Goal: Transaction & Acquisition: Purchase product/service

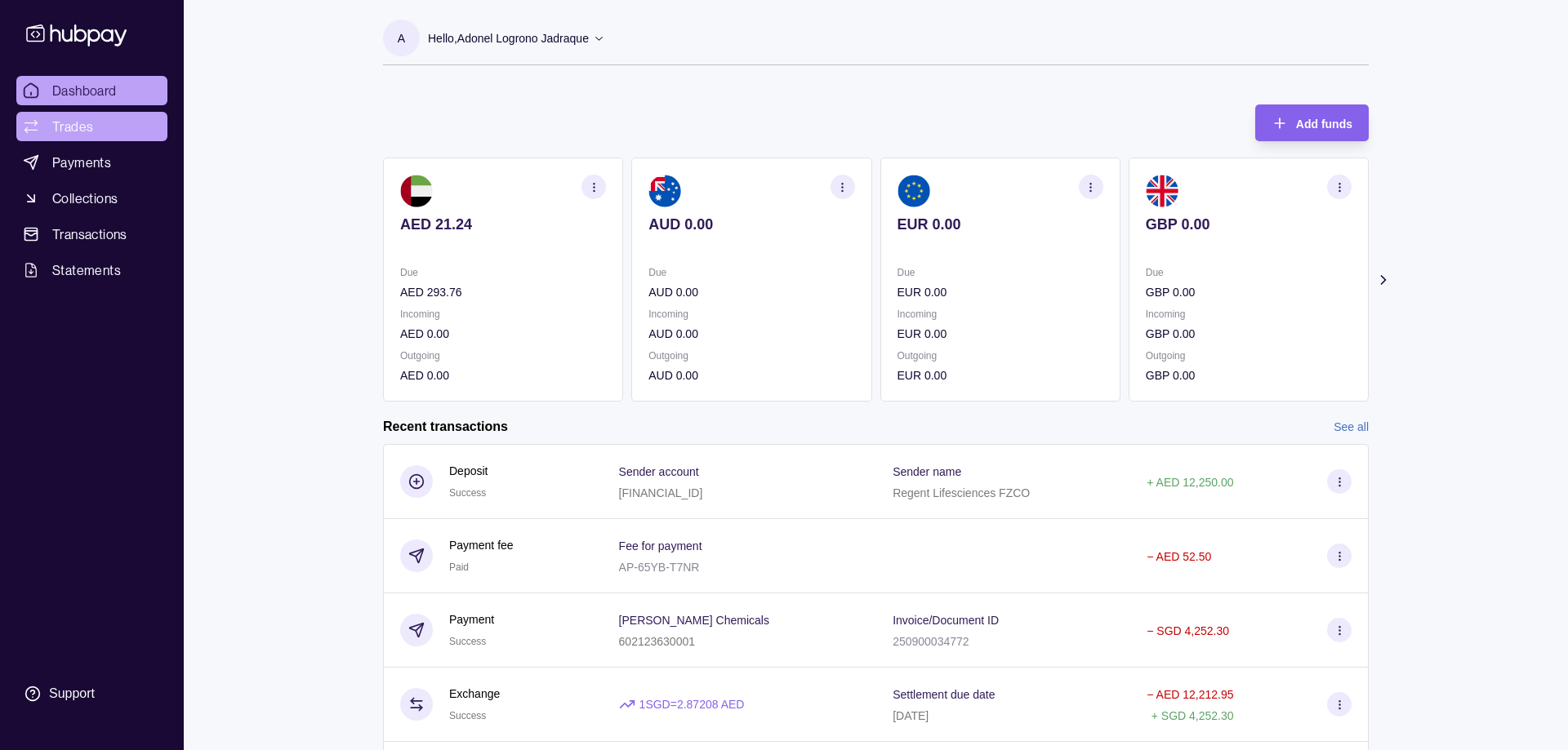
click at [79, 130] on span "Trades" at bounding box center [72, 126] width 41 height 20
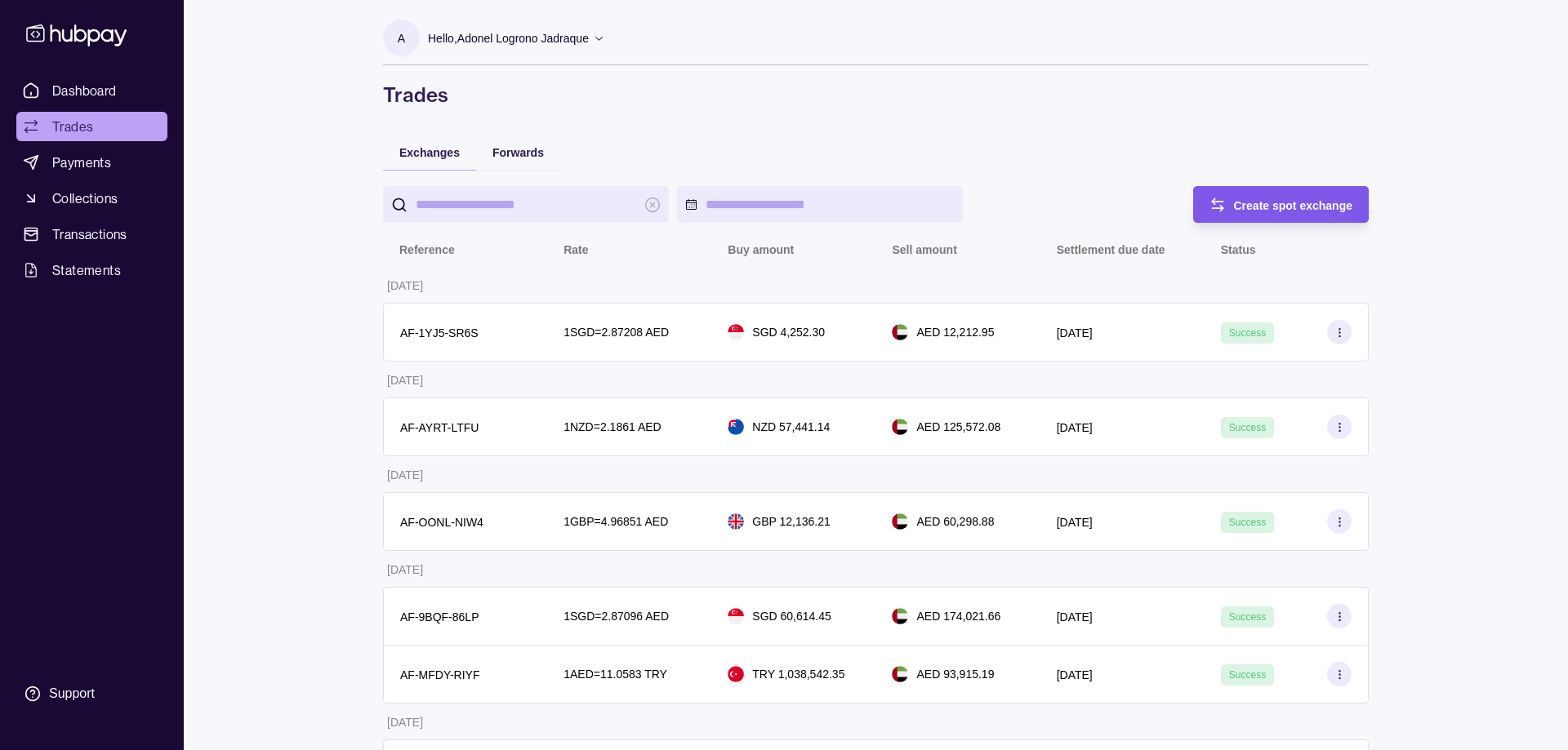
click at [1264, 193] on div "Create spot exchange" at bounding box center [1268, 204] width 169 height 37
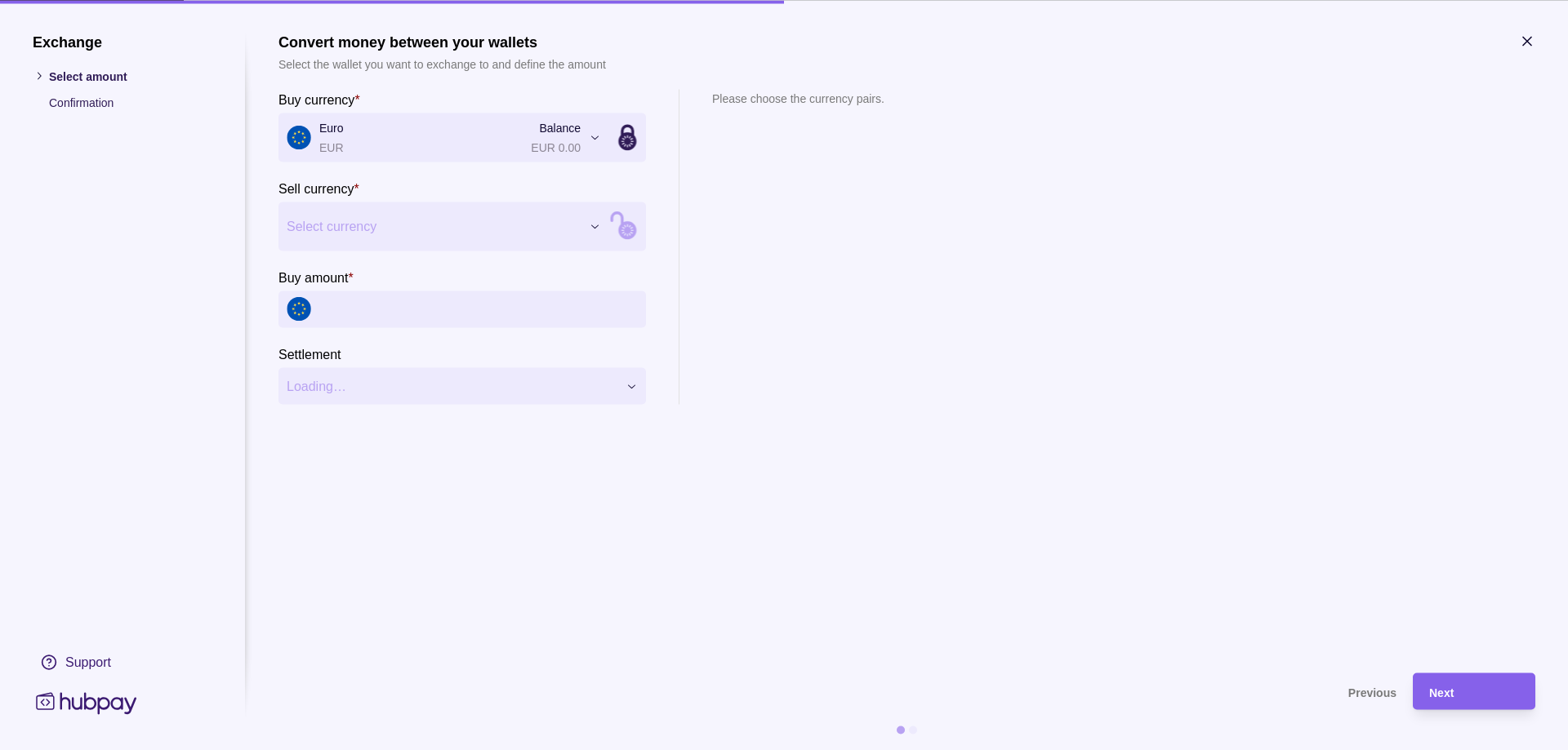
click at [383, 219] on span "Select currency" at bounding box center [433, 226] width 294 height 20
click at [370, 311] on input "Buy amount *" at bounding box center [479, 308] width 318 height 37
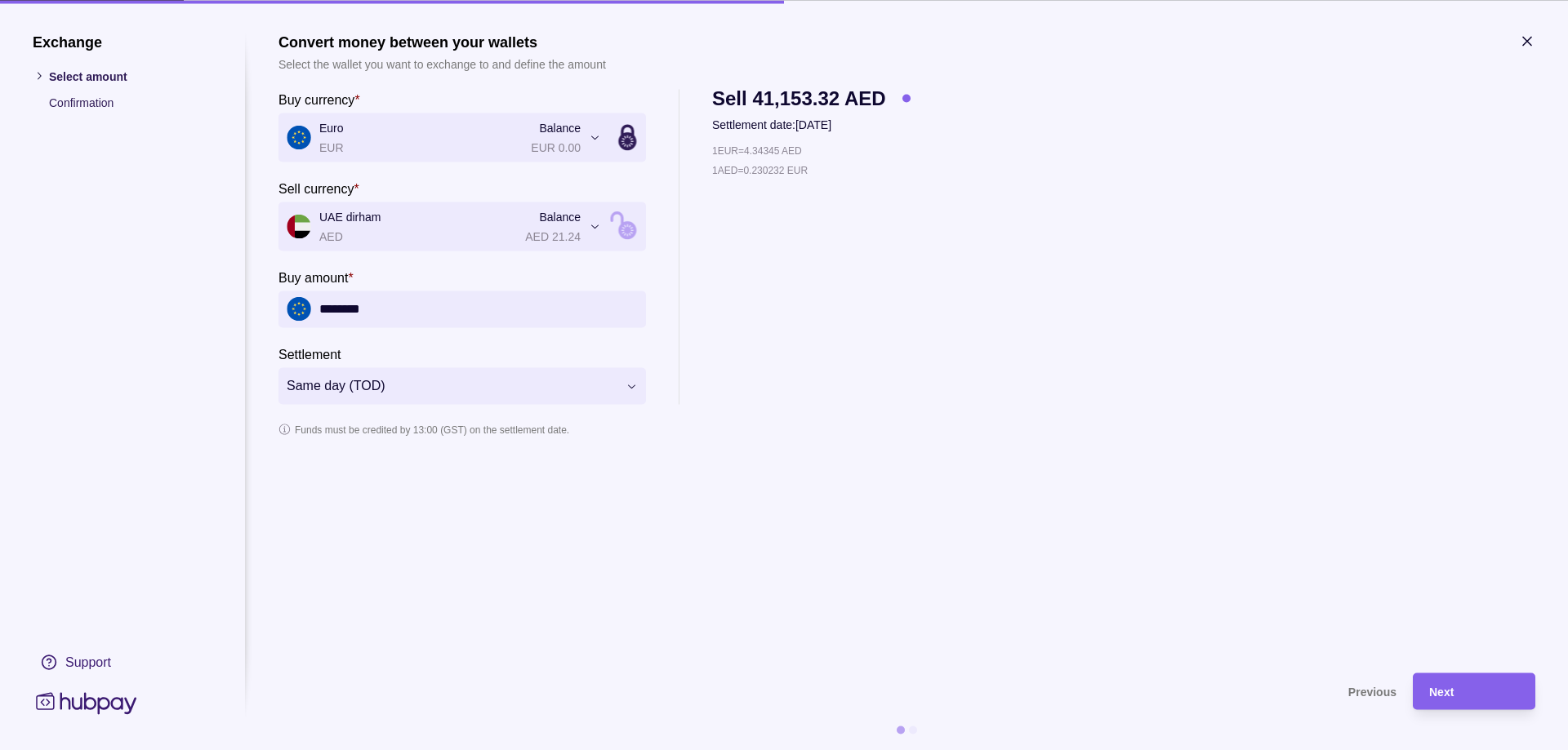
type input "********"
click at [868, 250] on div "1 EUR = 4.34309 AED 1 AED = 0.230251 EUR" at bounding box center [811, 272] width 199 height 263
click at [966, 402] on div "**********" at bounding box center [907, 246] width 1257 height 315
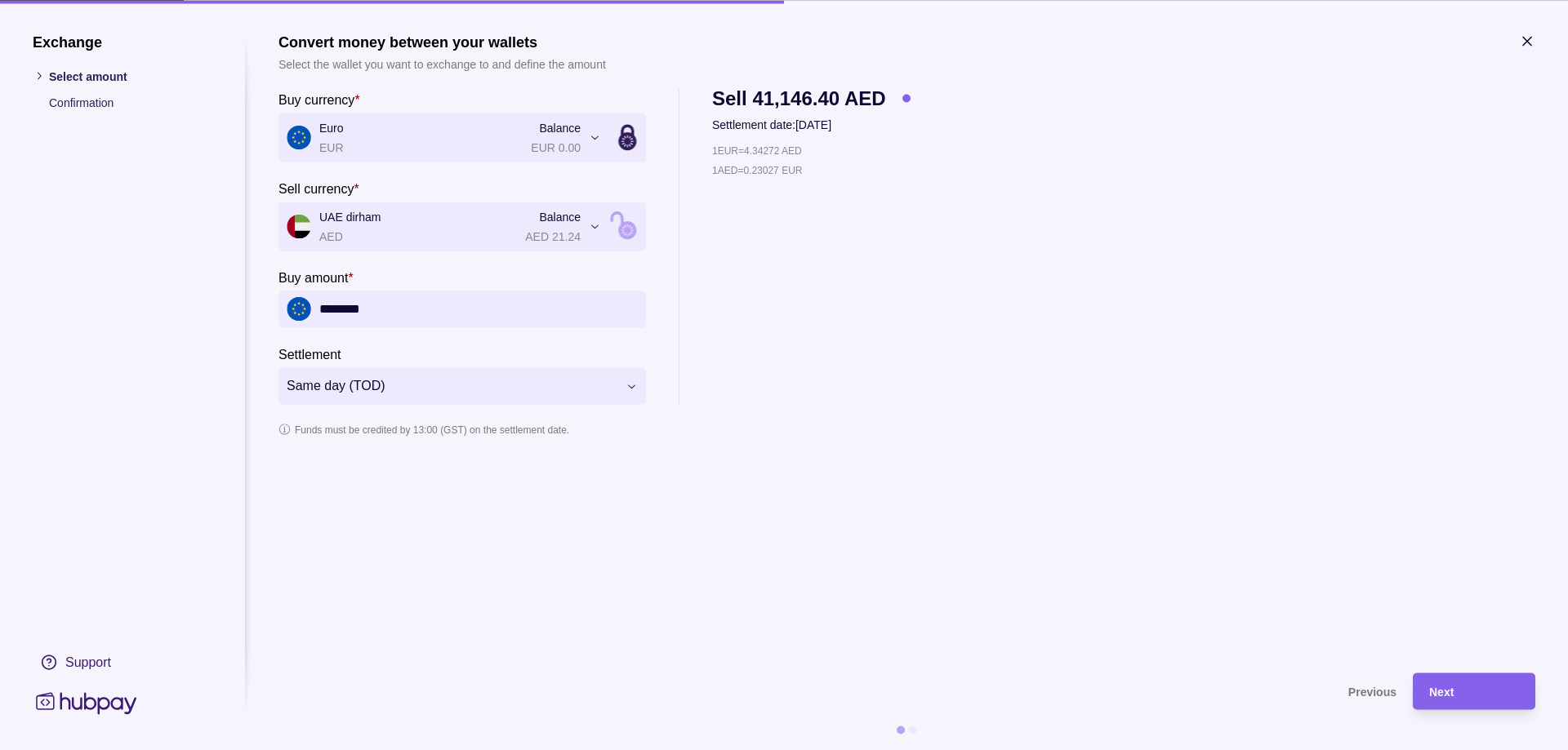
click at [890, 252] on div "1 EUR = 4.34272 AED 1 AED = 0.23027 EUR" at bounding box center [811, 272] width 199 height 263
click at [1453, 689] on span "Next" at bounding box center [1441, 693] width 24 height 13
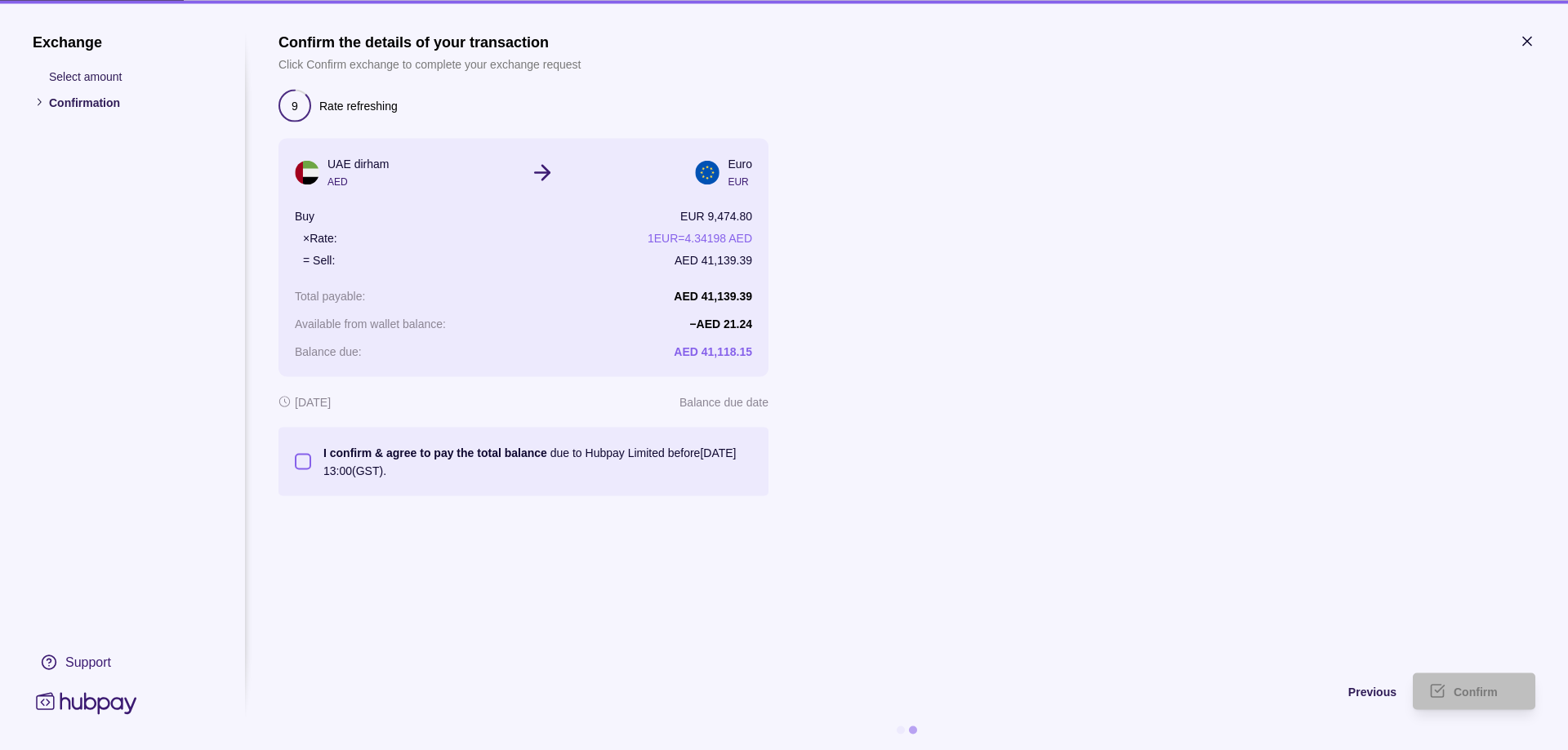
click at [302, 462] on button "I confirm & agree to pay the total balance due to Hubpay Limited before 19 Sep …" at bounding box center [302, 461] width 16 height 16
type button "on"
click at [1467, 691] on span "Confirm" at bounding box center [1475, 693] width 44 height 13
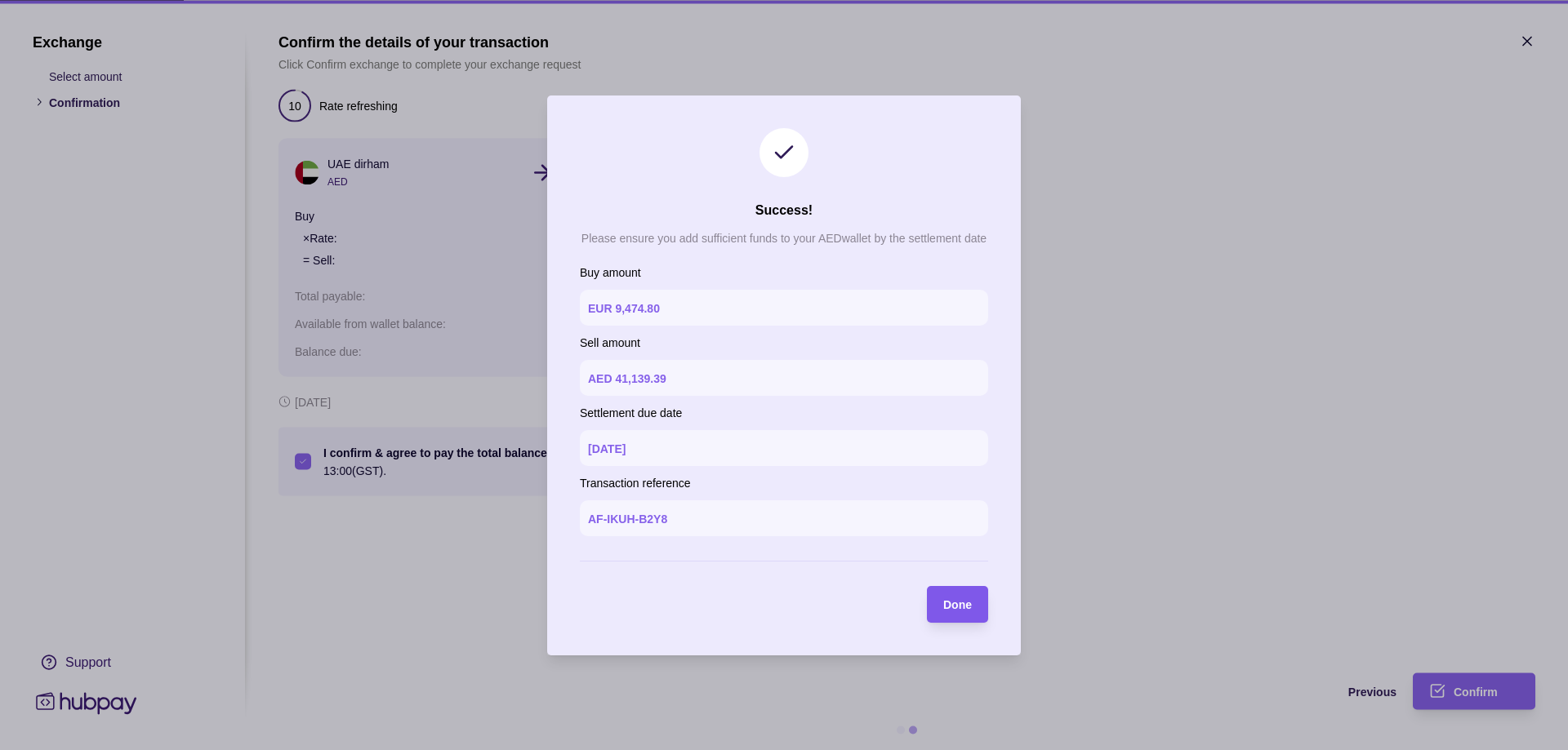
click at [948, 610] on span "Done" at bounding box center [957, 605] width 28 height 13
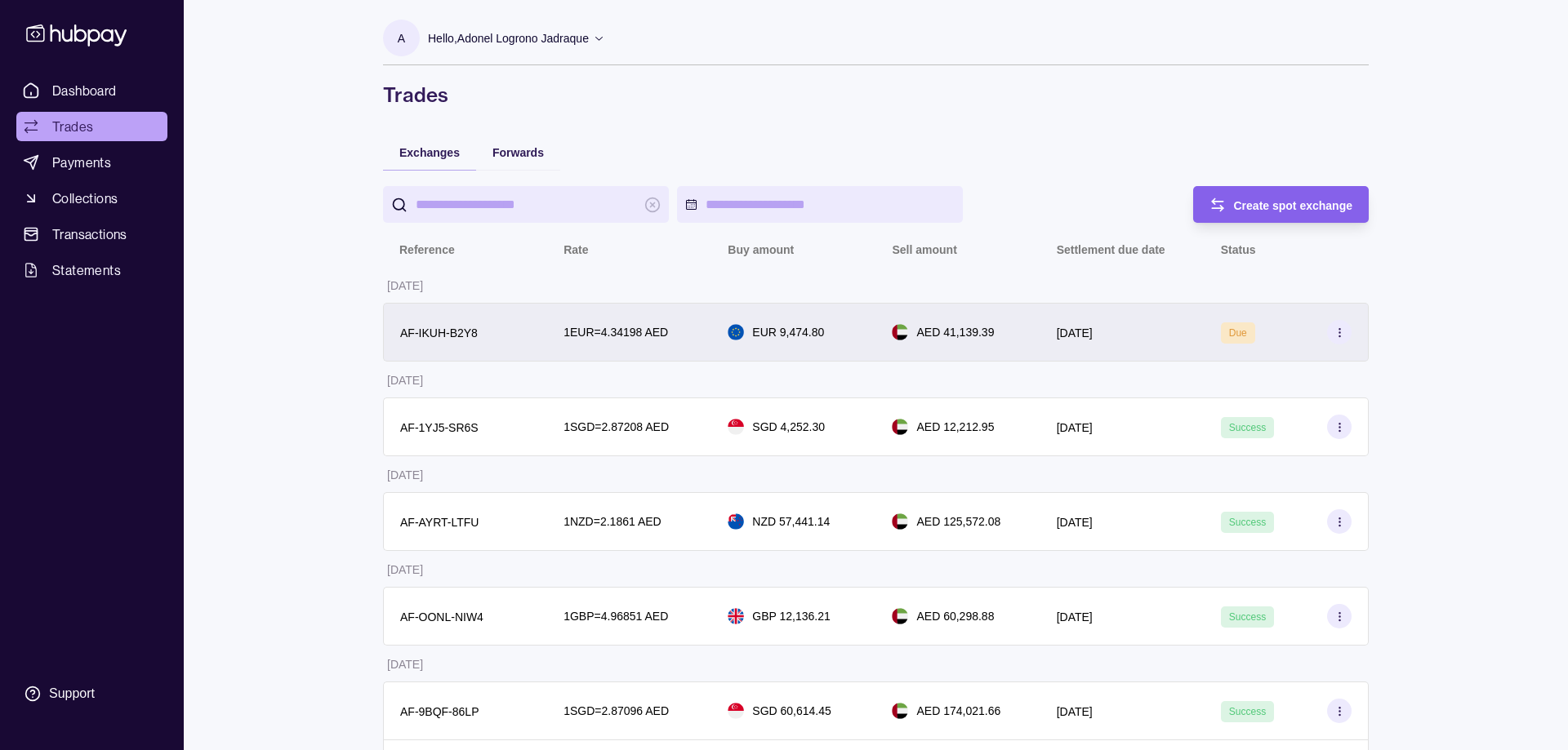
click at [1233, 328] on span "Due" at bounding box center [1237, 333] width 18 height 11
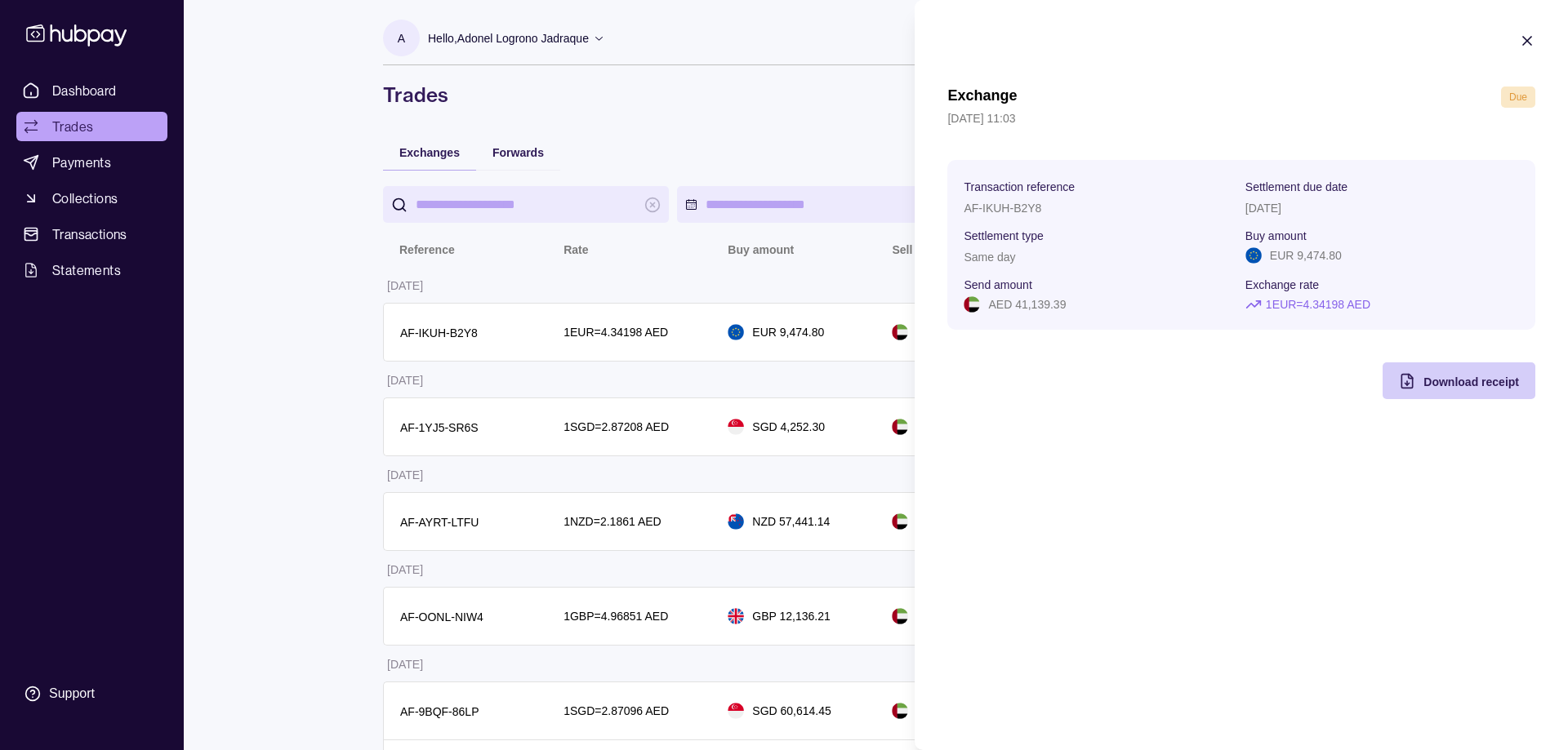
click at [1472, 390] on div "Download receipt" at bounding box center [1470, 381] width 95 height 20
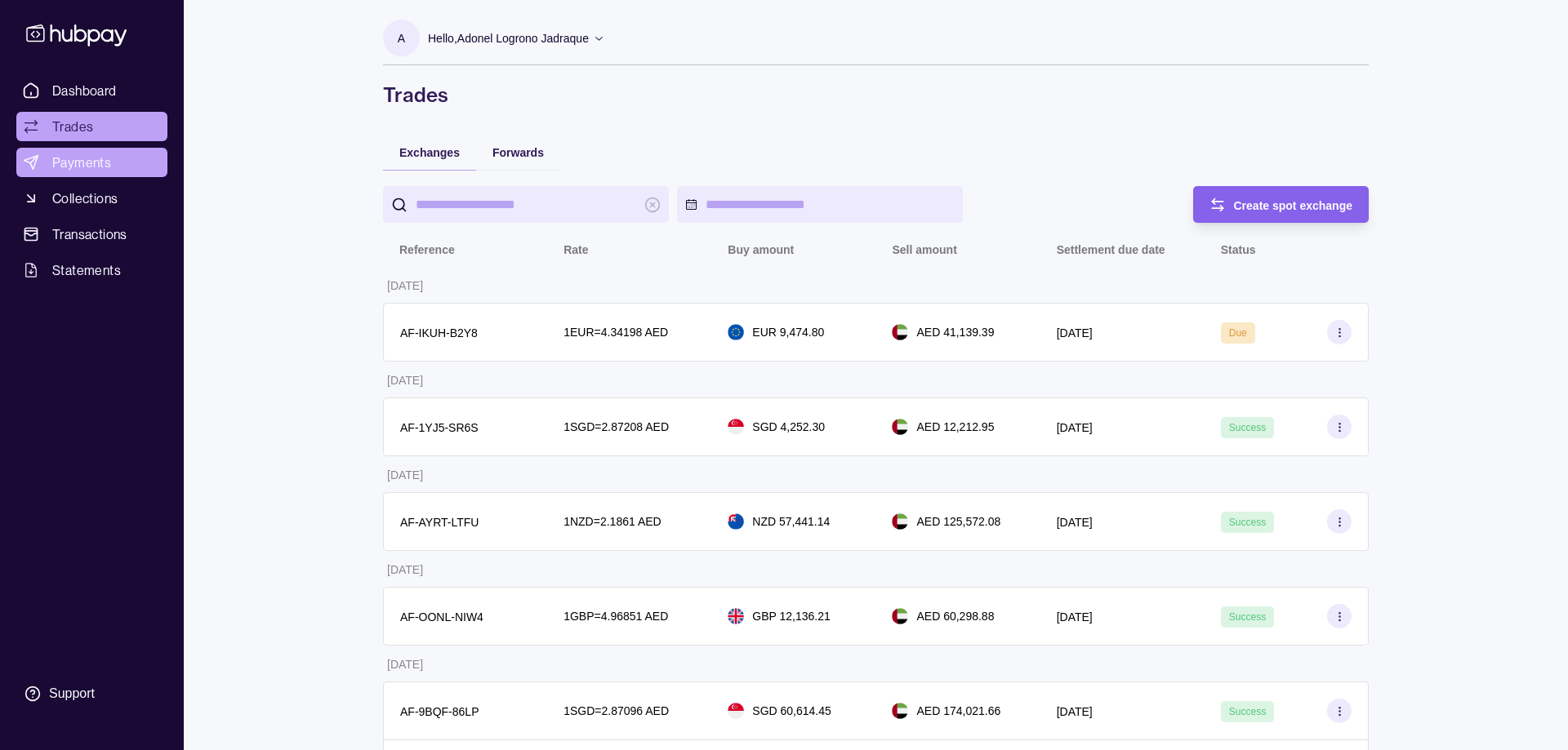
click at [76, 165] on span "Payments" at bounding box center [81, 162] width 58 height 20
click at [72, 166] on span "Payments" at bounding box center [81, 162] width 58 height 20
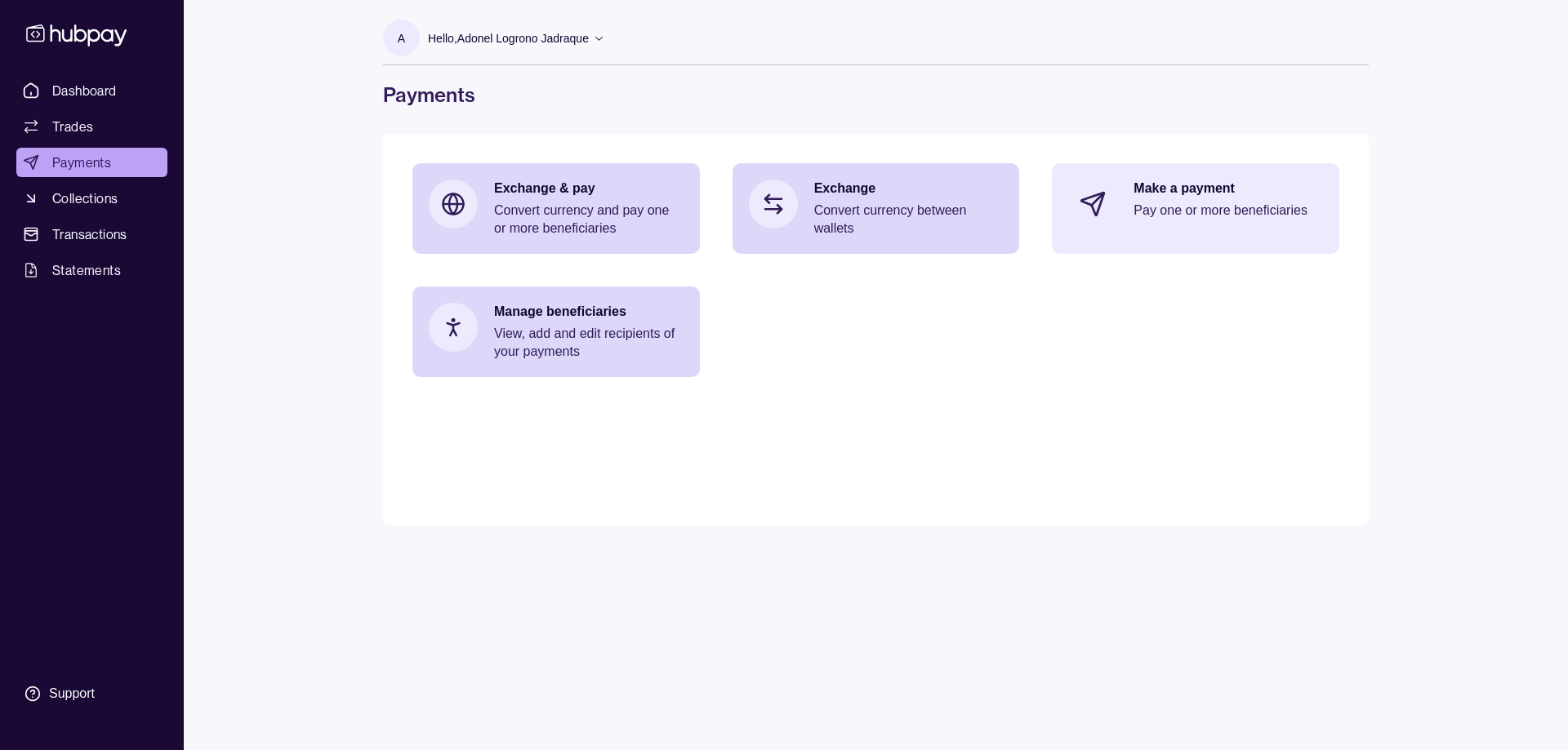
click at [1161, 207] on p "Pay one or more beneficiaries" at bounding box center [1228, 210] width 189 height 18
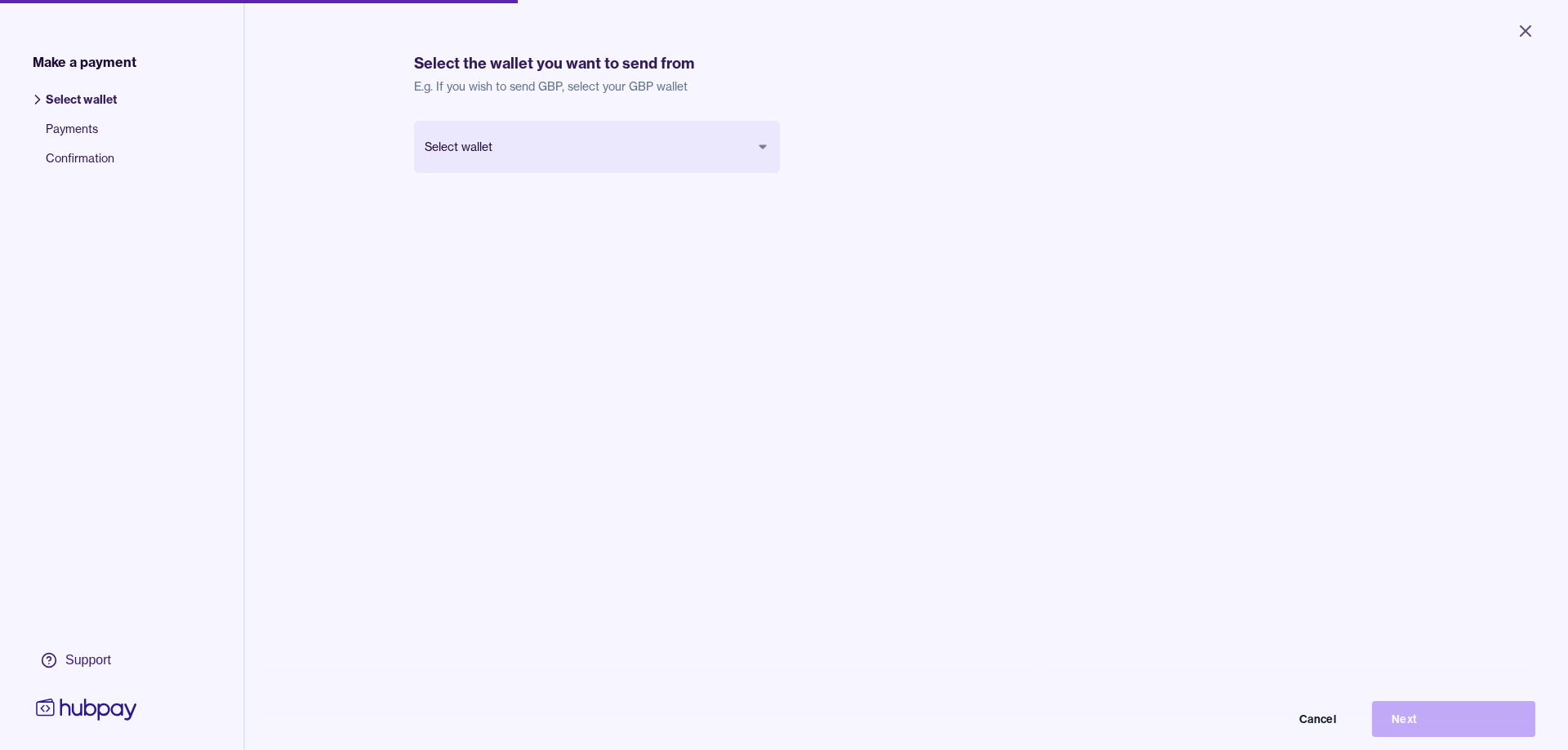
click at [575, 152] on body "Close Make a payment Select wallet Payments Confirmation Support Select the wal…" at bounding box center [784, 375] width 1568 height 750
click at [1465, 722] on button "Next" at bounding box center [1453, 719] width 163 height 36
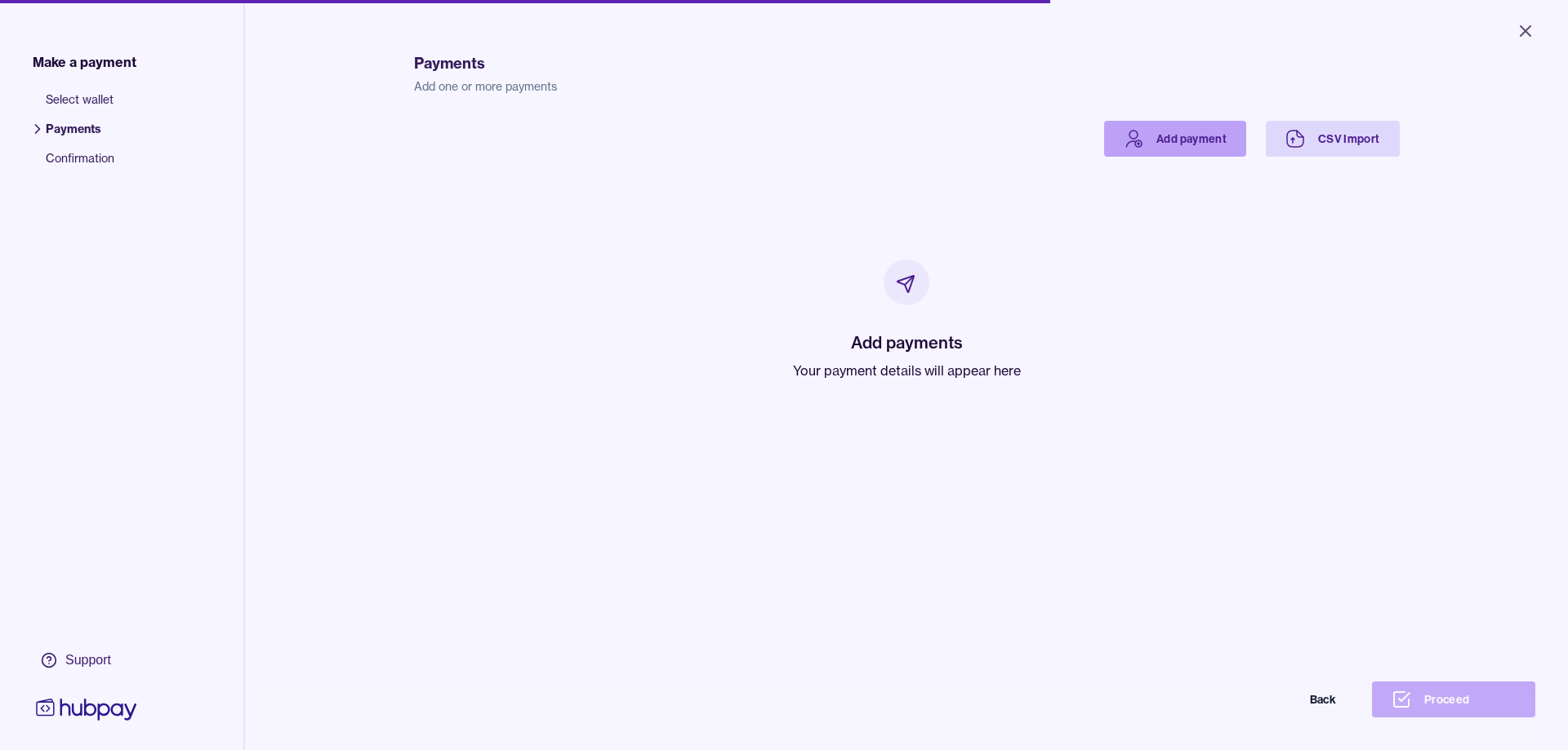
click at [1176, 139] on link "Add payment" at bounding box center [1175, 139] width 142 height 36
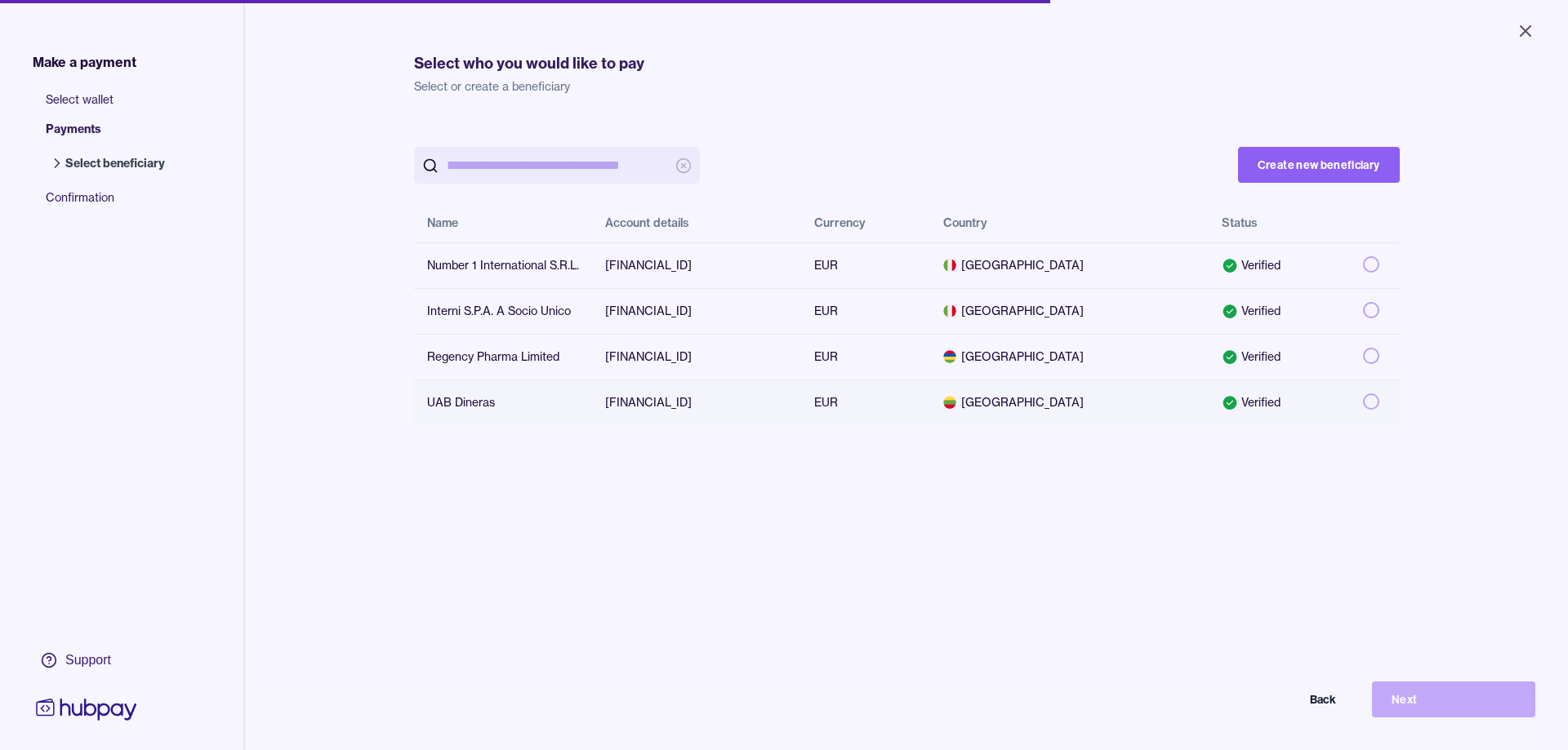
click at [468, 413] on td "UAB Dineras" at bounding box center [502, 402] width 178 height 46
click at [1440, 701] on button "Next" at bounding box center [1453, 700] width 163 height 36
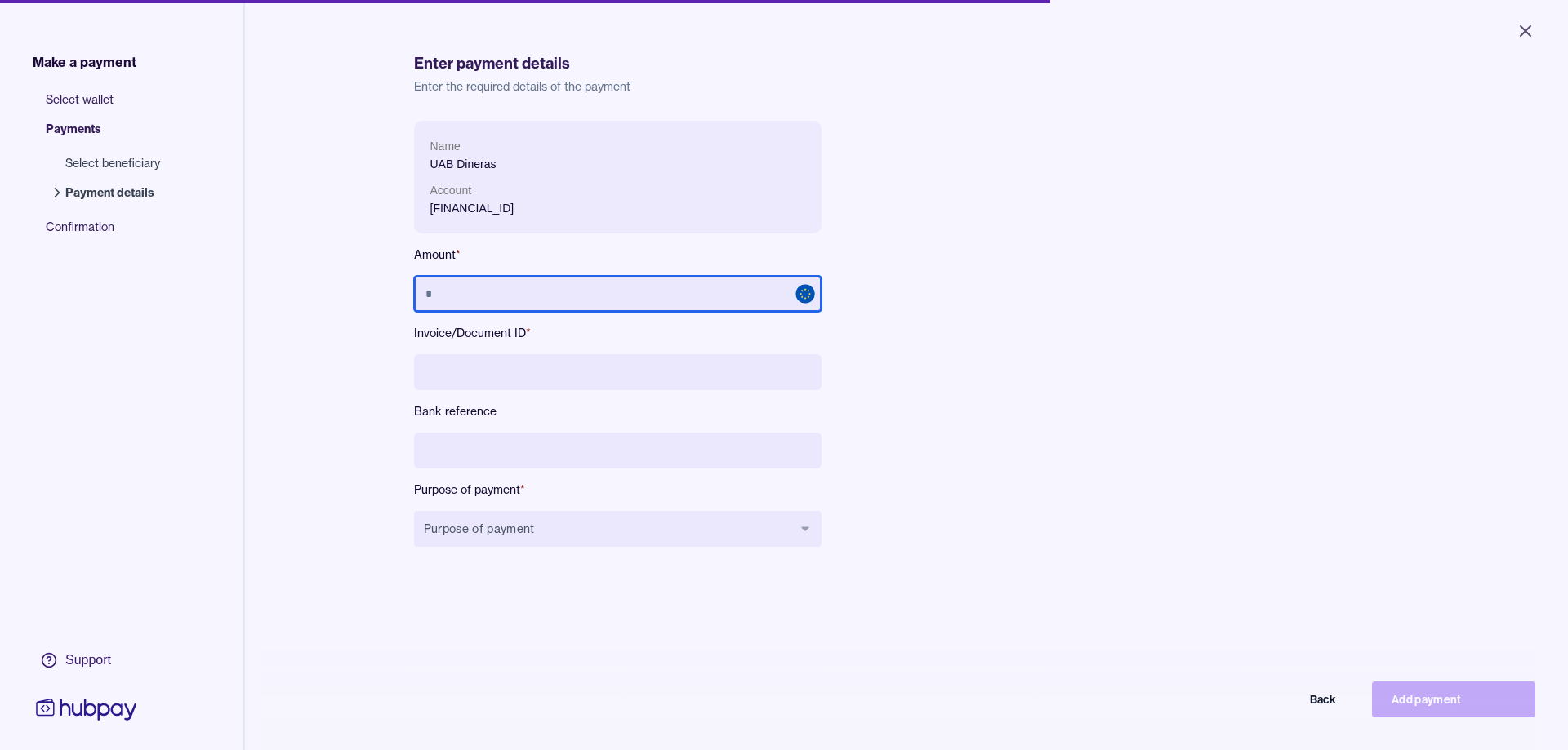
click at [581, 285] on input "text" at bounding box center [617, 294] width 407 height 36
type input "********"
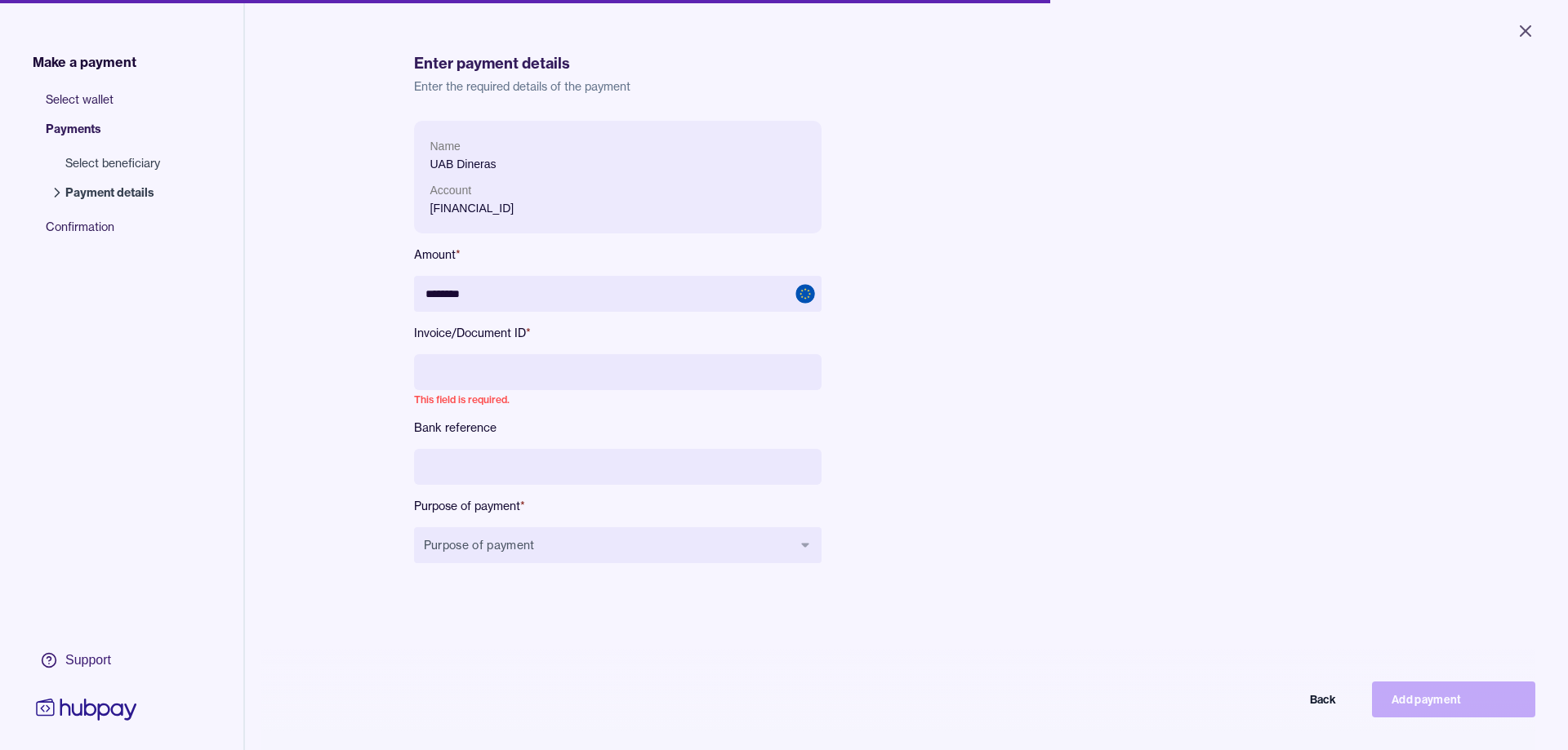
paste input "********"
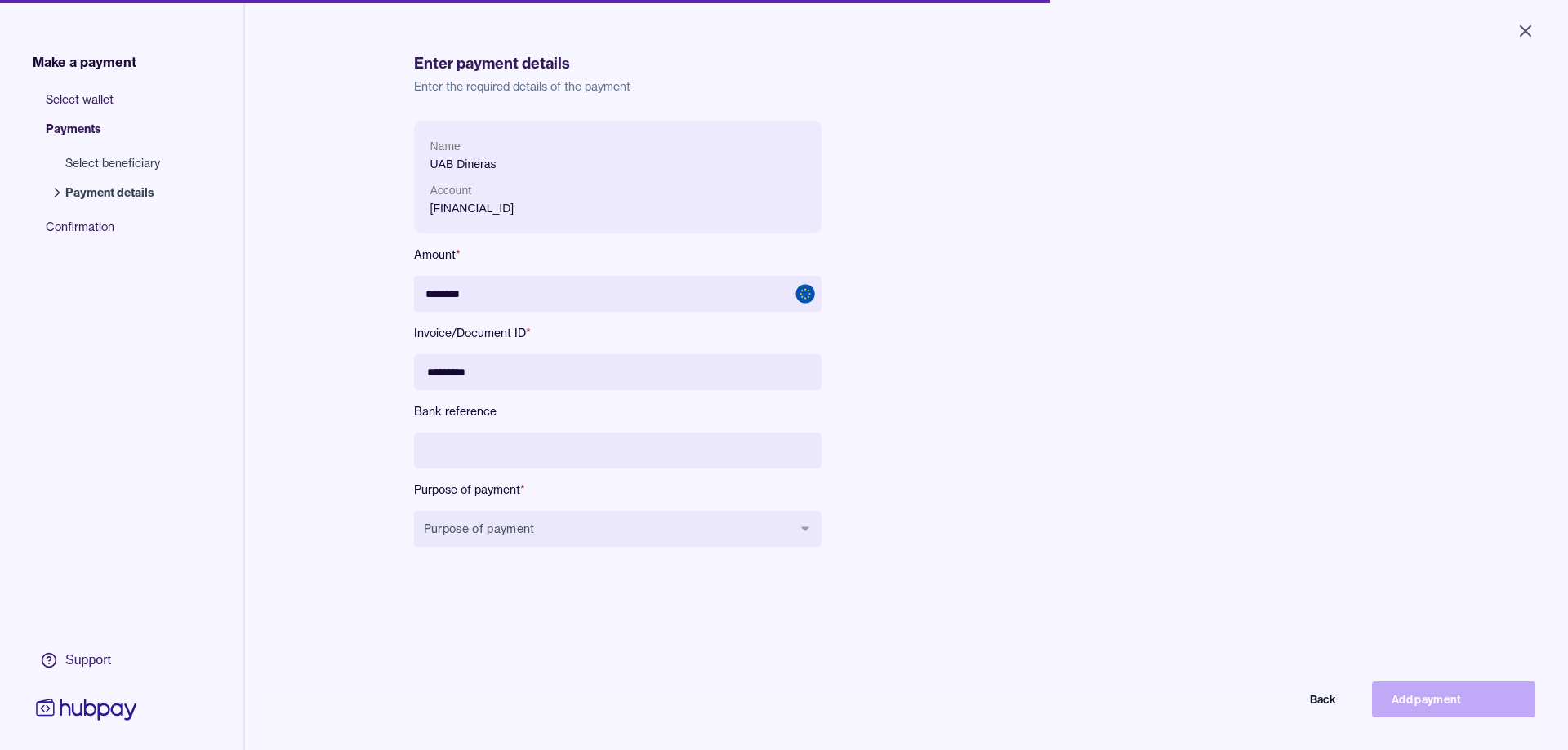
paste input "********"
type input "**********"
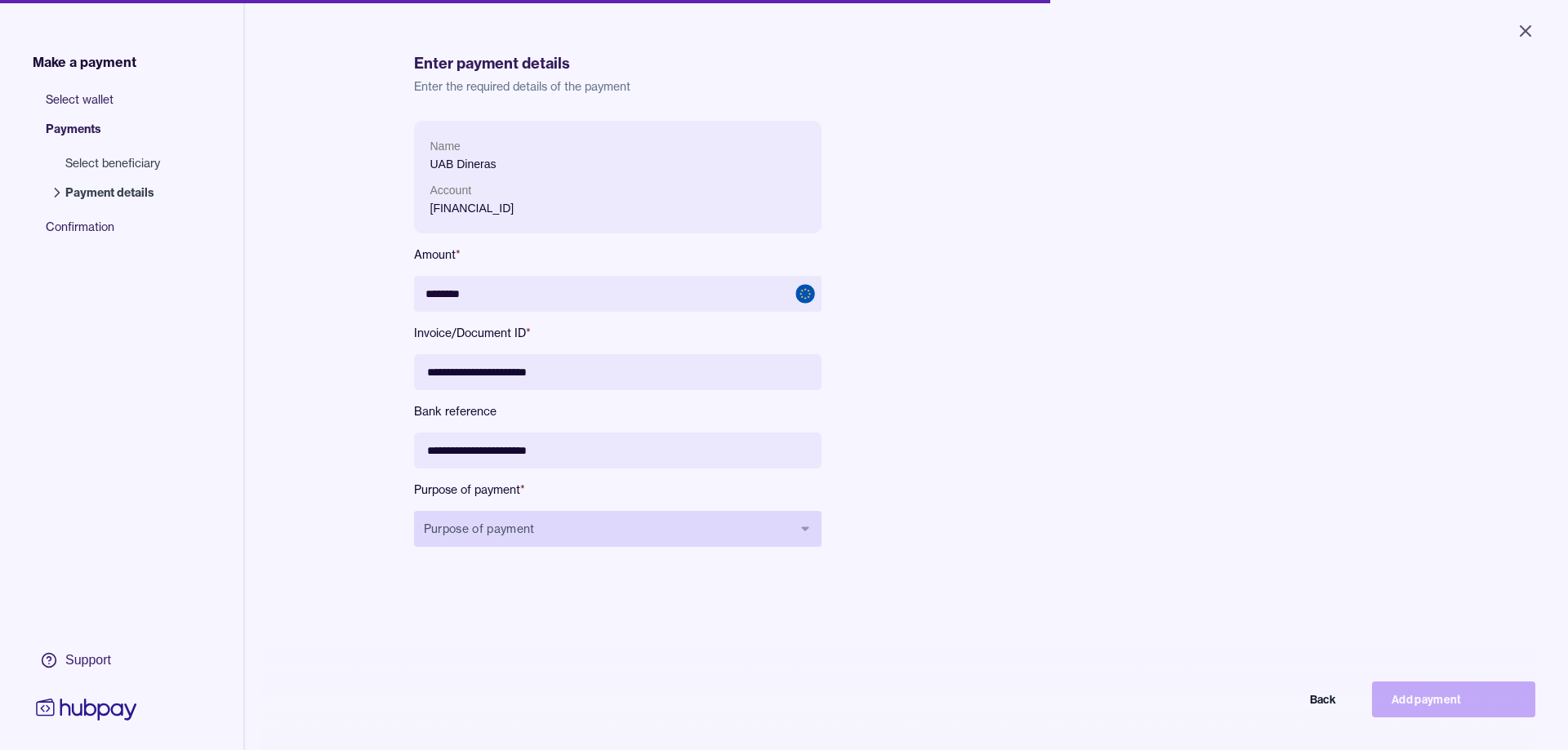
click at [535, 535] on button "Purpose of payment" at bounding box center [617, 529] width 407 height 36
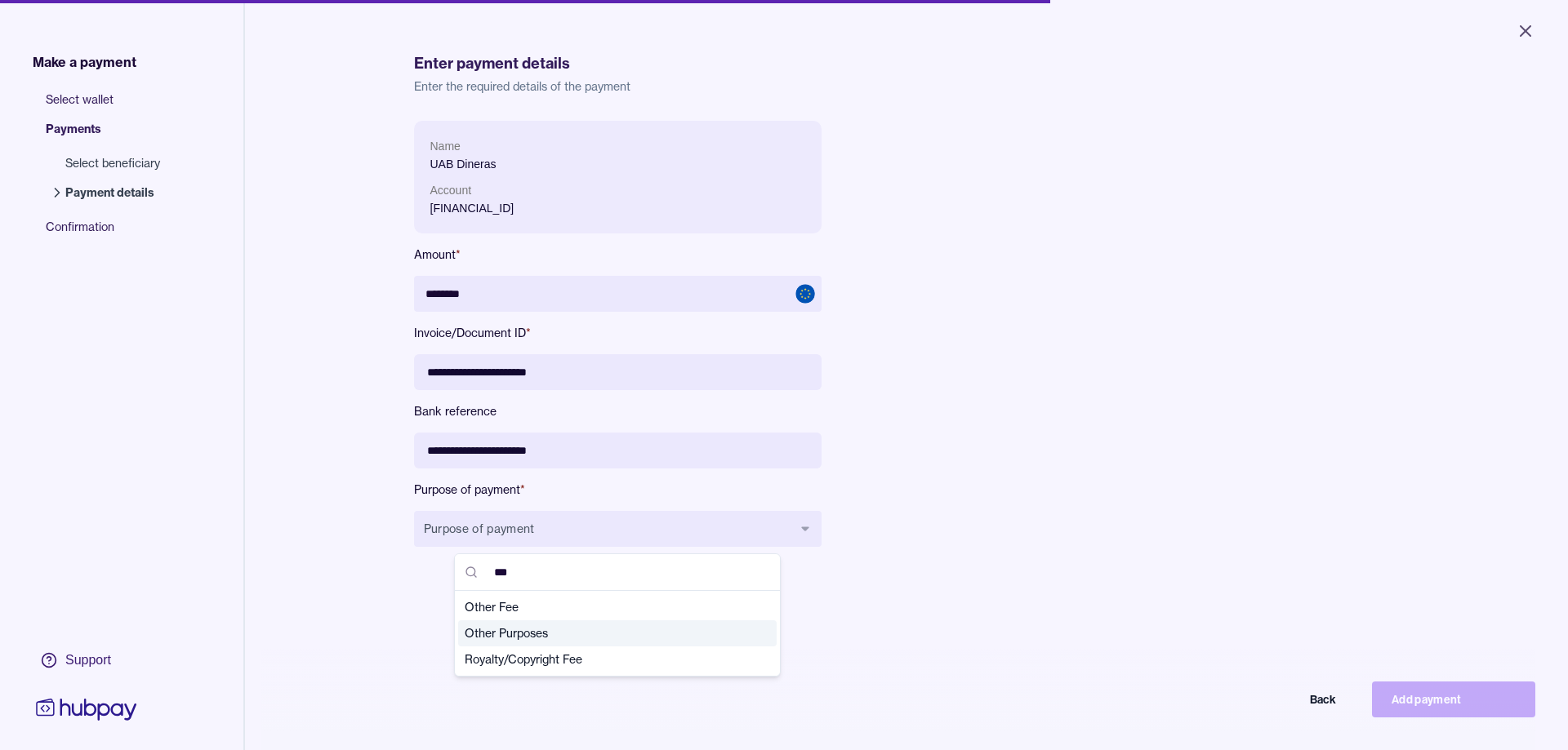
type input "***"
click at [538, 633] on span "Other Purposes" at bounding box center [607, 633] width 286 height 16
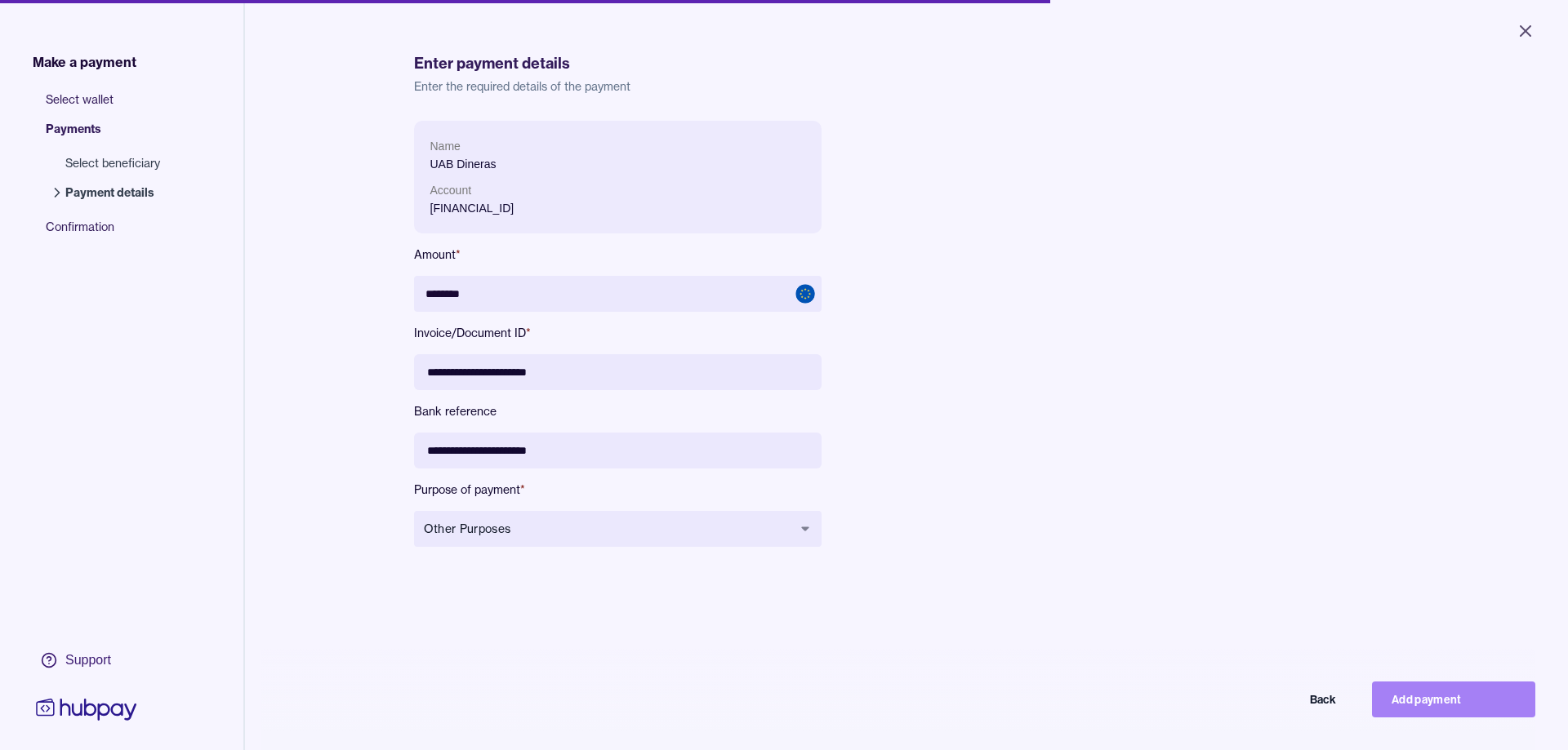
click at [1435, 698] on button "Add payment" at bounding box center [1453, 700] width 163 height 36
type input "******"
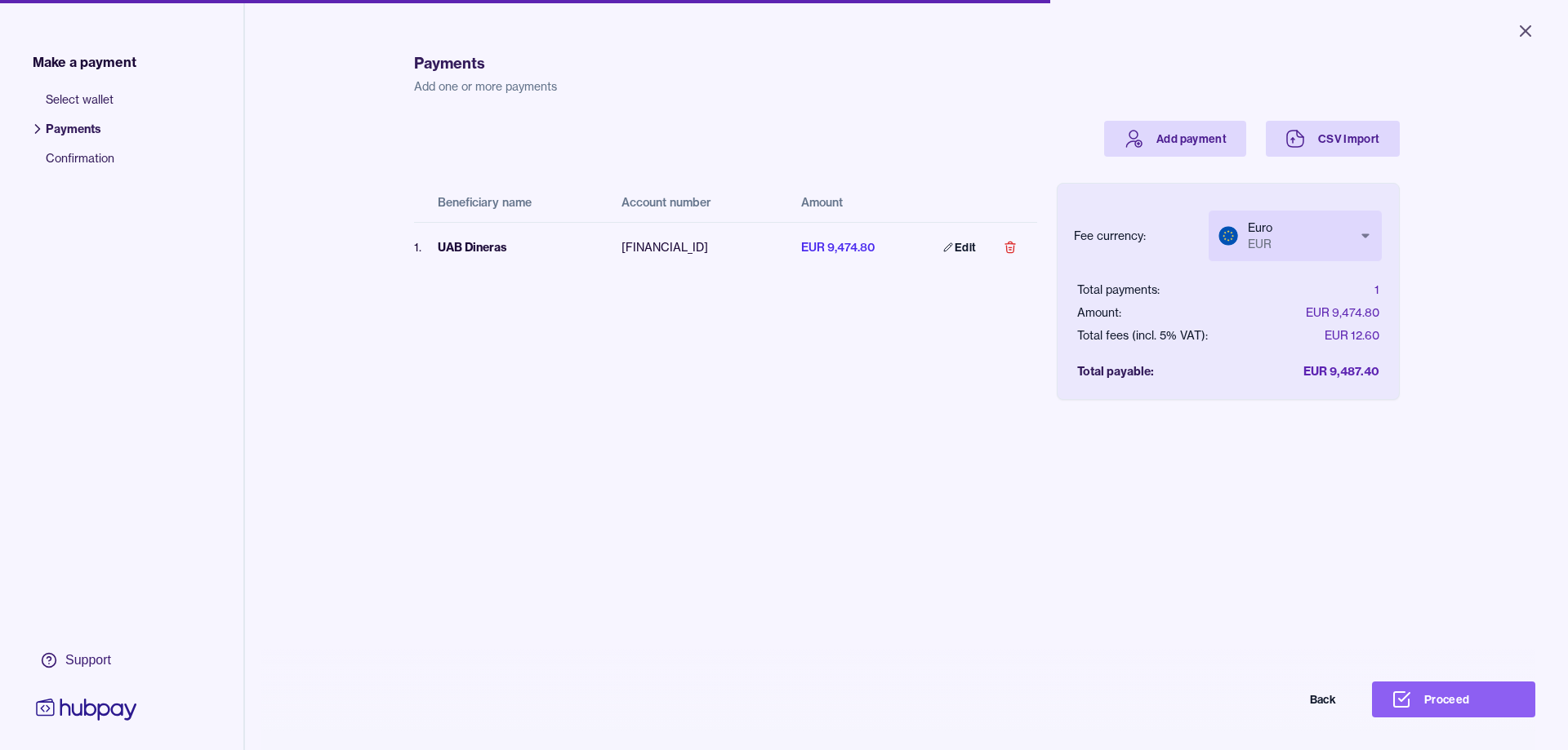
click at [1339, 237] on body "Close Make a payment Select wallet Payments Confirmation Support Payments Add o…" at bounding box center [784, 375] width 1568 height 750
select select "***"
click at [1430, 693] on button "Proceed" at bounding box center [1453, 700] width 163 height 36
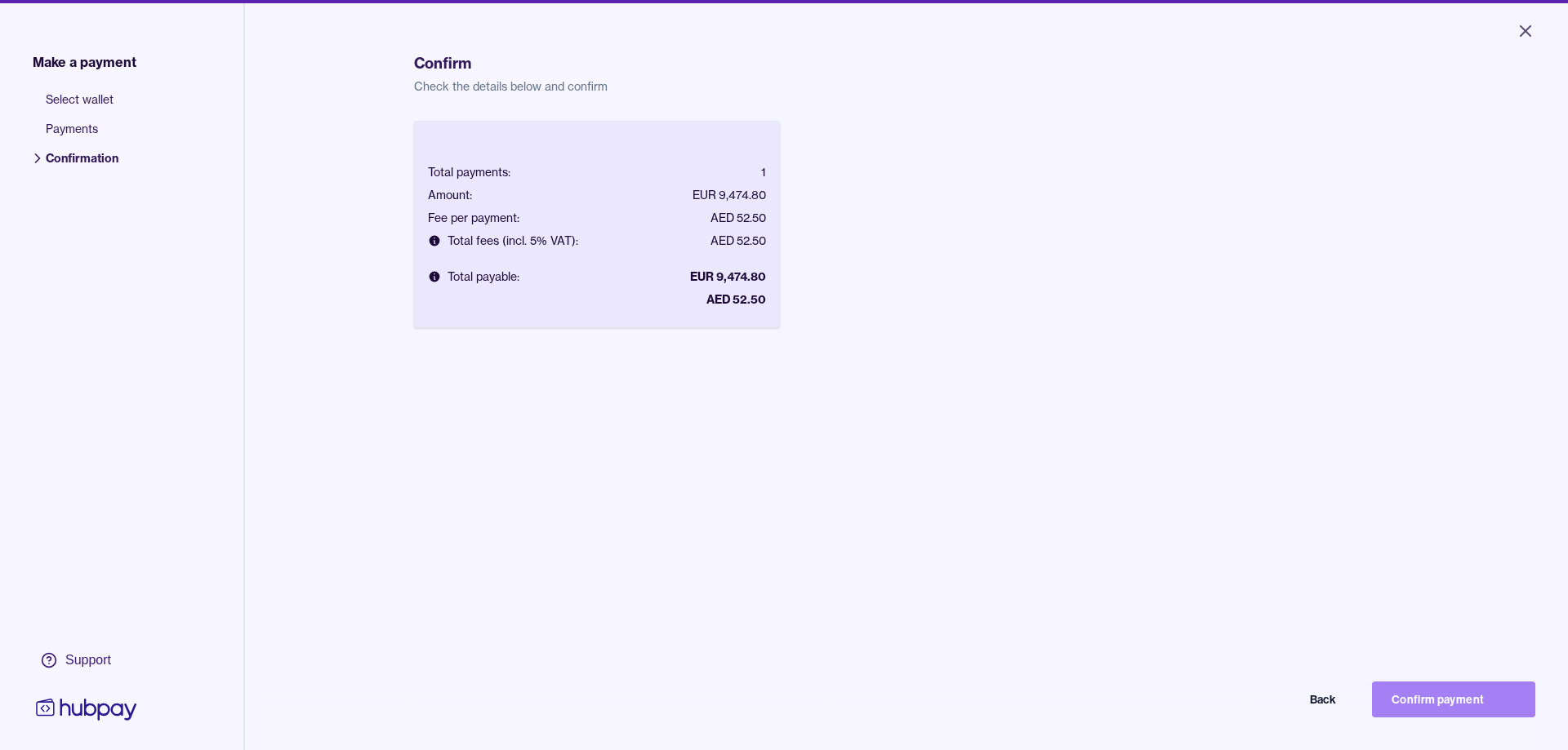
click at [1430, 693] on button "Confirm payment" at bounding box center [1453, 700] width 163 height 36
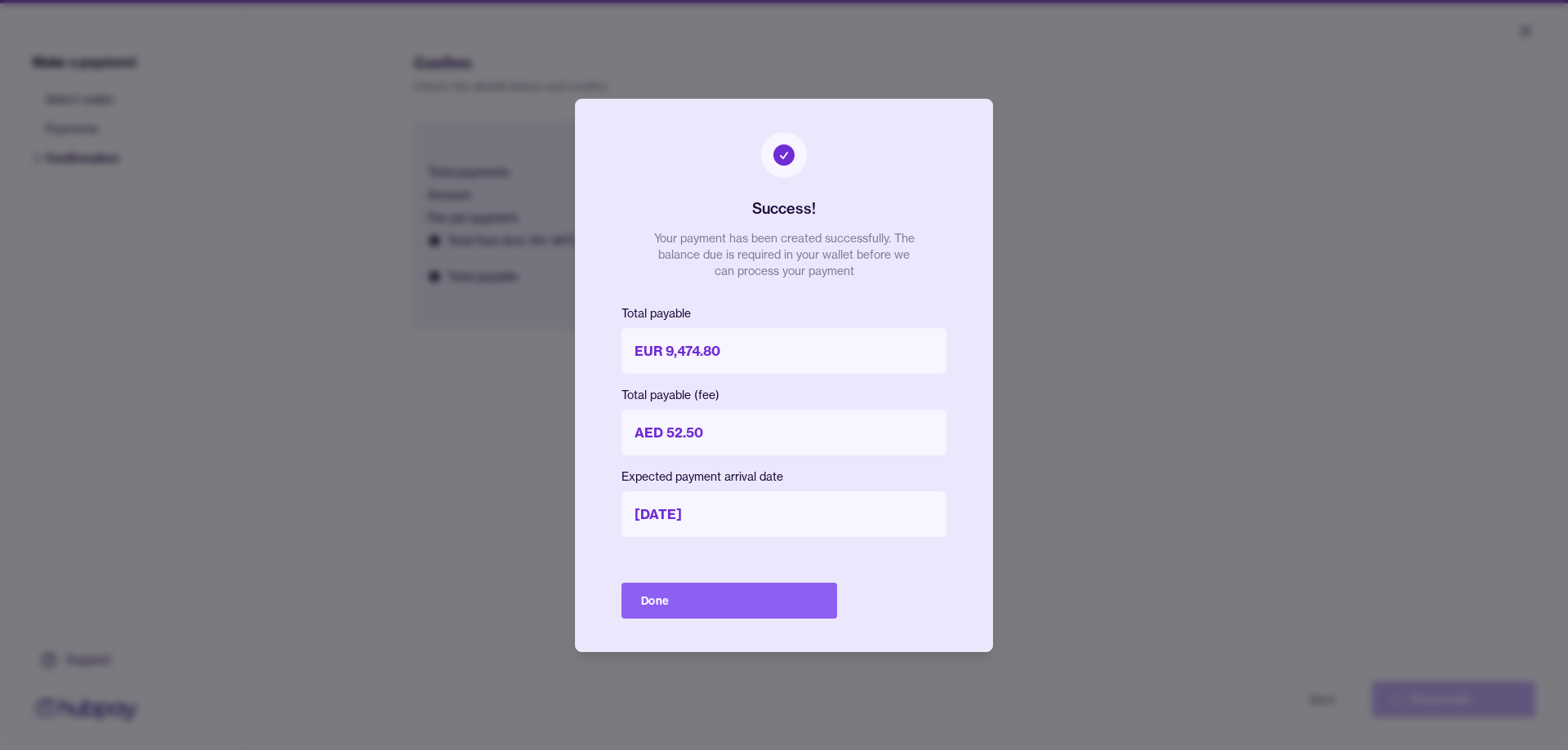
click at [731, 601] on button "Done" at bounding box center [728, 601] width 216 height 36
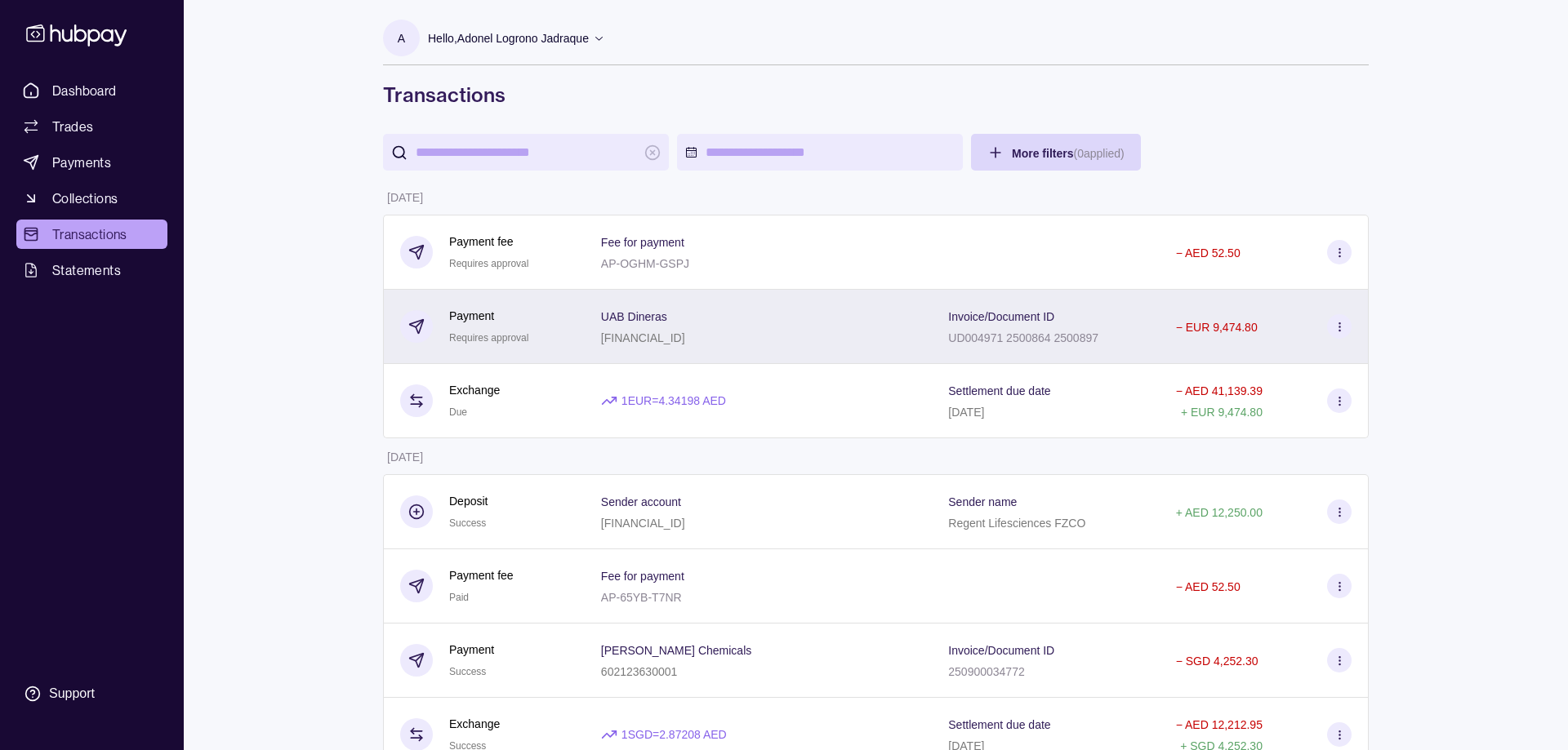
click at [857, 312] on div "UAB Dineras LT737044060004009734" at bounding box center [759, 326] width 315 height 41
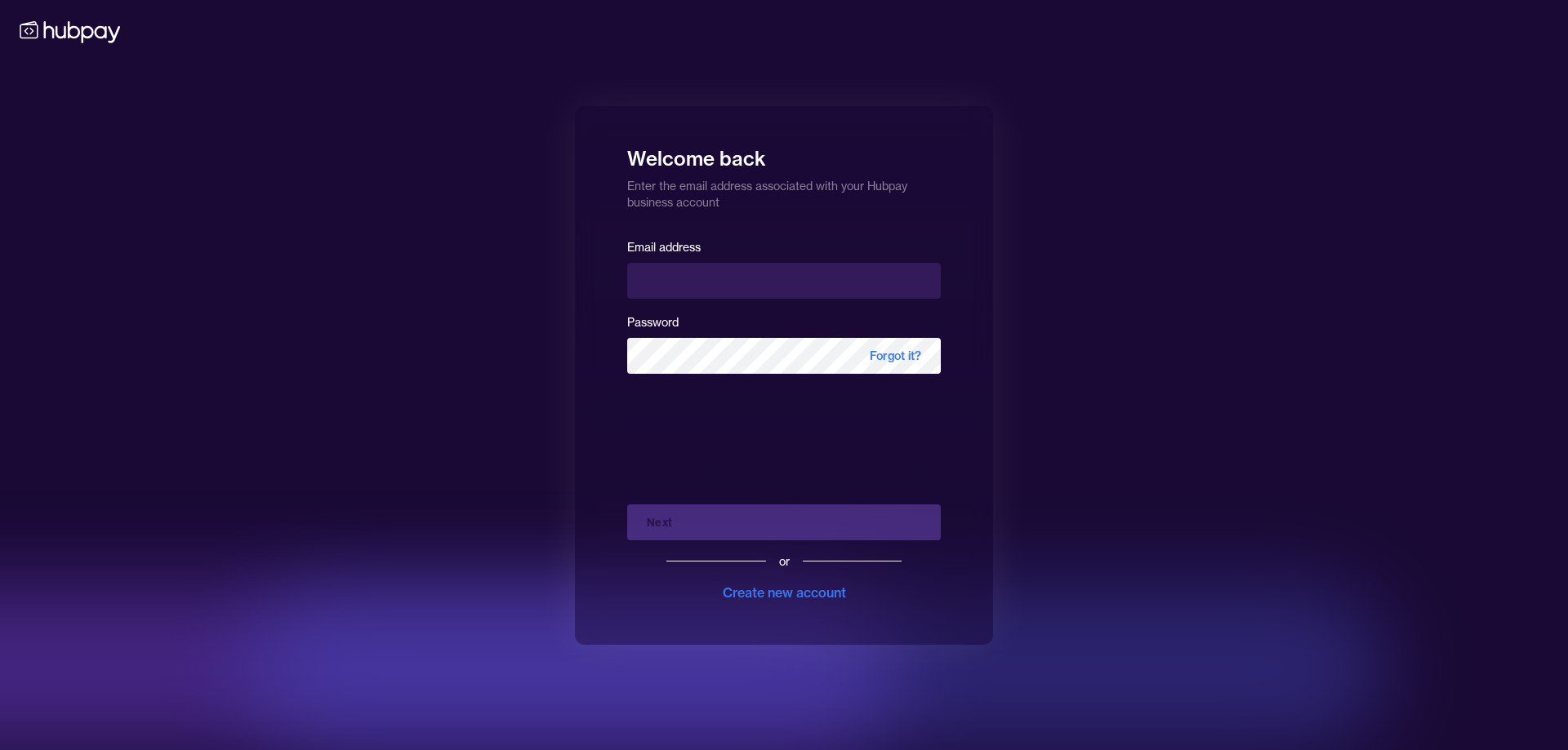
type input "**********"
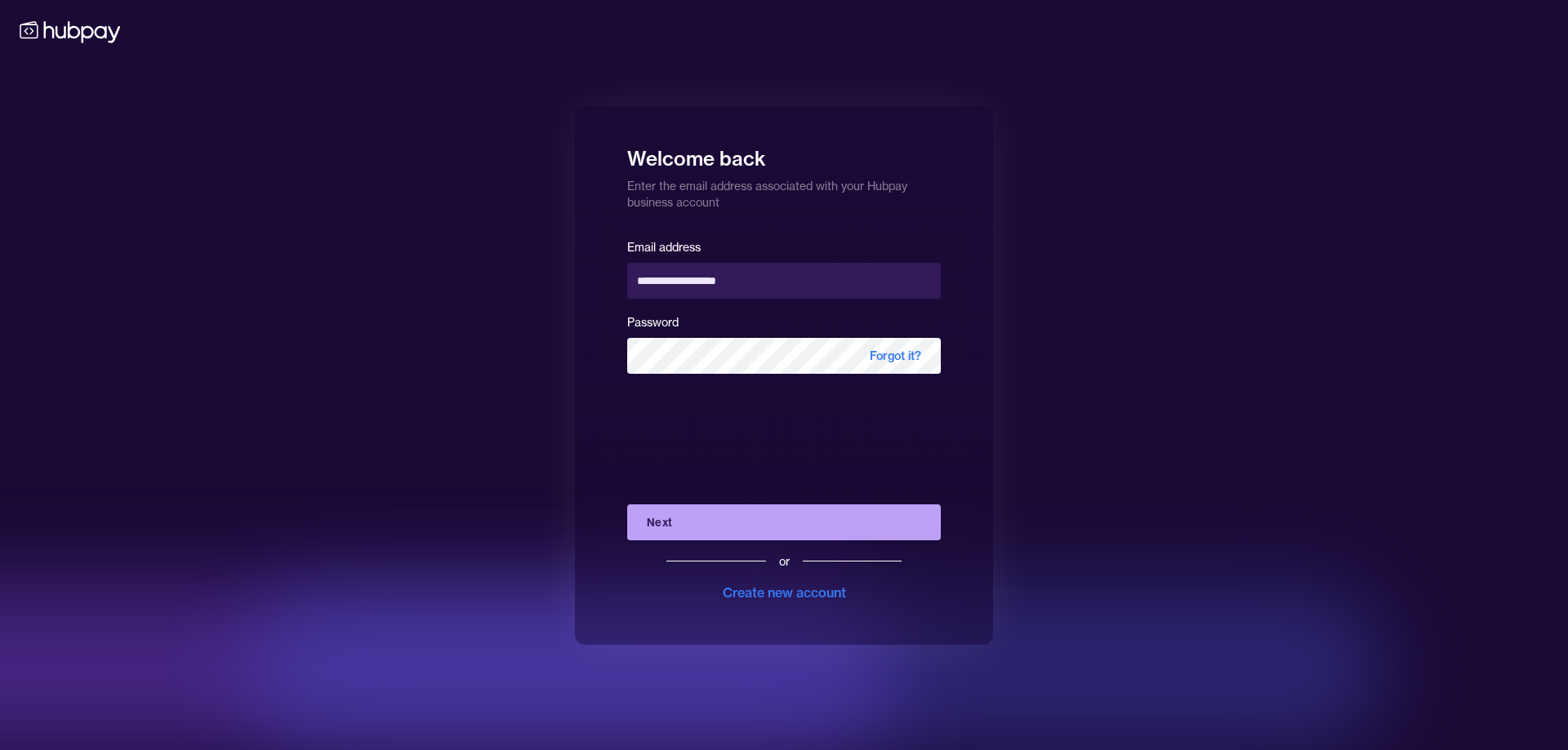
click at [734, 525] on button "Next" at bounding box center [784, 523] width 314 height 36
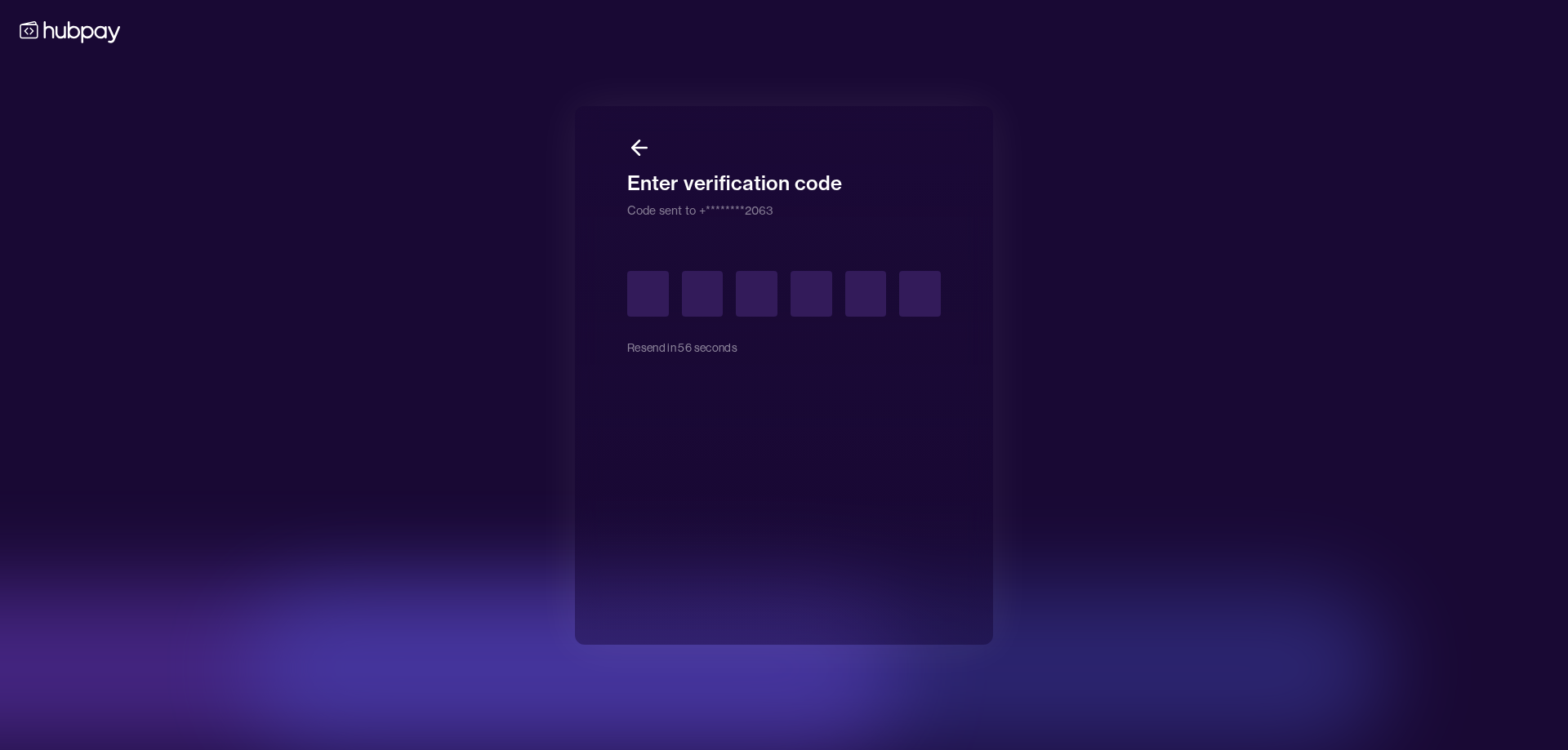
type input "*"
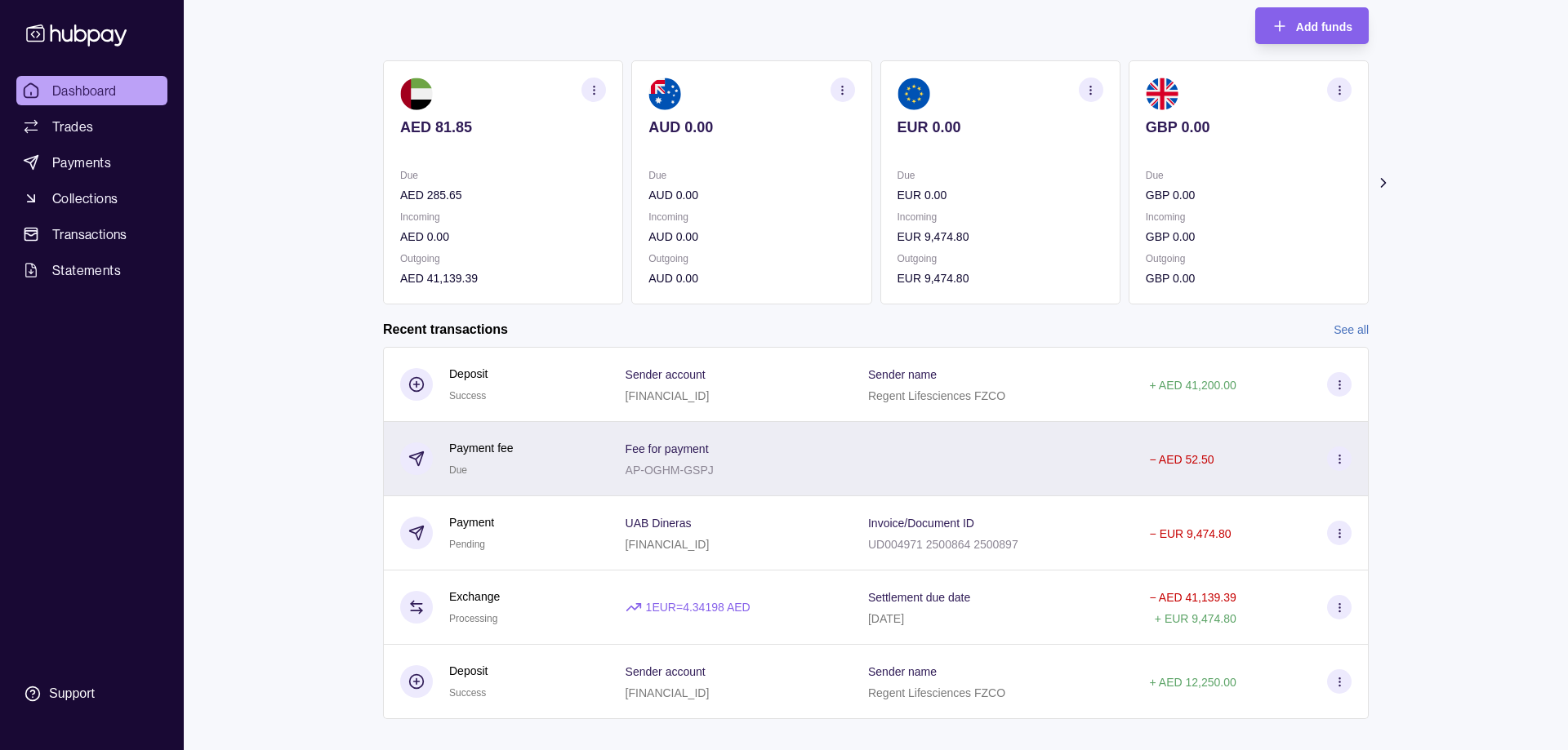
scroll to position [167, 0]
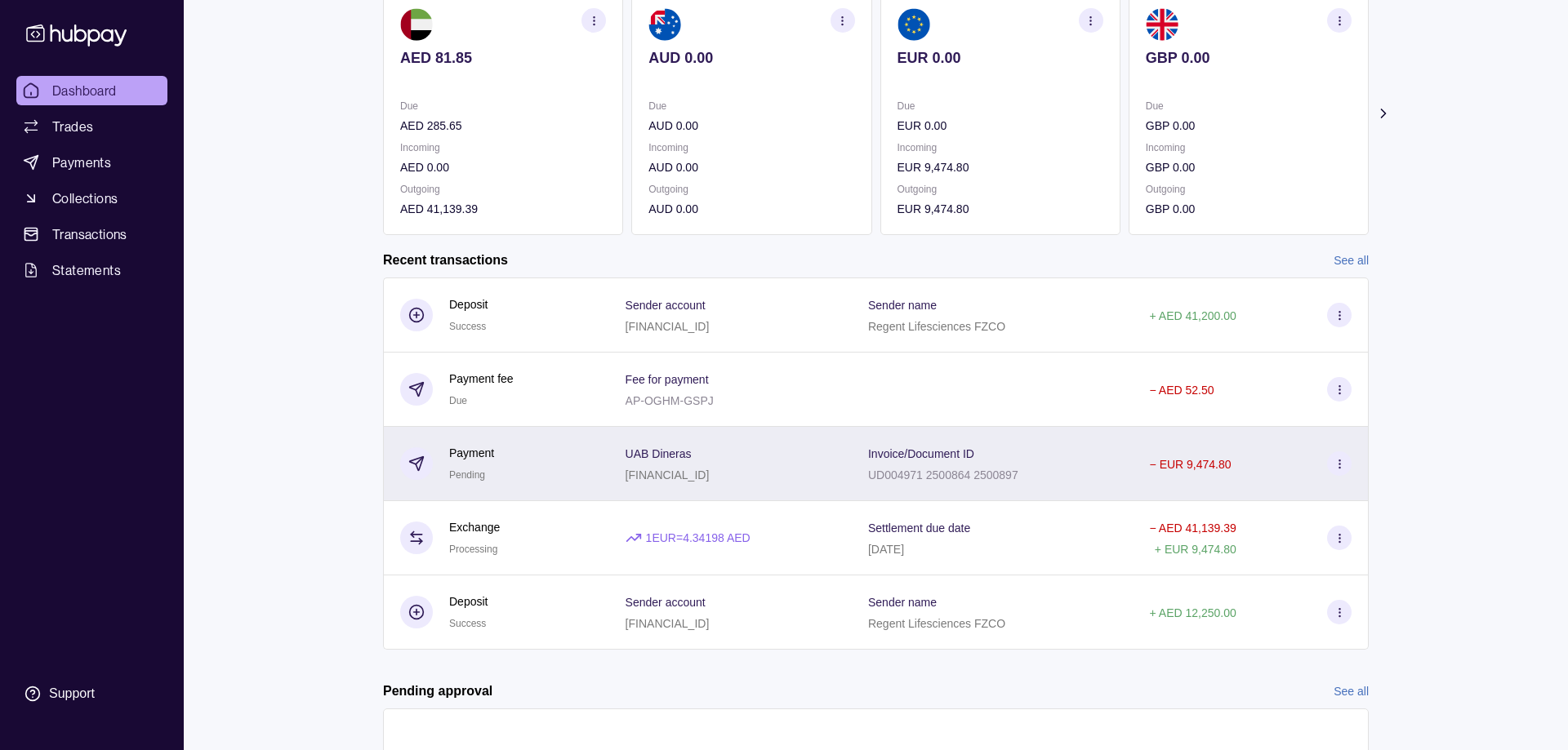
click at [584, 463] on div "Payment Pending" at bounding box center [496, 464] width 226 height 74
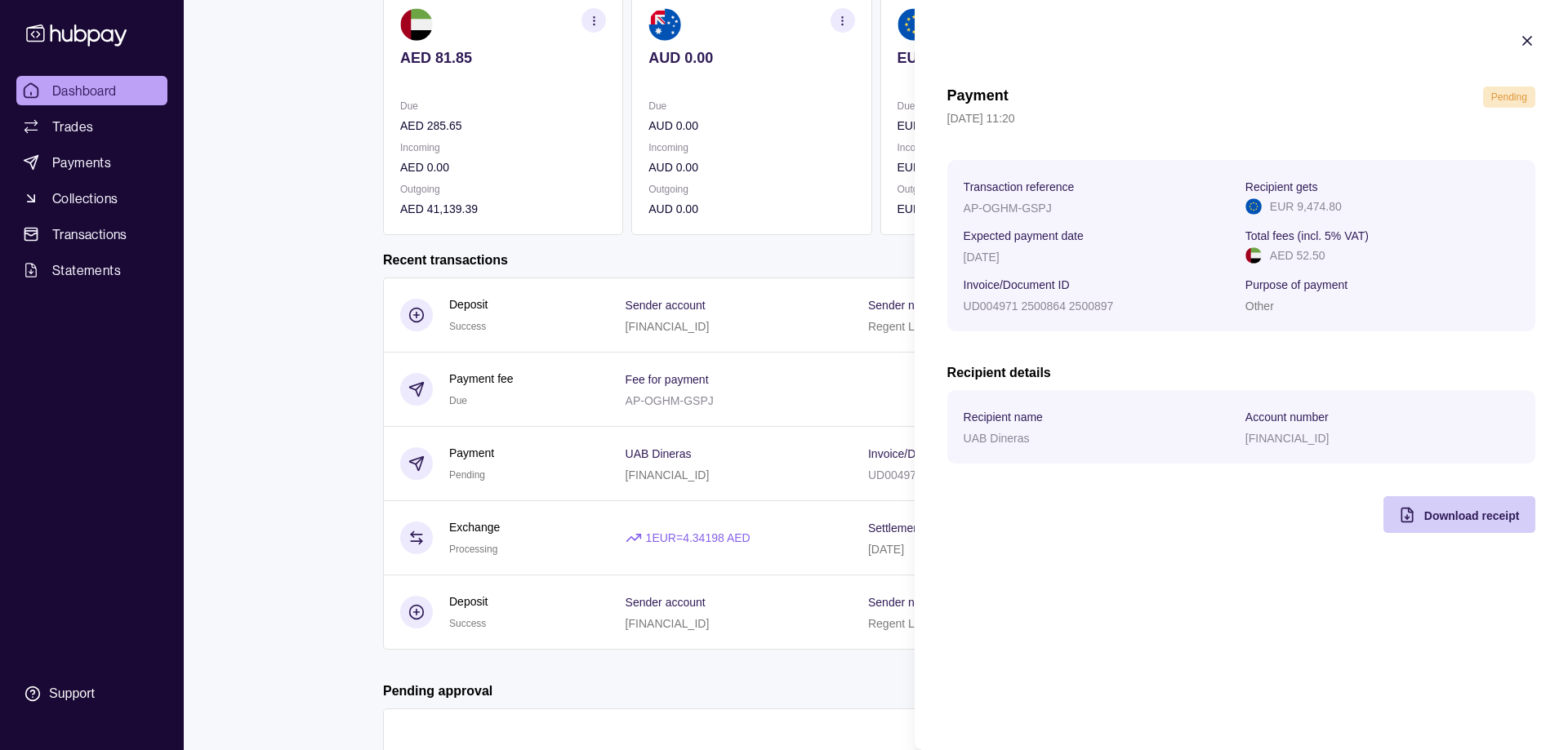
click at [1450, 525] on div "Download receipt" at bounding box center [1446, 514] width 144 height 37
click at [1526, 36] on icon "button" at bounding box center [1527, 41] width 16 height 16
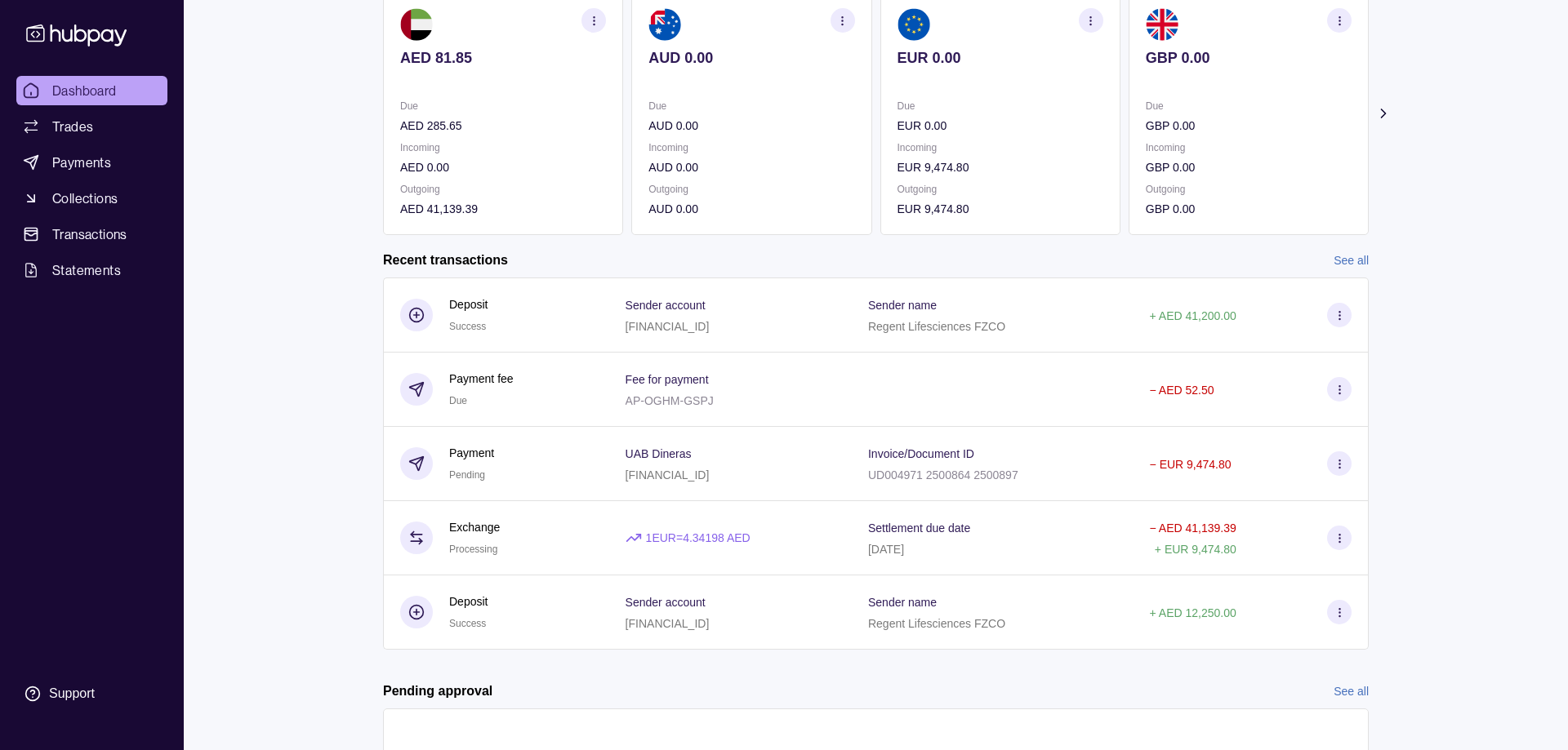
scroll to position [0, 0]
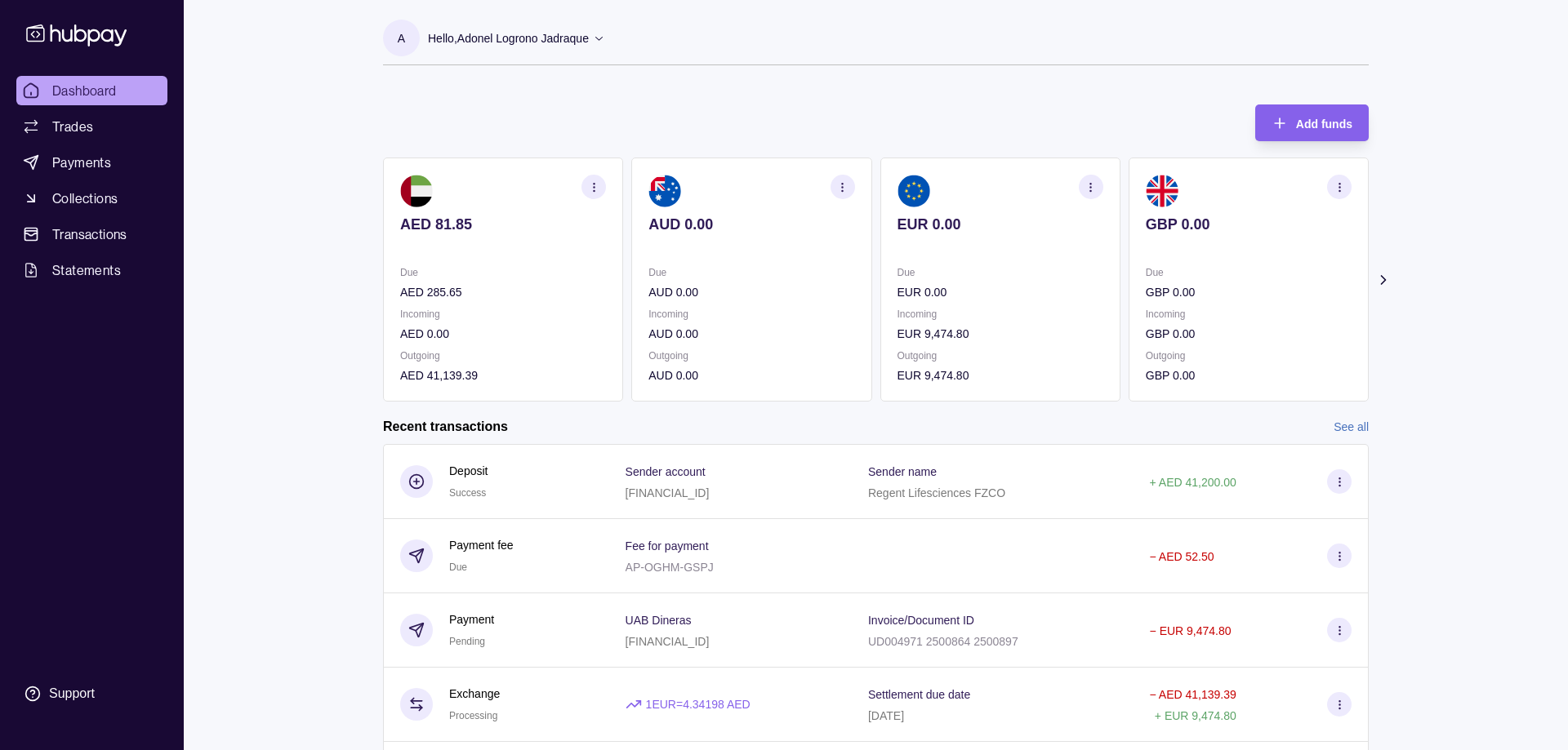
click at [1337, 71] on div "A Hello, Adonel Logrono Jadraque Regent Lifesciences FZCO Account Terms and con…" at bounding box center [875, 51] width 986 height 62
click at [84, 83] on span "Dashboard" at bounding box center [84, 90] width 64 height 20
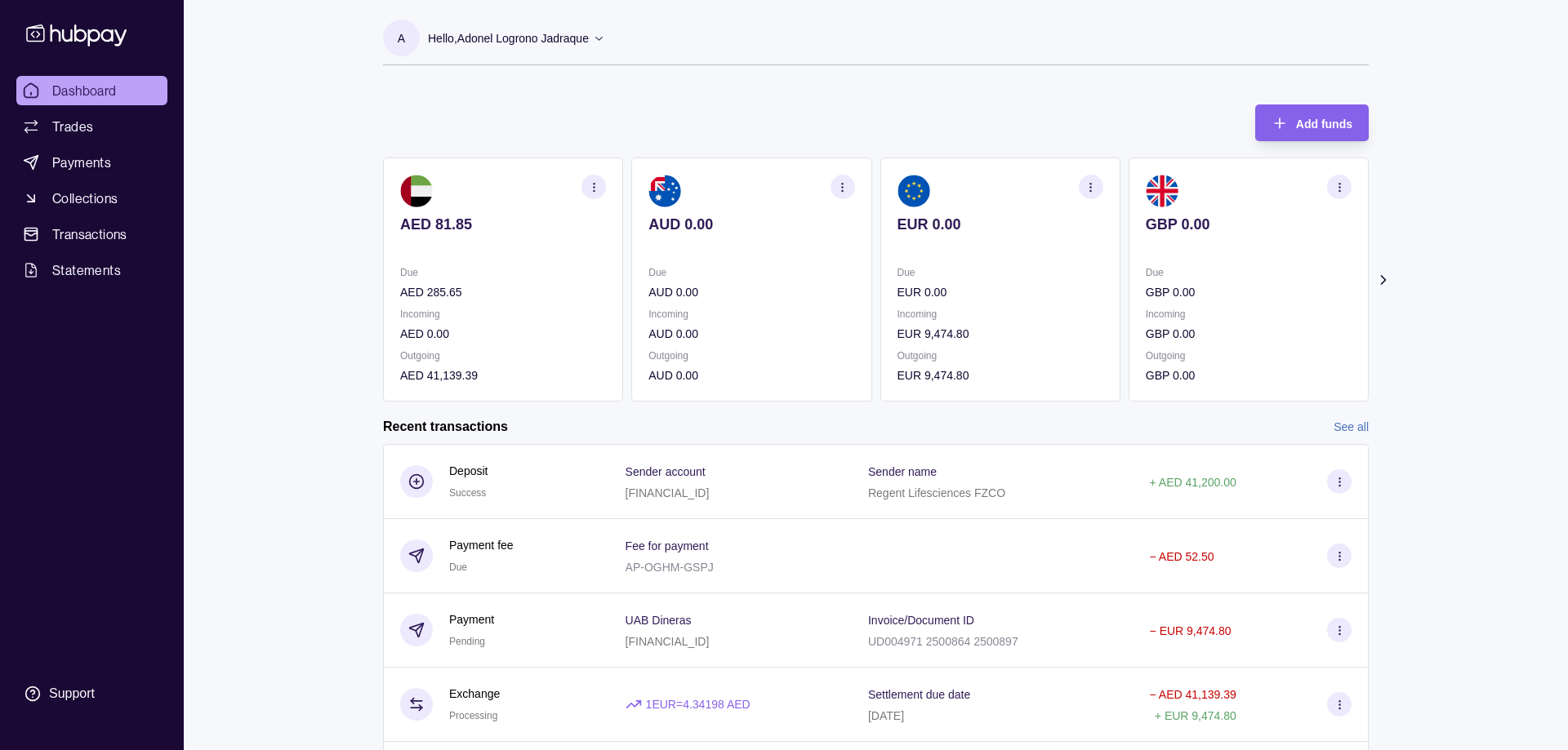
click at [510, 632] on div "Payment Pending" at bounding box center [497, 630] width 193 height 40
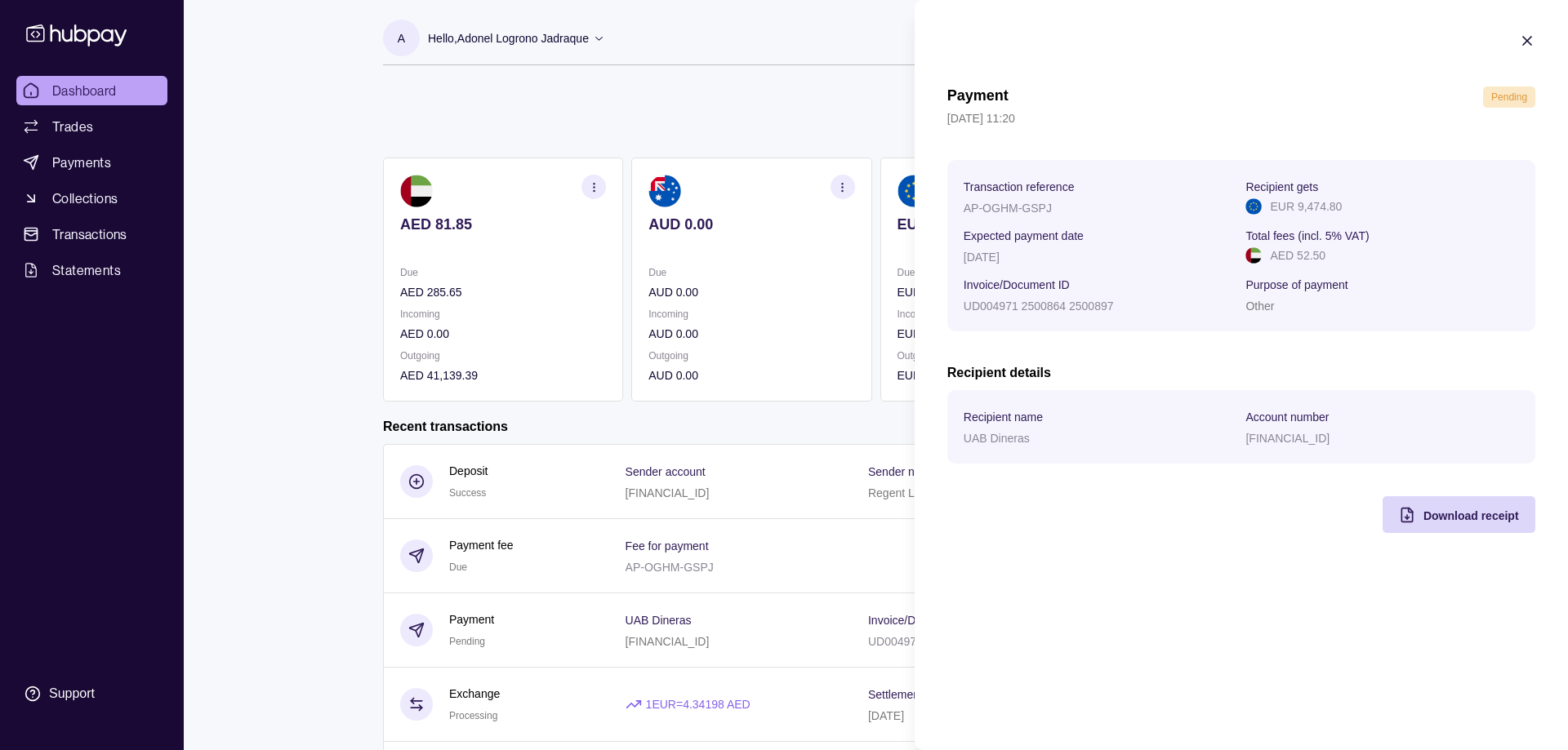
click at [1524, 44] on icon "button" at bounding box center [1527, 41] width 8 height 8
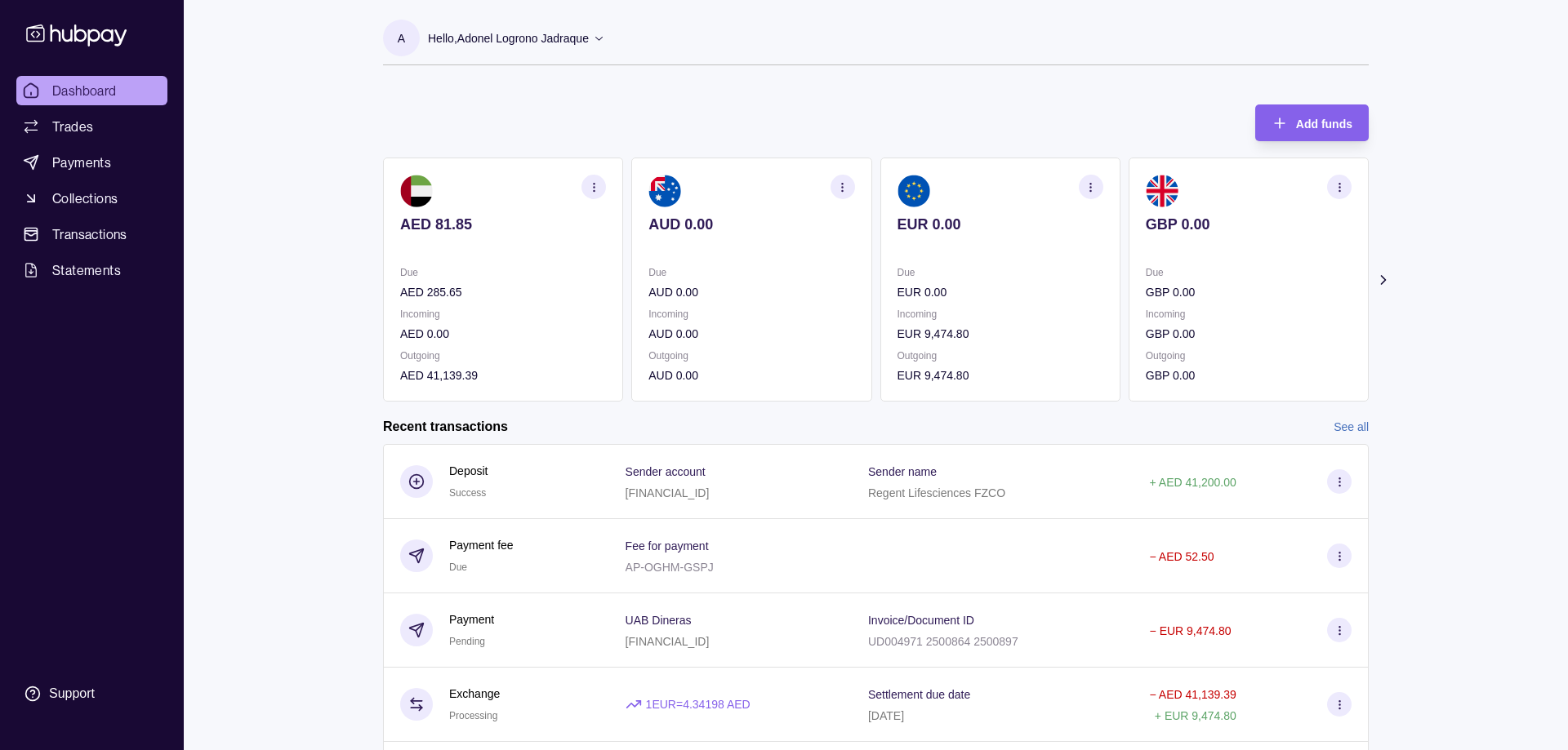
click at [1380, 280] on icon at bounding box center [1382, 280] width 16 height 16
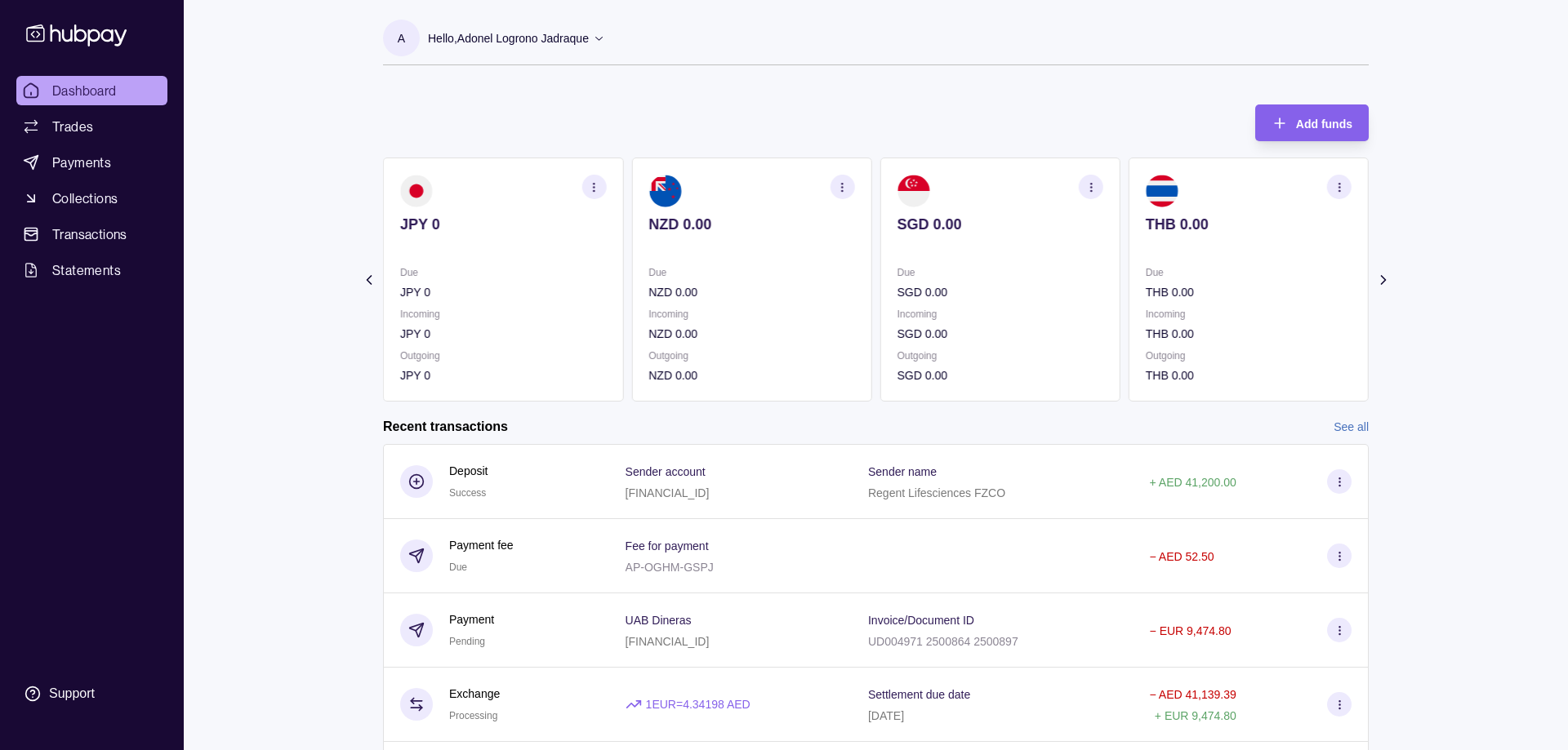
click at [1380, 280] on icon at bounding box center [1382, 280] width 16 height 16
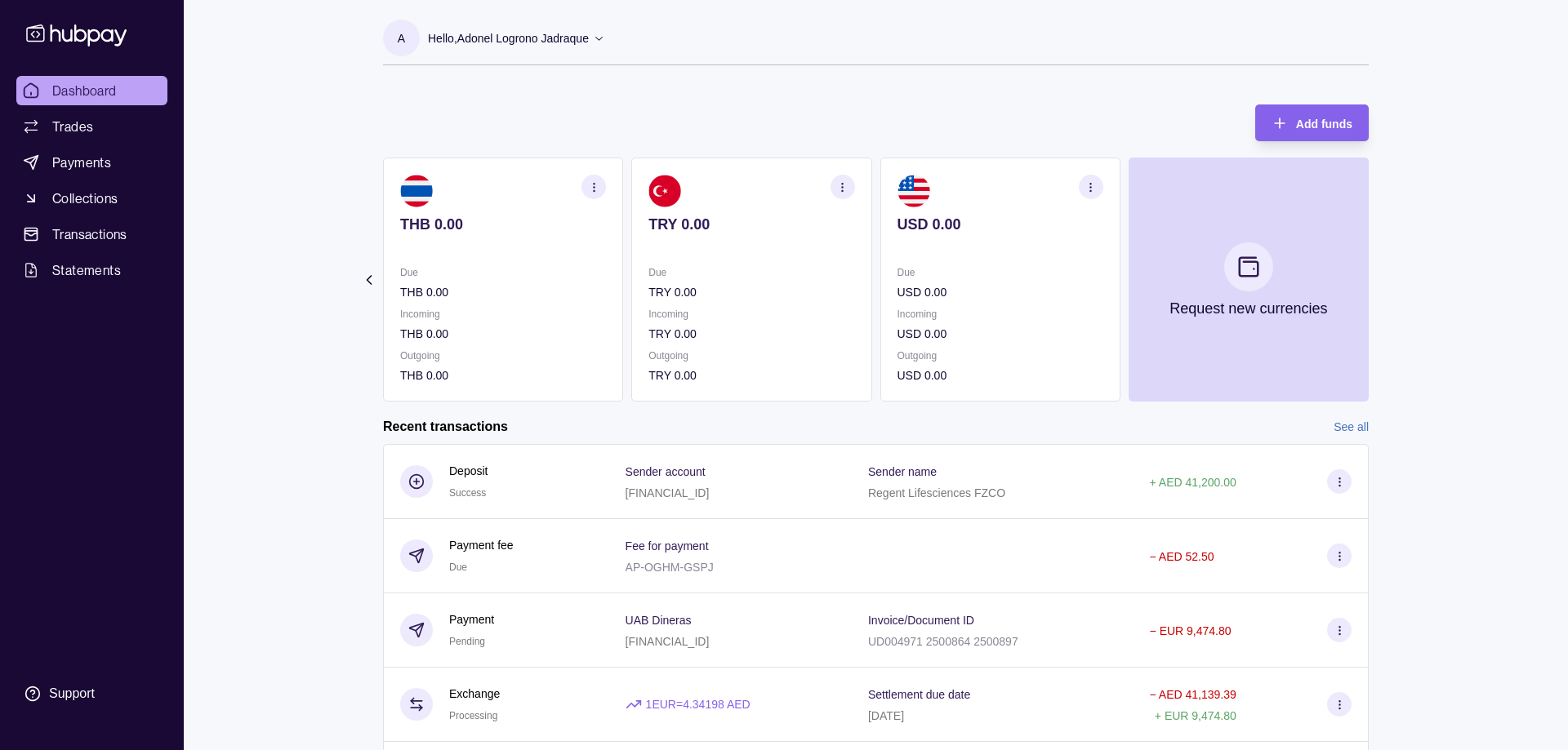
click at [1380, 280] on section "Add funds AED 81.85 Due AED 285.65 Incoming AED 0.00 Outgoing AED 41,139.39 AUD…" at bounding box center [875, 557] width 1051 height 938
click at [364, 289] on section "Add funds AED 81.85 Due AED 285.65 Incoming AED 0.00 Outgoing AED 41,139.39 AUD…" at bounding box center [875, 557] width 1051 height 938
click at [365, 278] on icon at bounding box center [368, 280] width 16 height 16
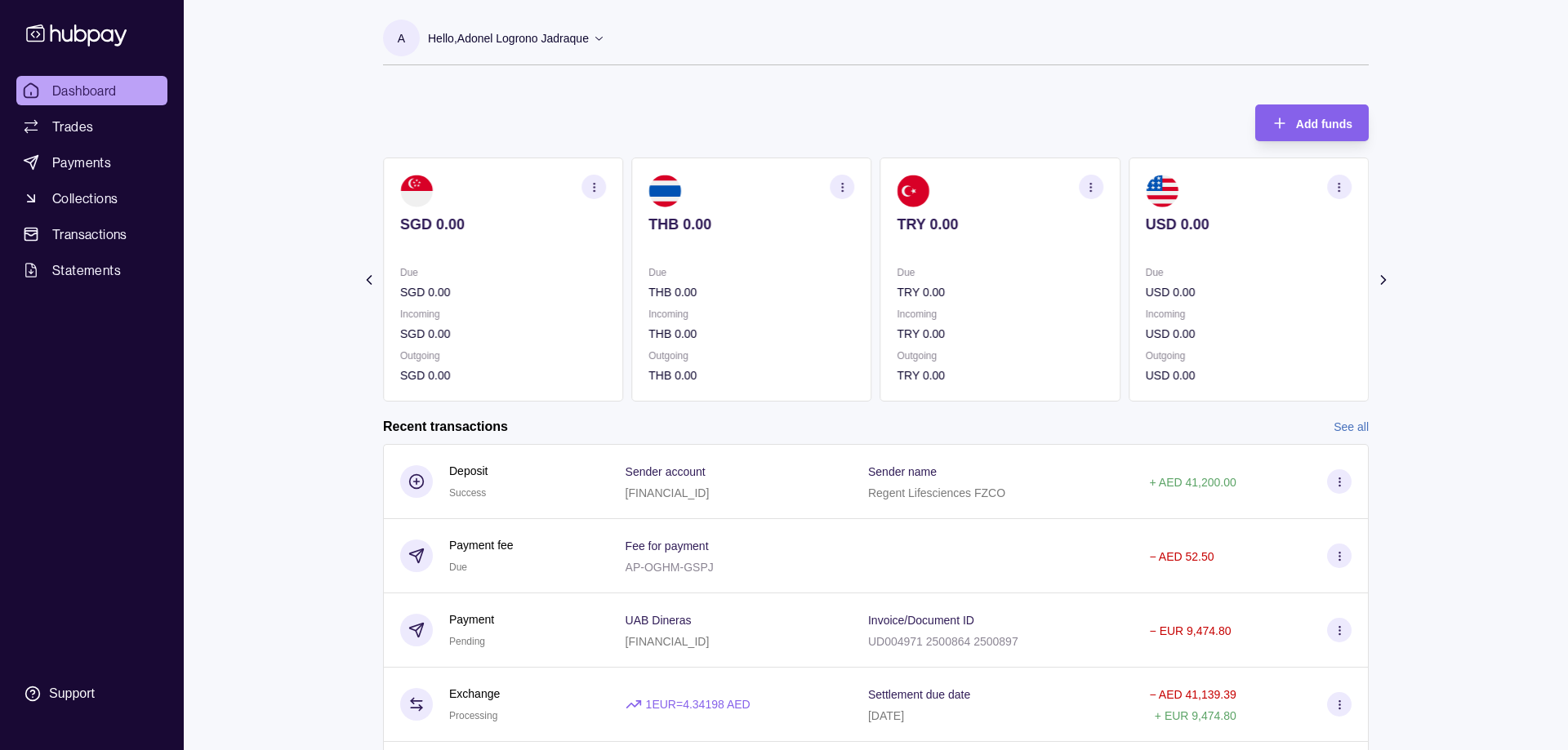
click at [365, 278] on icon at bounding box center [368, 280] width 16 height 16
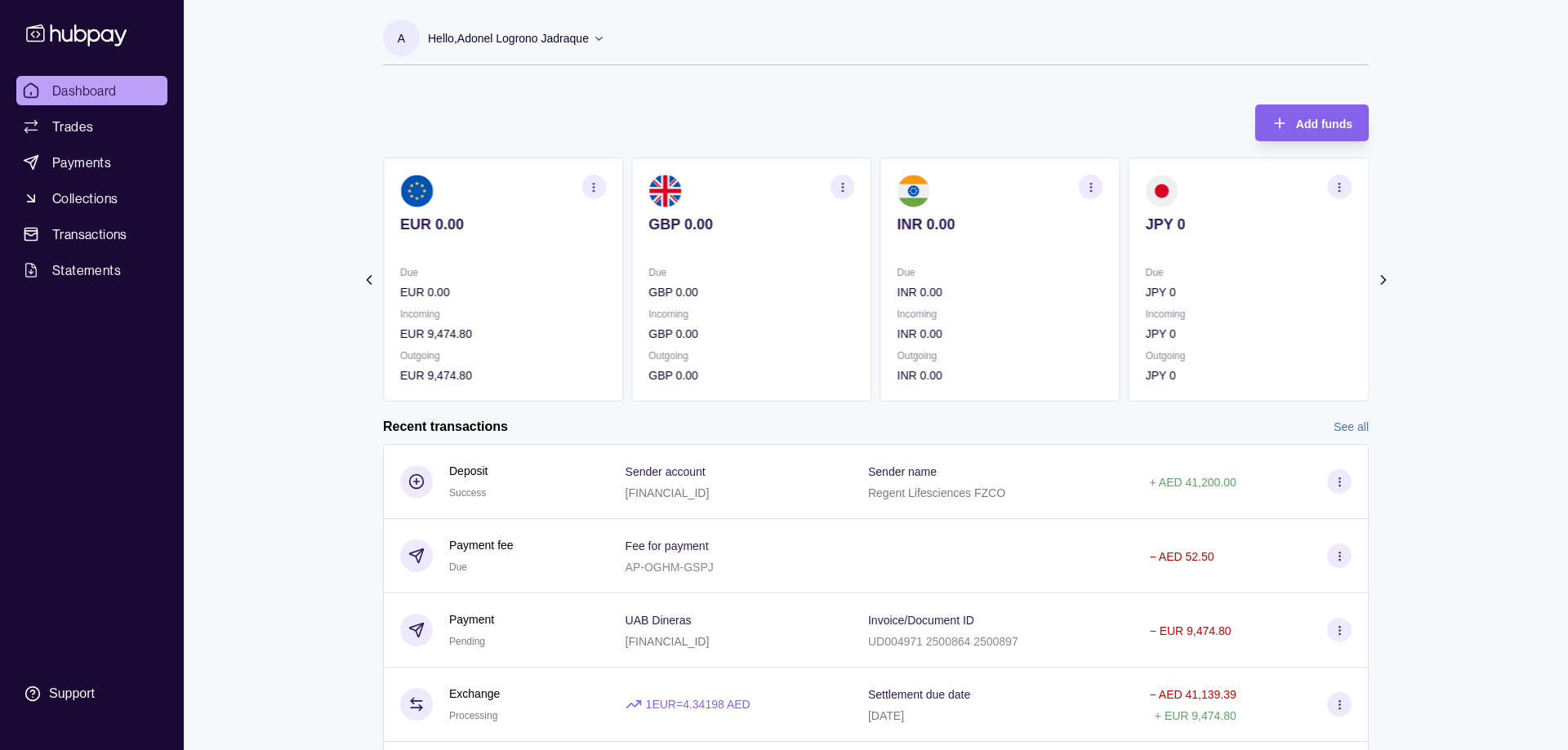
click at [365, 278] on icon at bounding box center [368, 280] width 16 height 16
click at [365, 278] on section "Add funds AED 81.85 Due AED 285.65 Incoming AED 0.00 Outgoing AED 41,139.39 AUD…" at bounding box center [875, 557] width 1051 height 938
click at [363, 277] on section "Add funds AED 81.85 Due AED 285.65 Incoming AED 0.00 Outgoing AED 41,139.39 AUD…" at bounding box center [875, 557] width 1051 height 938
click at [994, 324] on div "Incoming EUR 9,474.80" at bounding box center [1000, 324] width 205 height 38
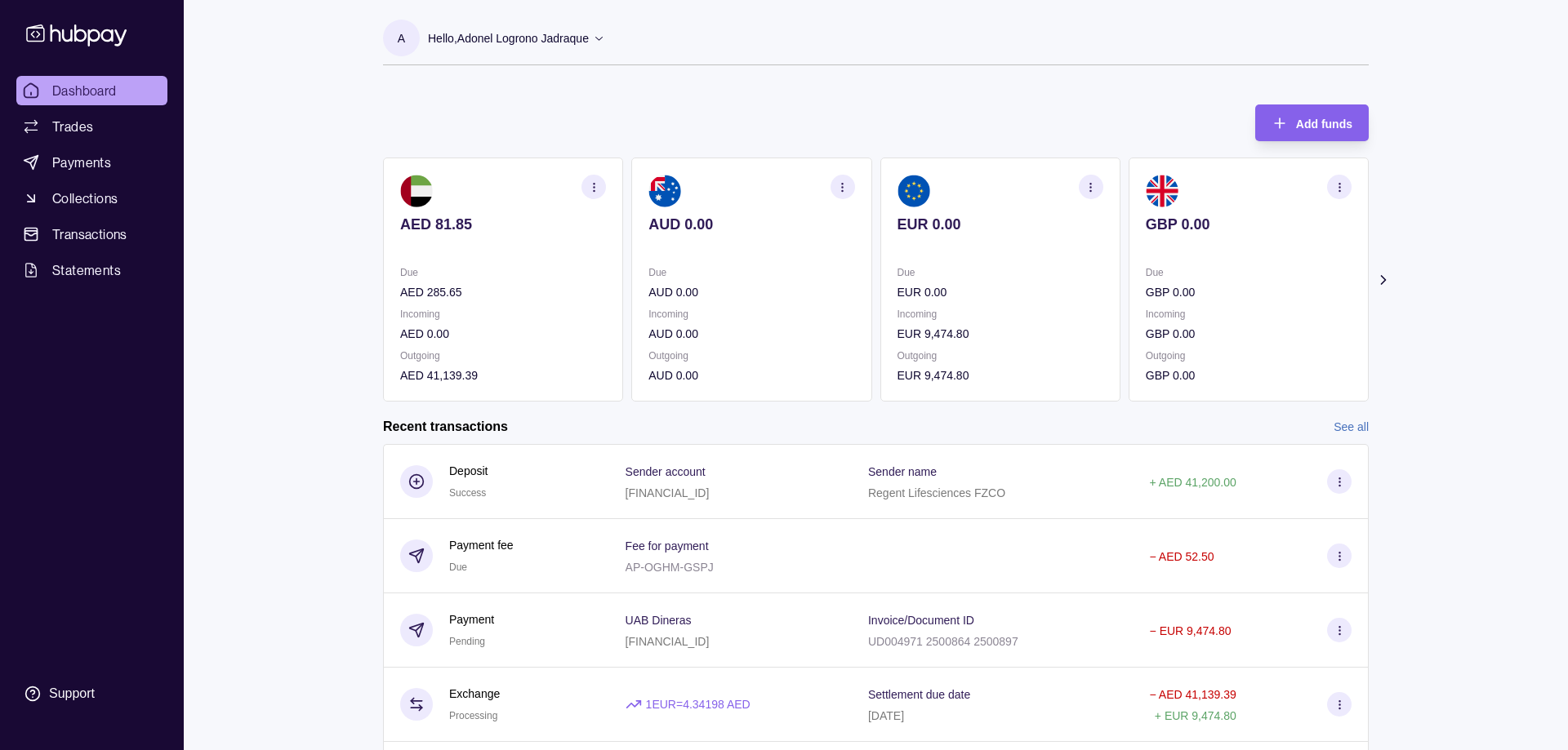
click at [939, 339] on p "EUR 9,474.80" at bounding box center [1000, 334] width 205 height 18
click at [937, 372] on p "EUR 9,474.80" at bounding box center [1000, 375] width 205 height 18
click at [928, 326] on p "EUR 9,474.80" at bounding box center [1000, 334] width 205 height 18
click at [449, 374] on p "AED 41,139.39" at bounding box center [503, 375] width 205 height 18
click at [449, 376] on p "AED 41,139.39" at bounding box center [503, 375] width 205 height 18
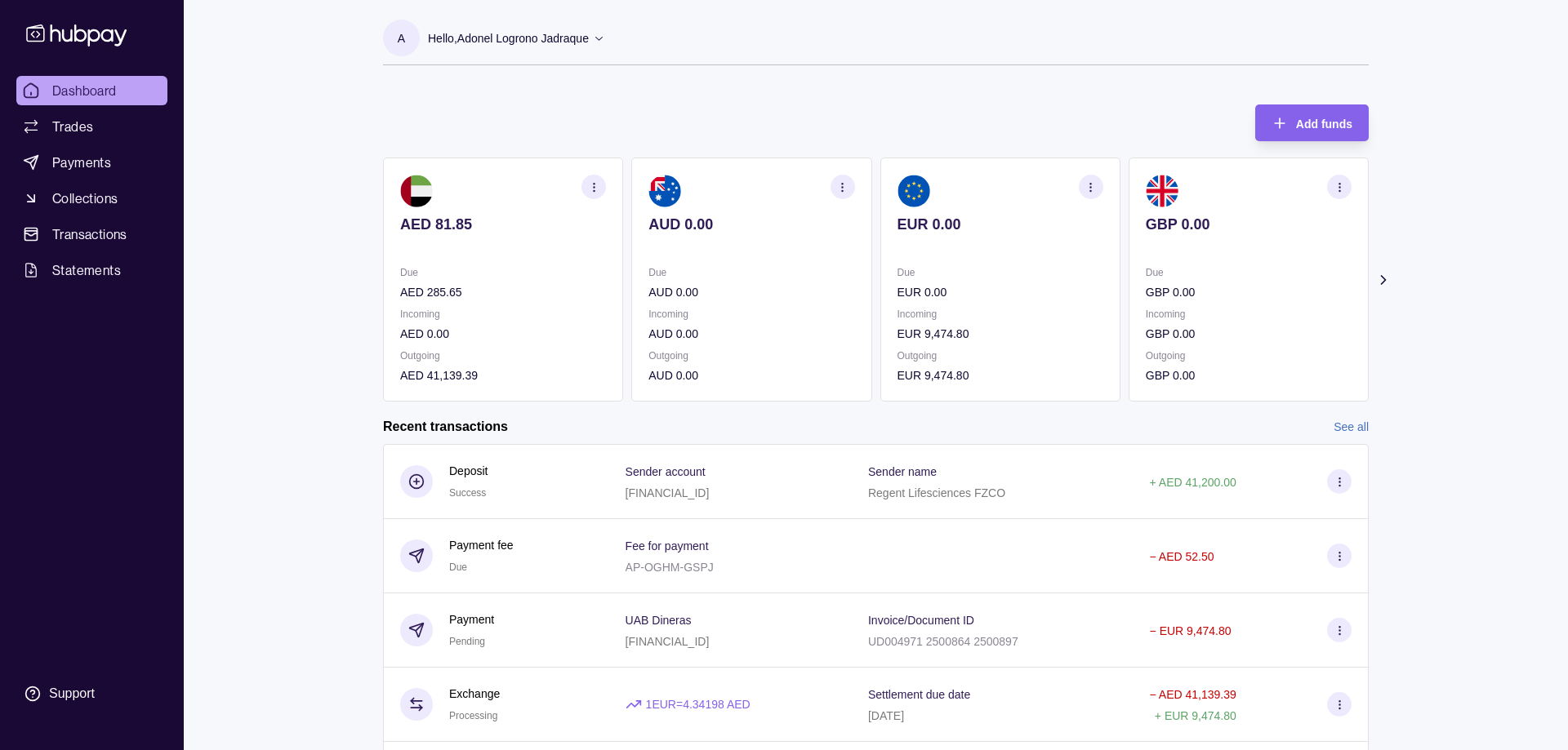
click at [449, 376] on p "AED 41,139.39" at bounding box center [503, 375] width 205 height 18
click at [985, 280] on p "Due" at bounding box center [1000, 272] width 205 height 18
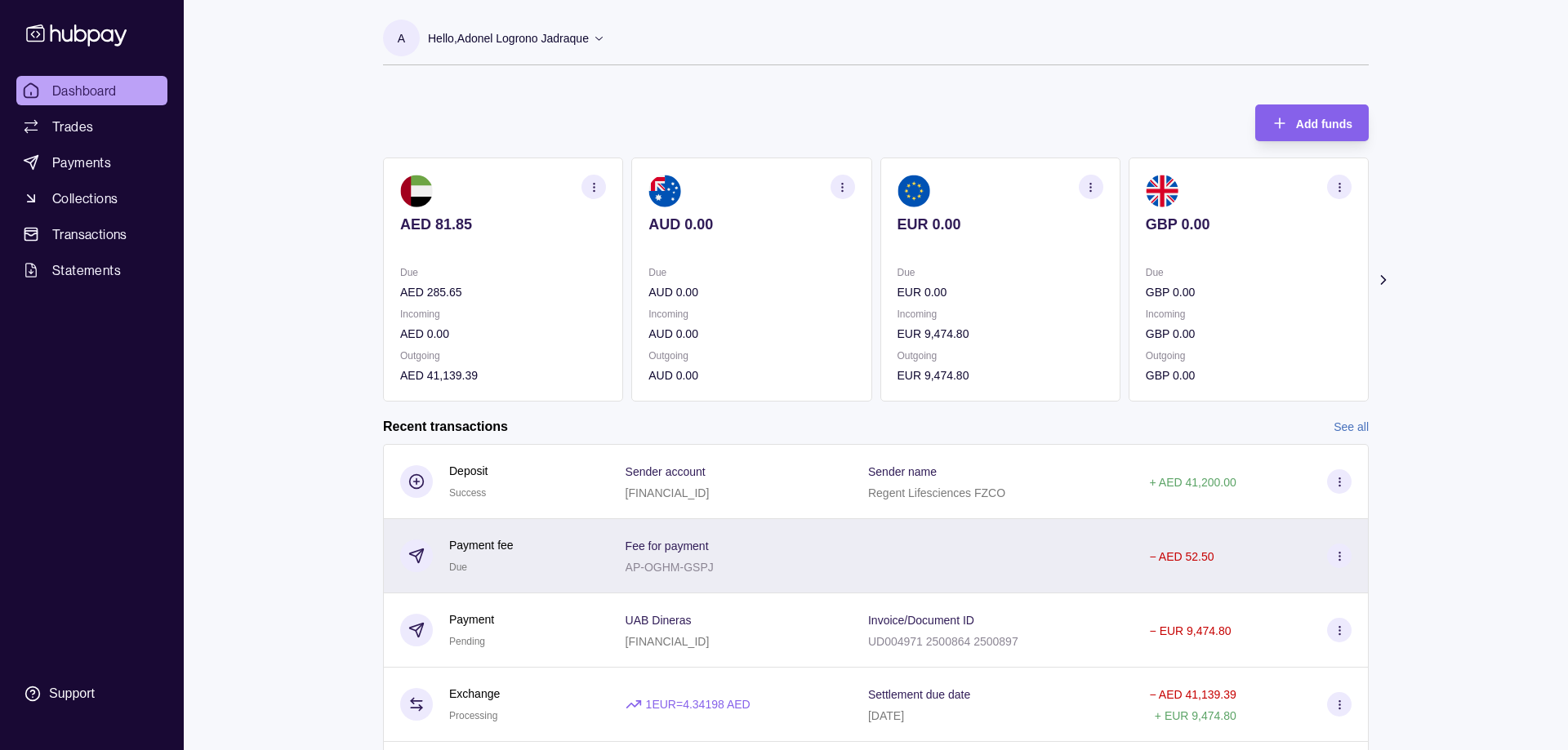
scroll to position [83, 0]
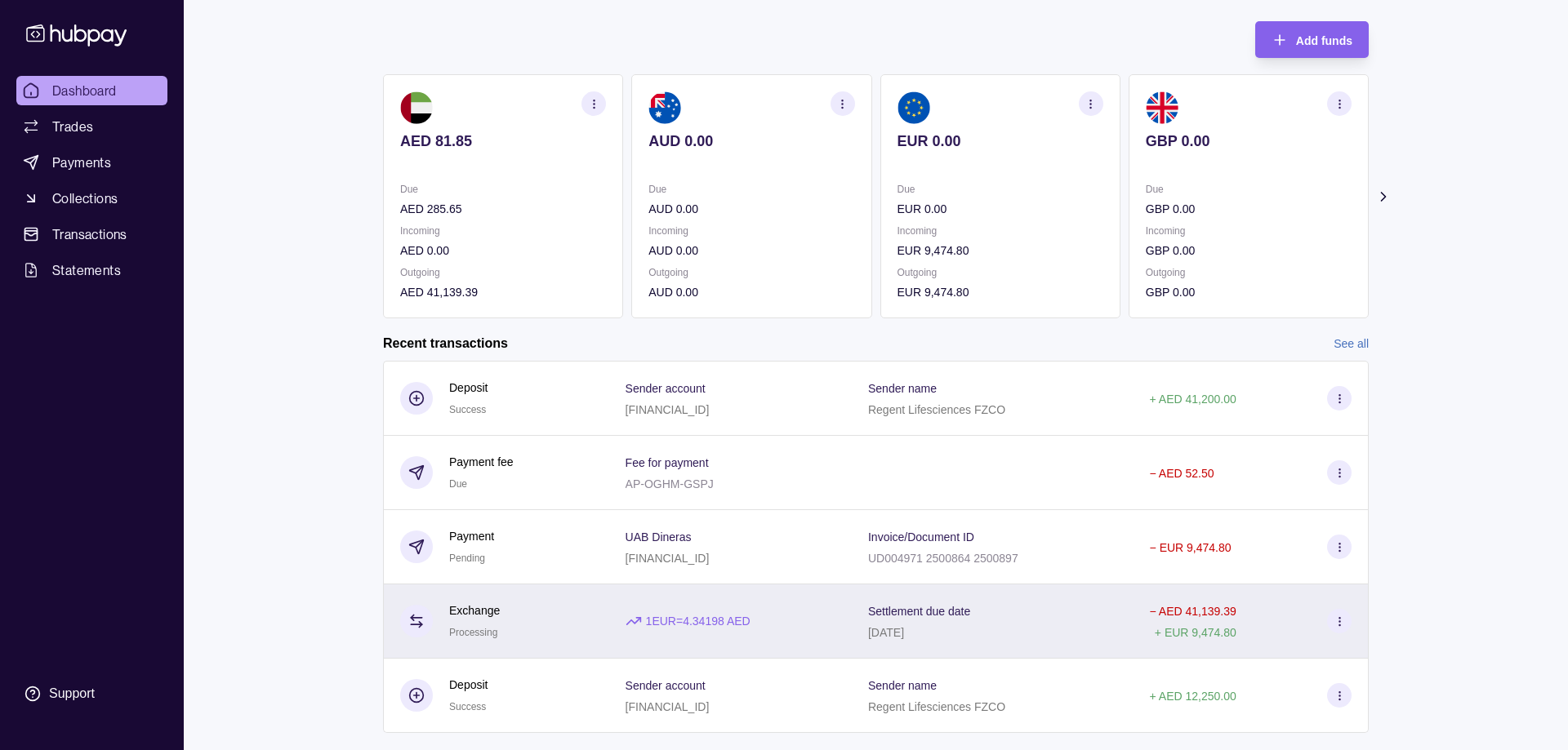
click at [1202, 613] on p "− AED 41,139.39" at bounding box center [1193, 611] width 87 height 13
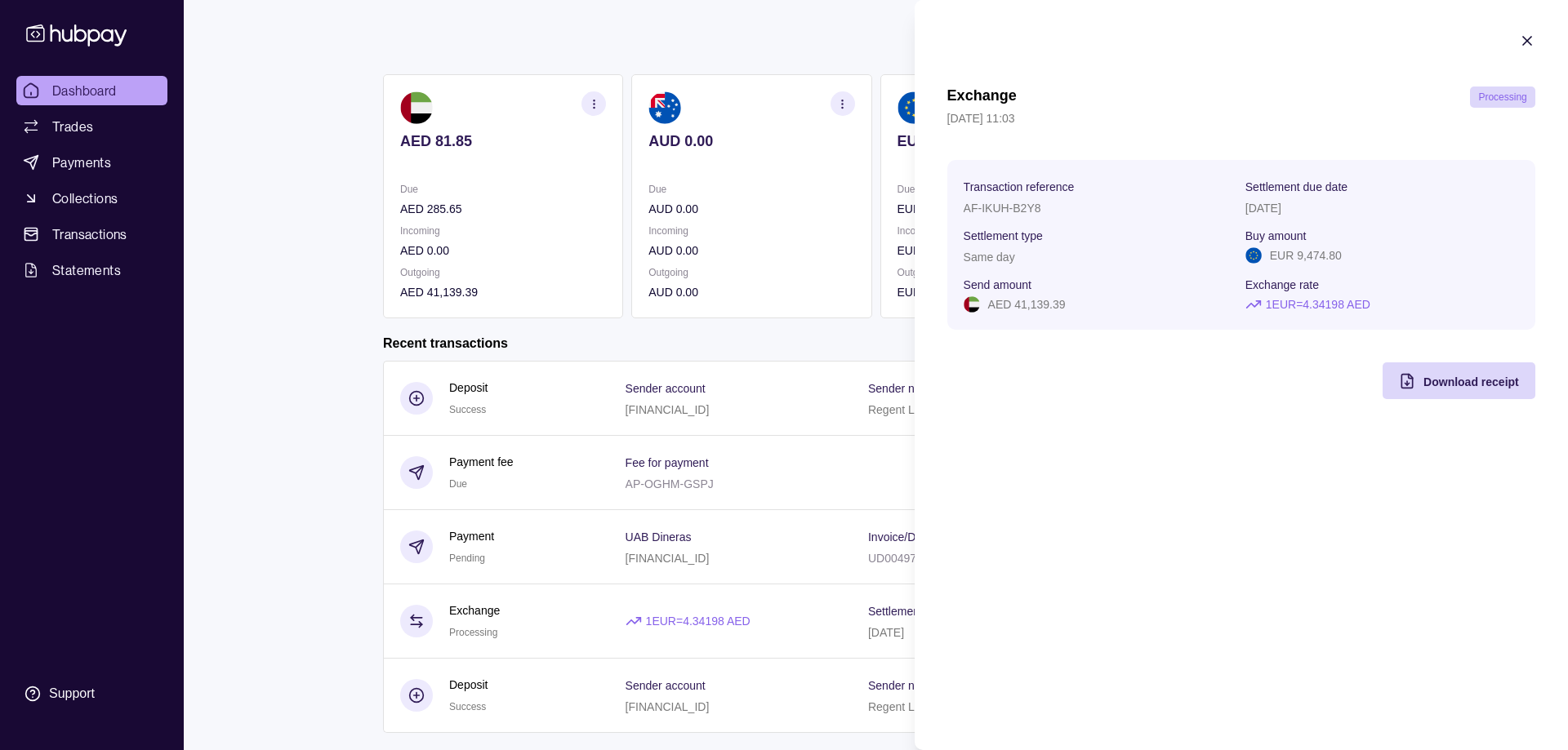
click at [1527, 41] on icon "button" at bounding box center [1527, 41] width 8 height 8
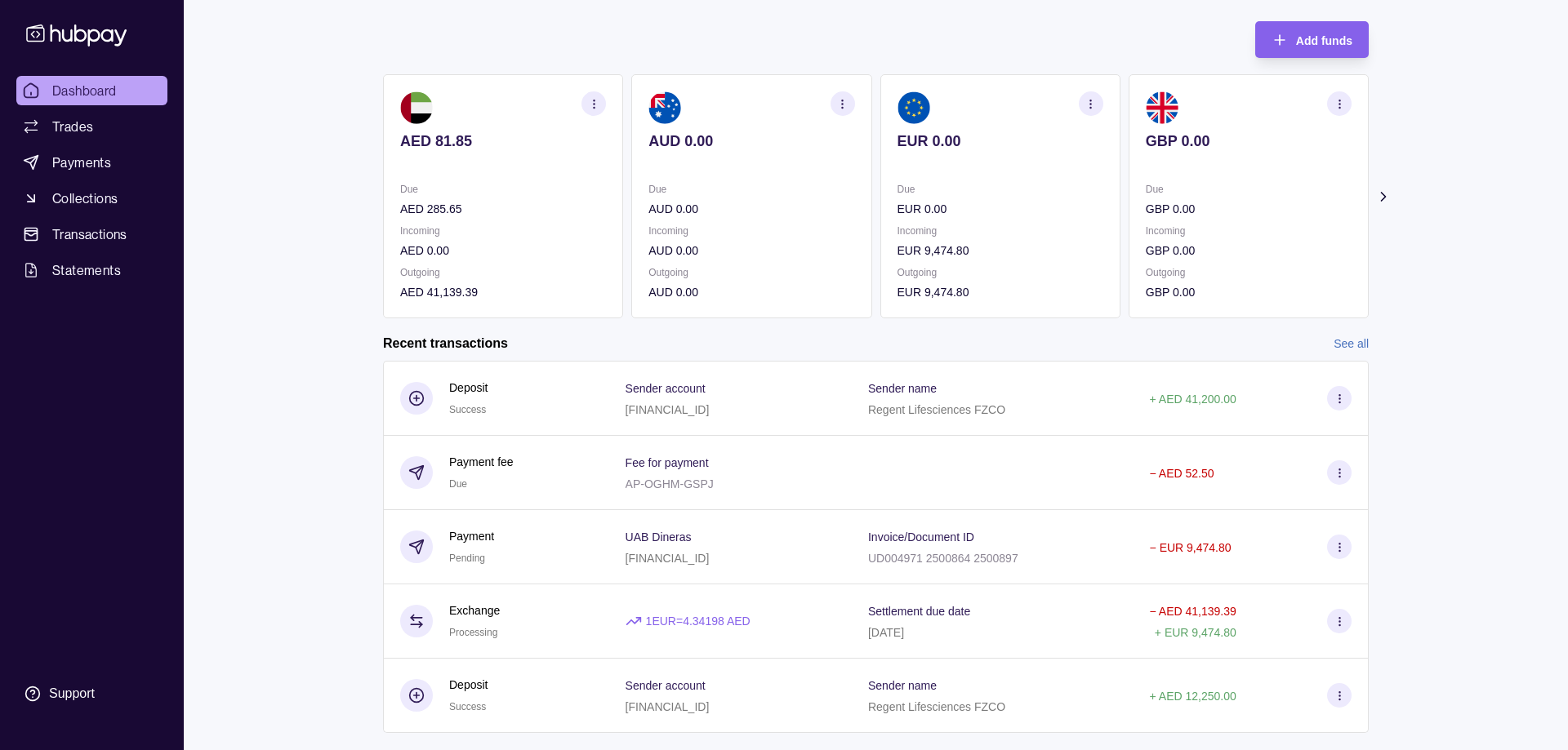
click at [448, 289] on p "AED 41,139.39" at bounding box center [503, 292] width 205 height 18
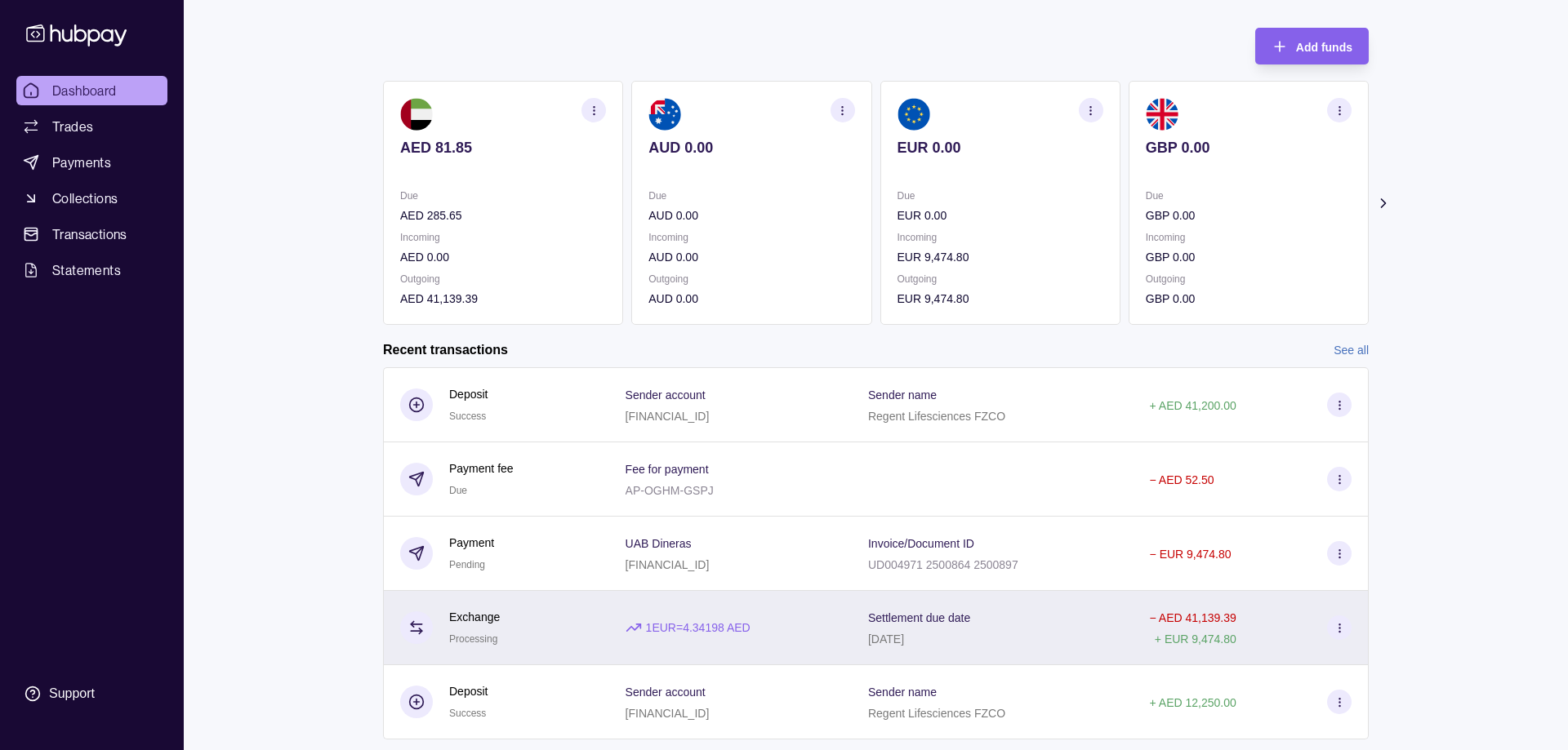
scroll to position [167, 0]
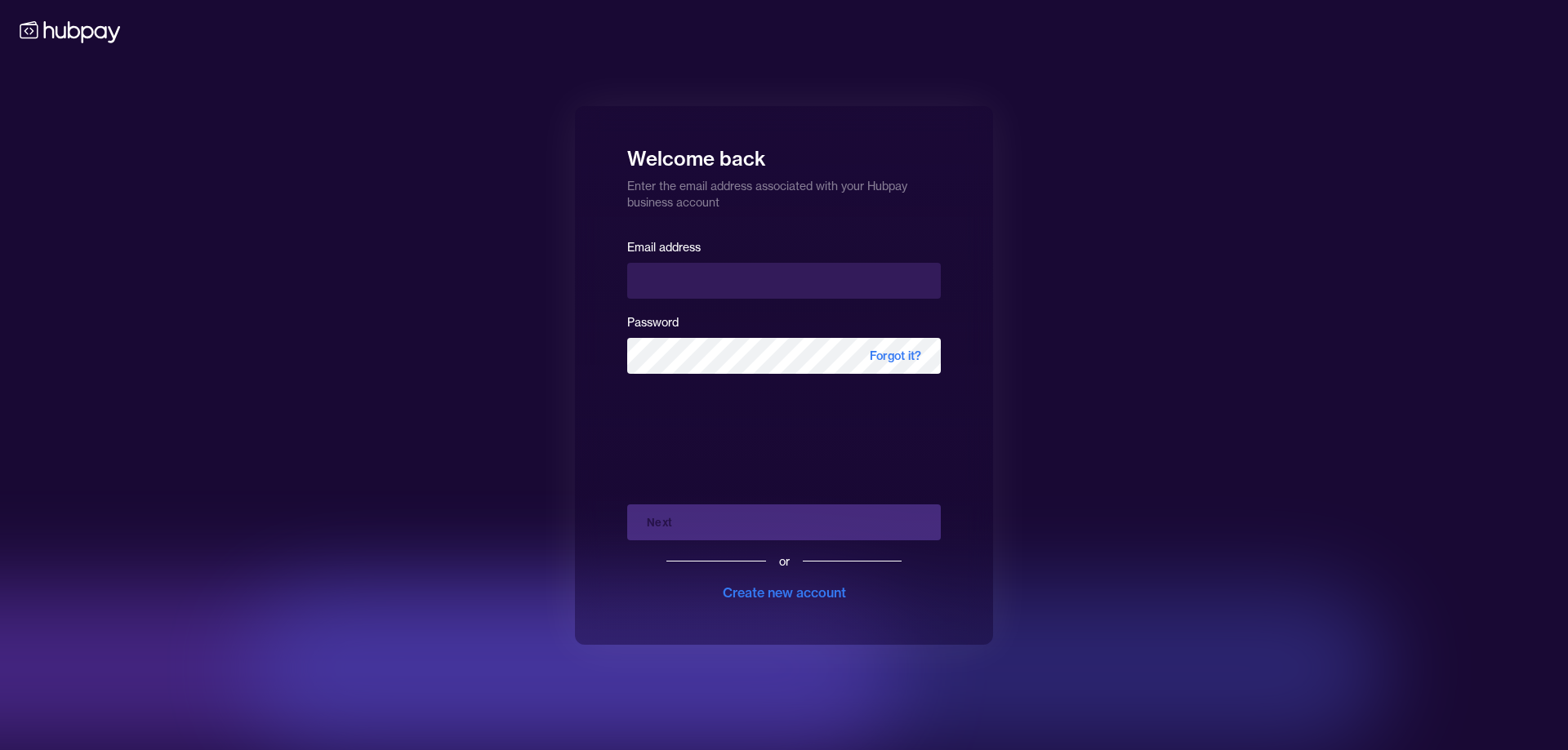
type input "**********"
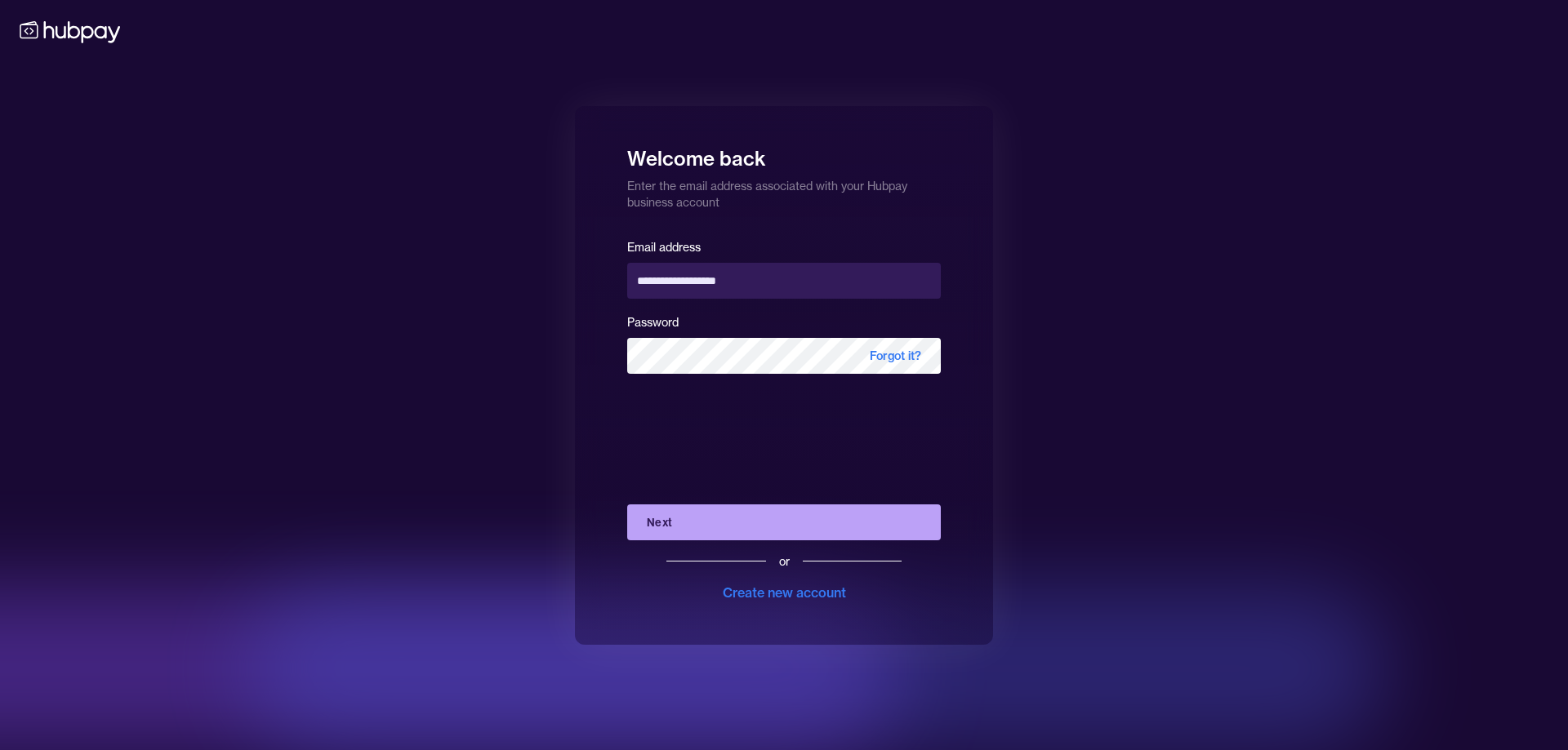
click at [690, 519] on button "Next" at bounding box center [784, 523] width 314 height 36
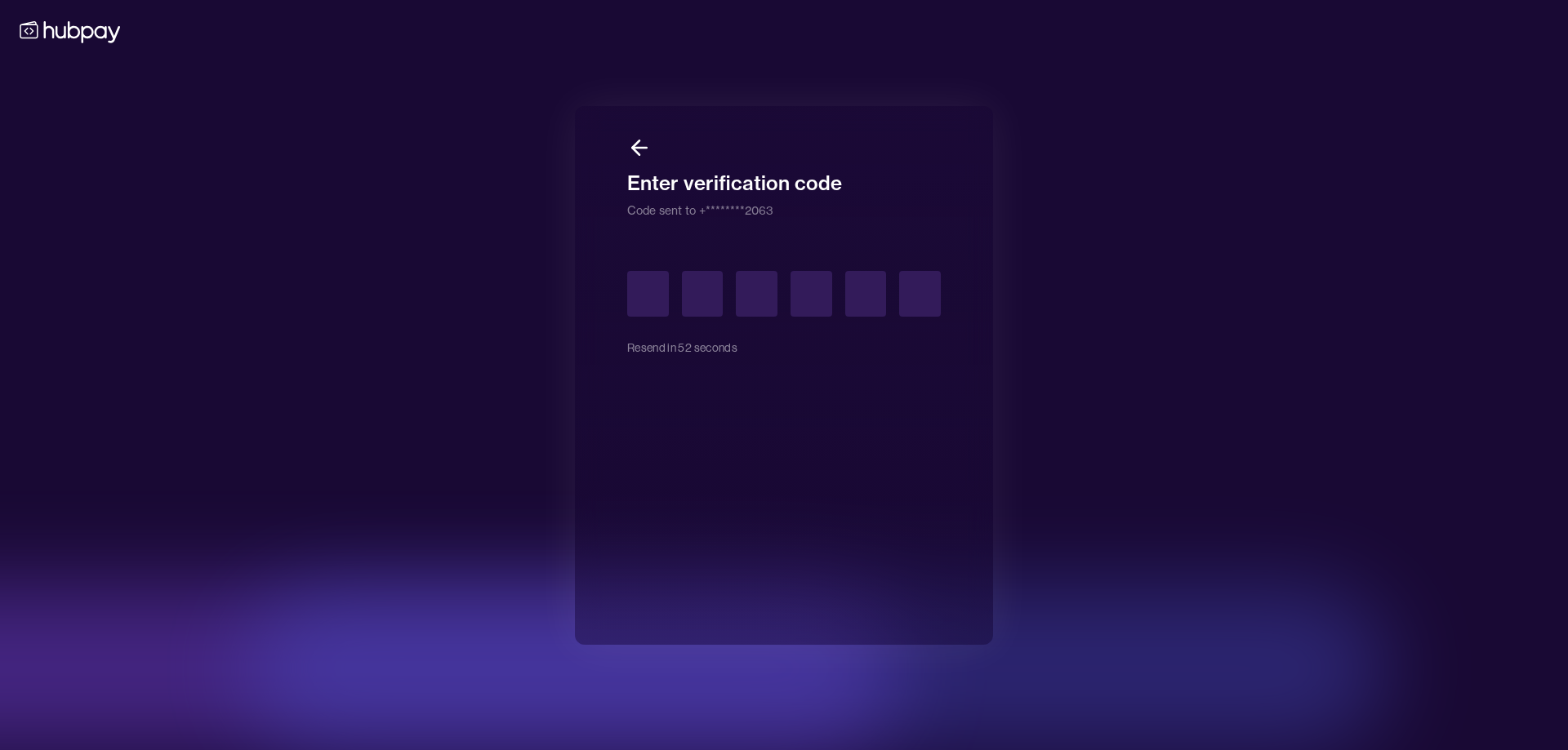
type input "*"
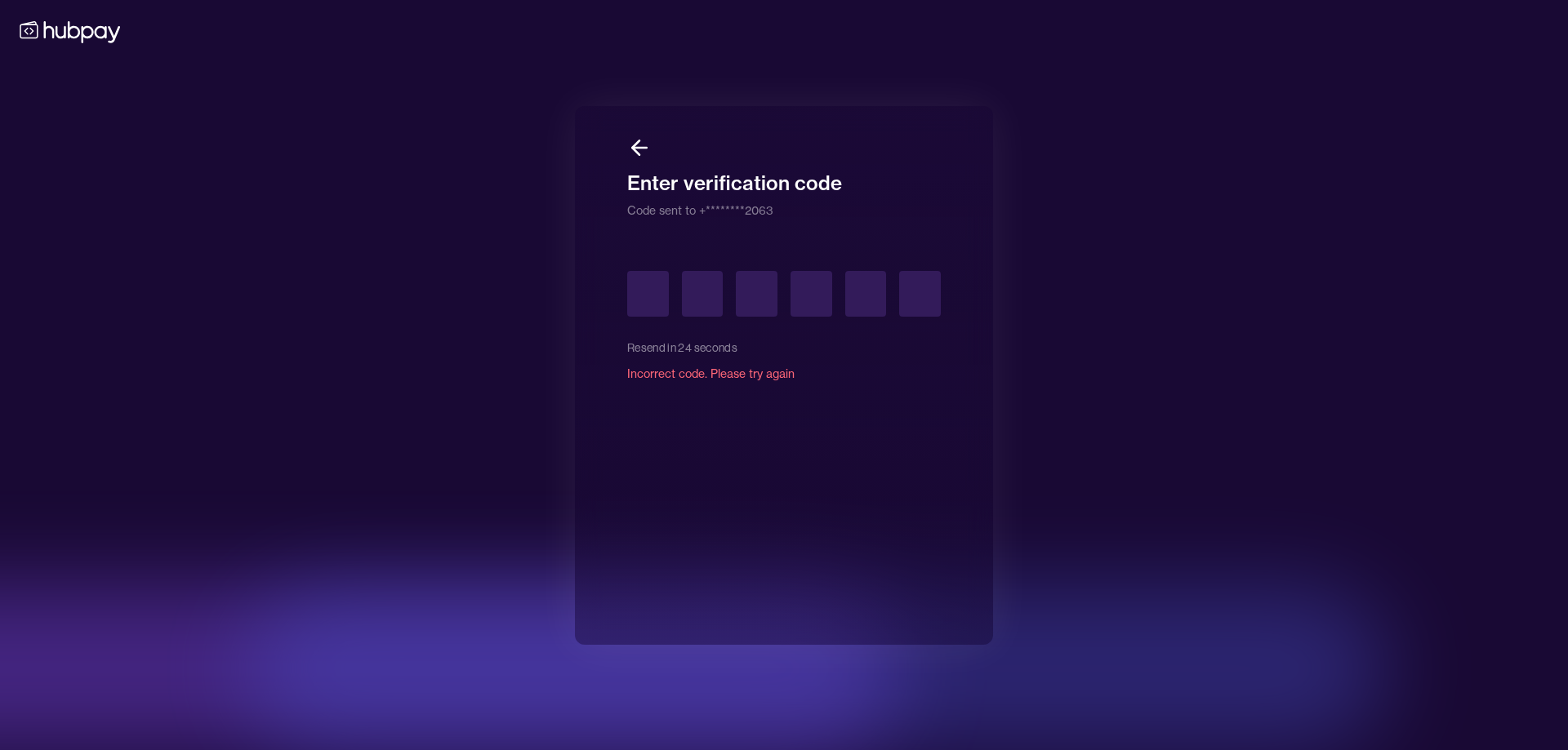
click at [621, 444] on div "Enter verification code Code sent to +********2063 Resend in 24 seconds Incorre…" at bounding box center [784, 376] width 418 height 539
click at [682, 331] on div "Resend in 20 seconds Incorrect code. Please try again" at bounding box center [784, 334] width 314 height 124
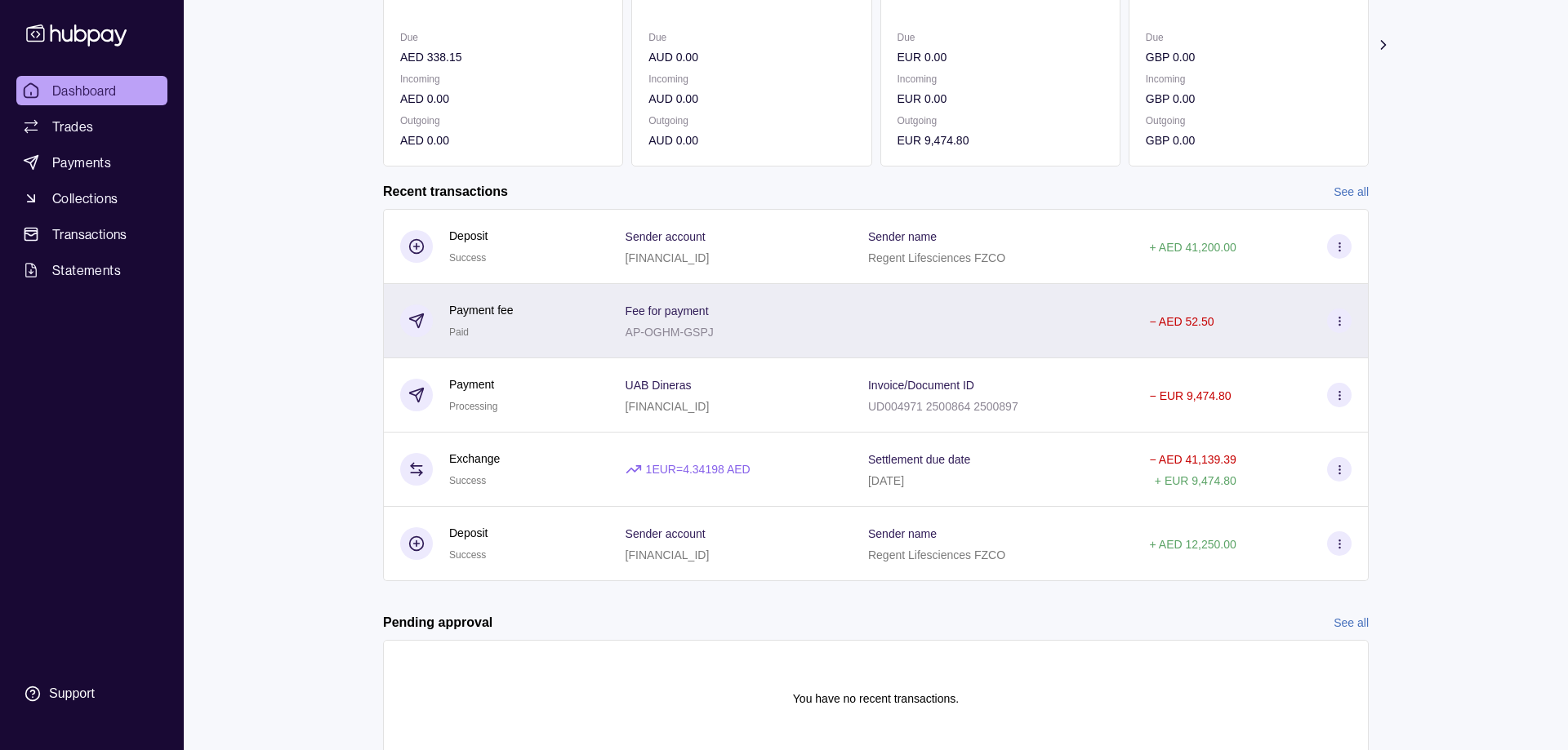
scroll to position [295, 0]
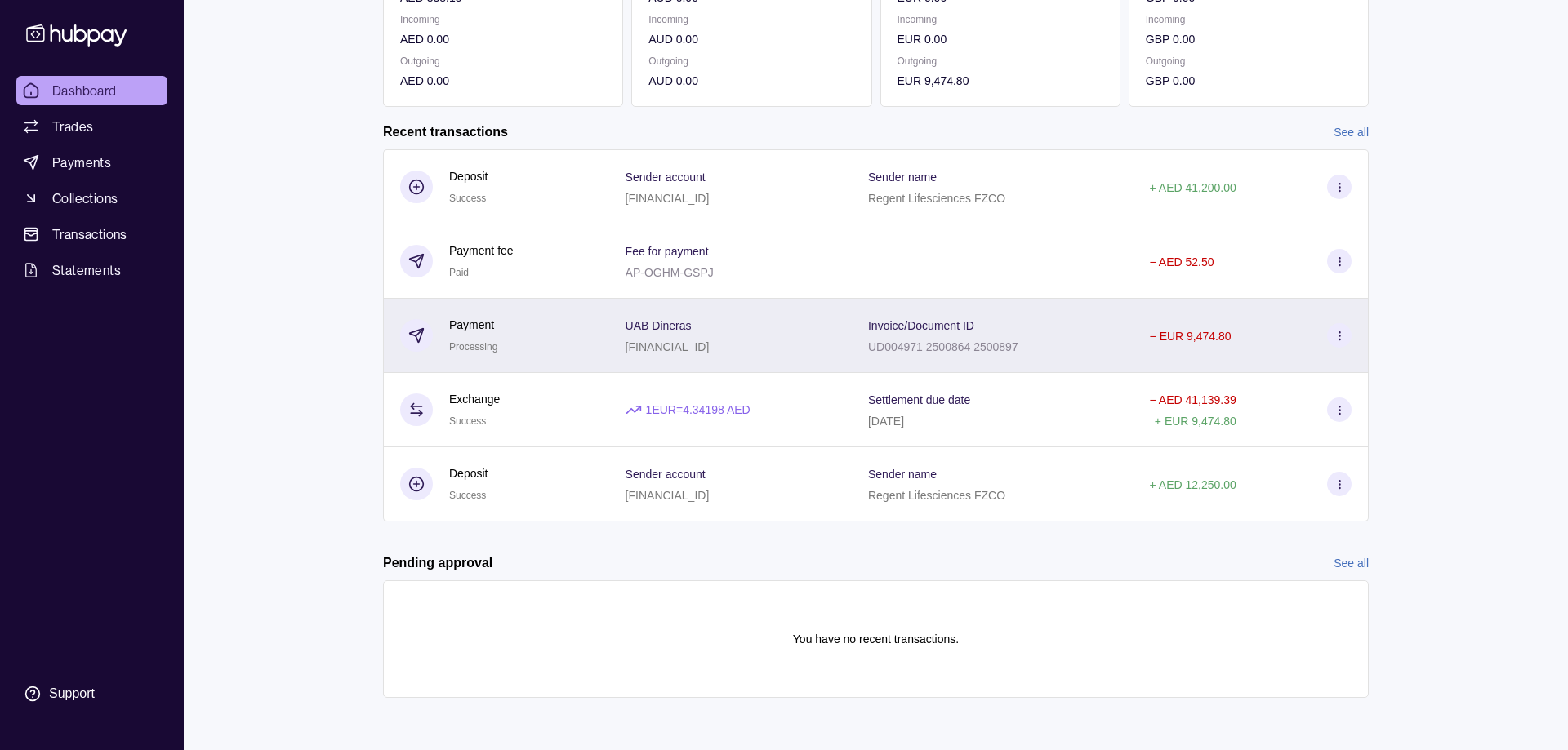
click at [968, 360] on div "Invoice/Document ID UD004971 2500864 2500897" at bounding box center [992, 335] width 282 height 74
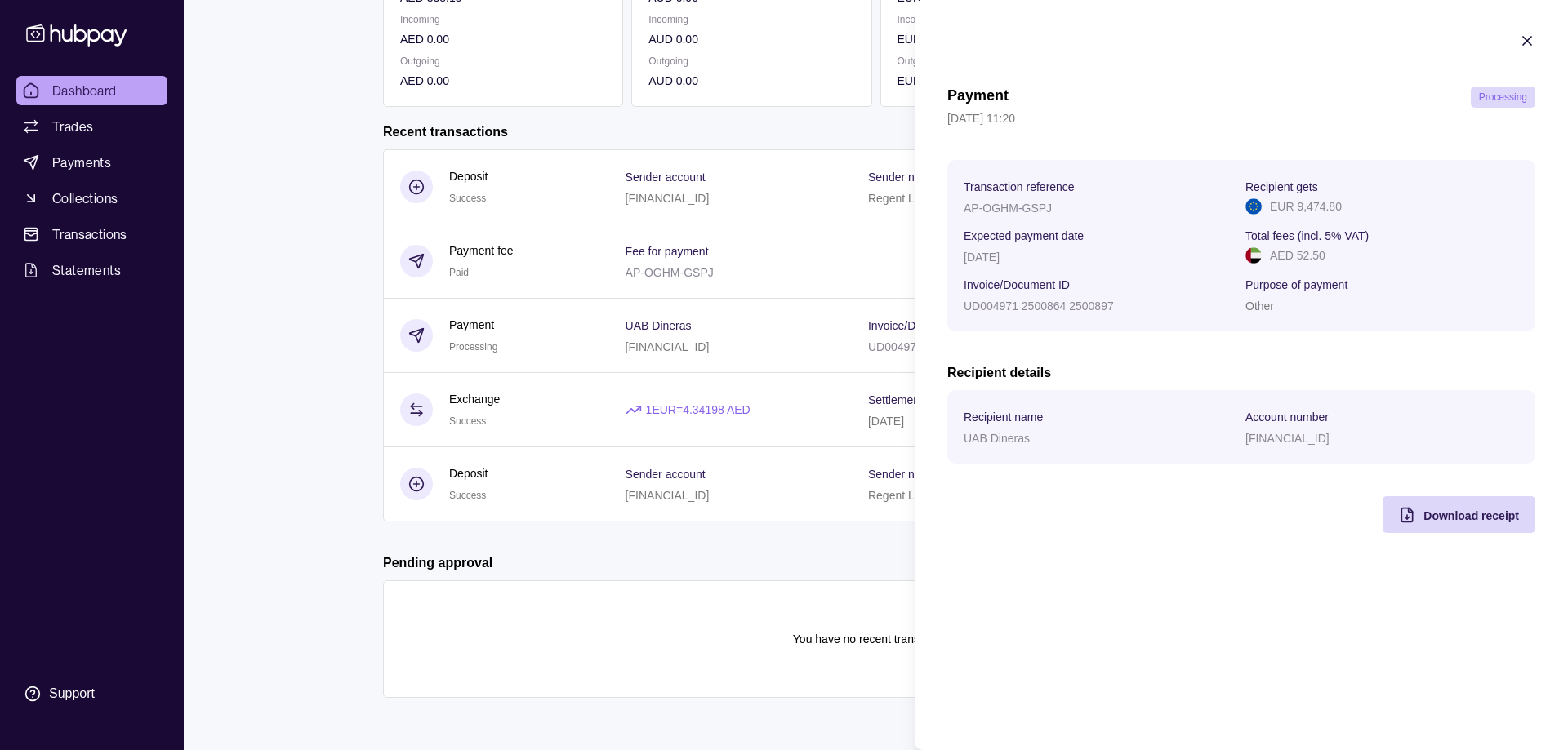
click at [554, 245] on html "Dashboard Trades Payments Collections Transactions Statements Support A Hello, …" at bounding box center [784, 227] width 1568 height 1045
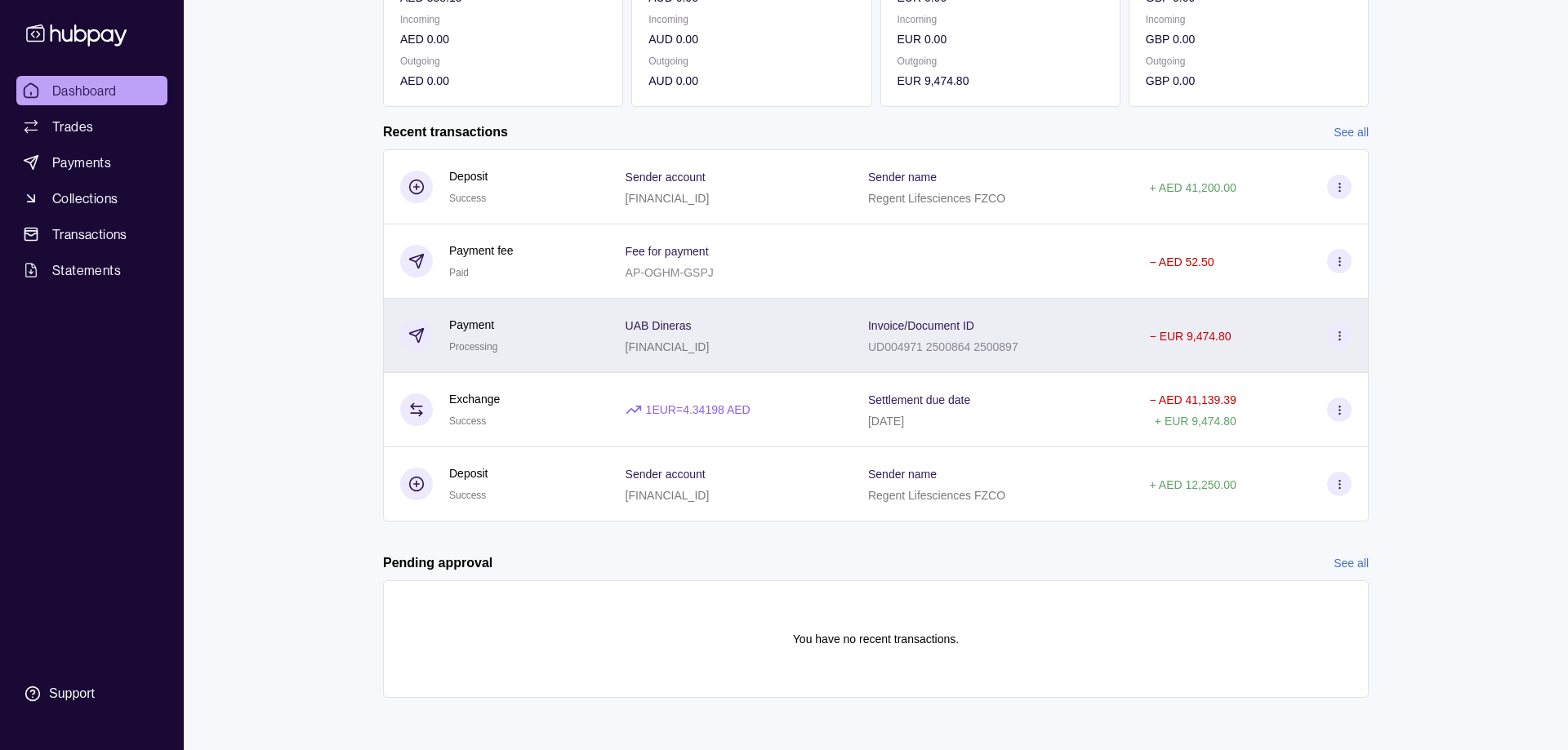
click at [710, 344] on p "[FINANCIAL_ID]" at bounding box center [667, 347] width 84 height 13
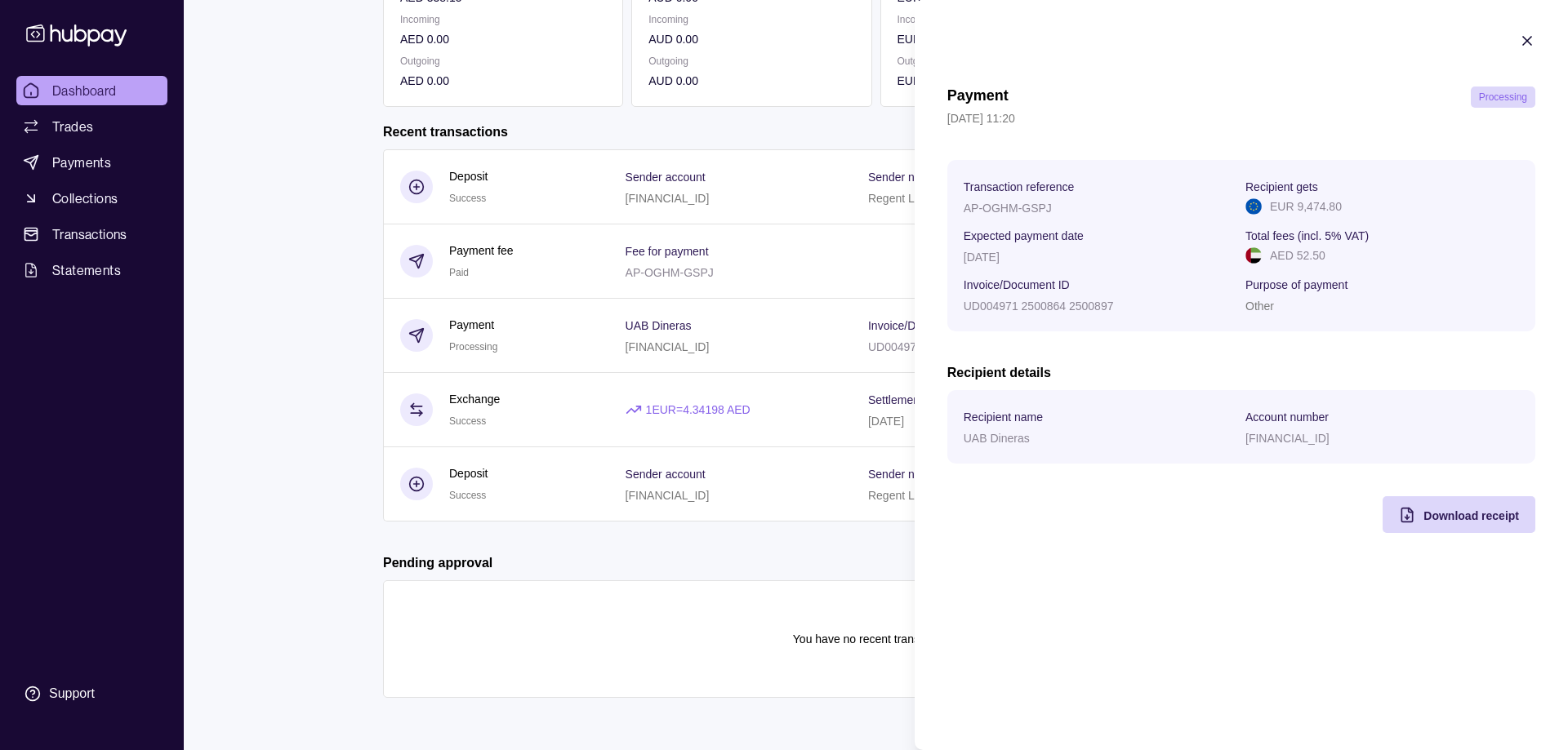
click at [1524, 46] on icon "button" at bounding box center [1527, 41] width 16 height 16
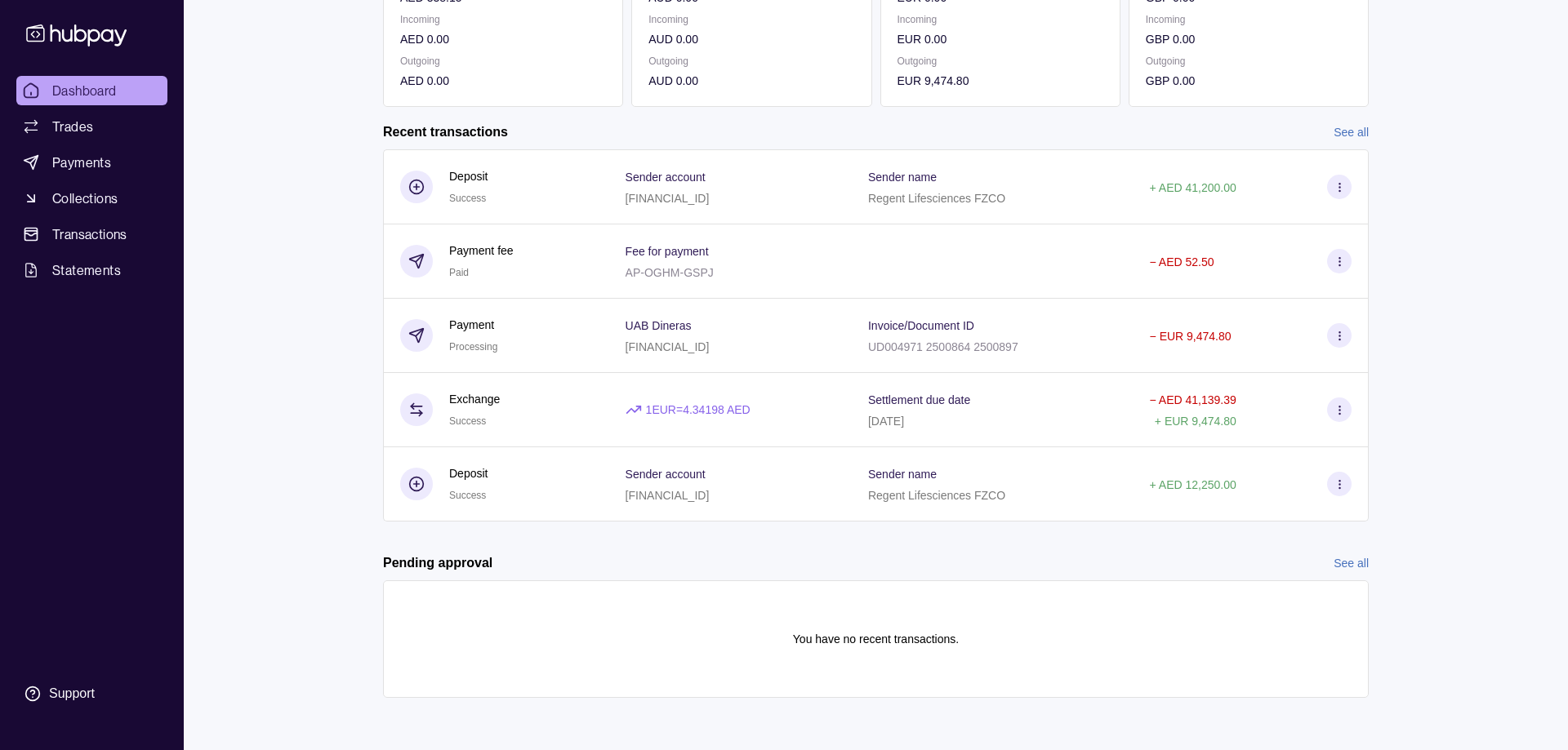
click at [538, 349] on div "Payment Processing" at bounding box center [497, 335] width 193 height 40
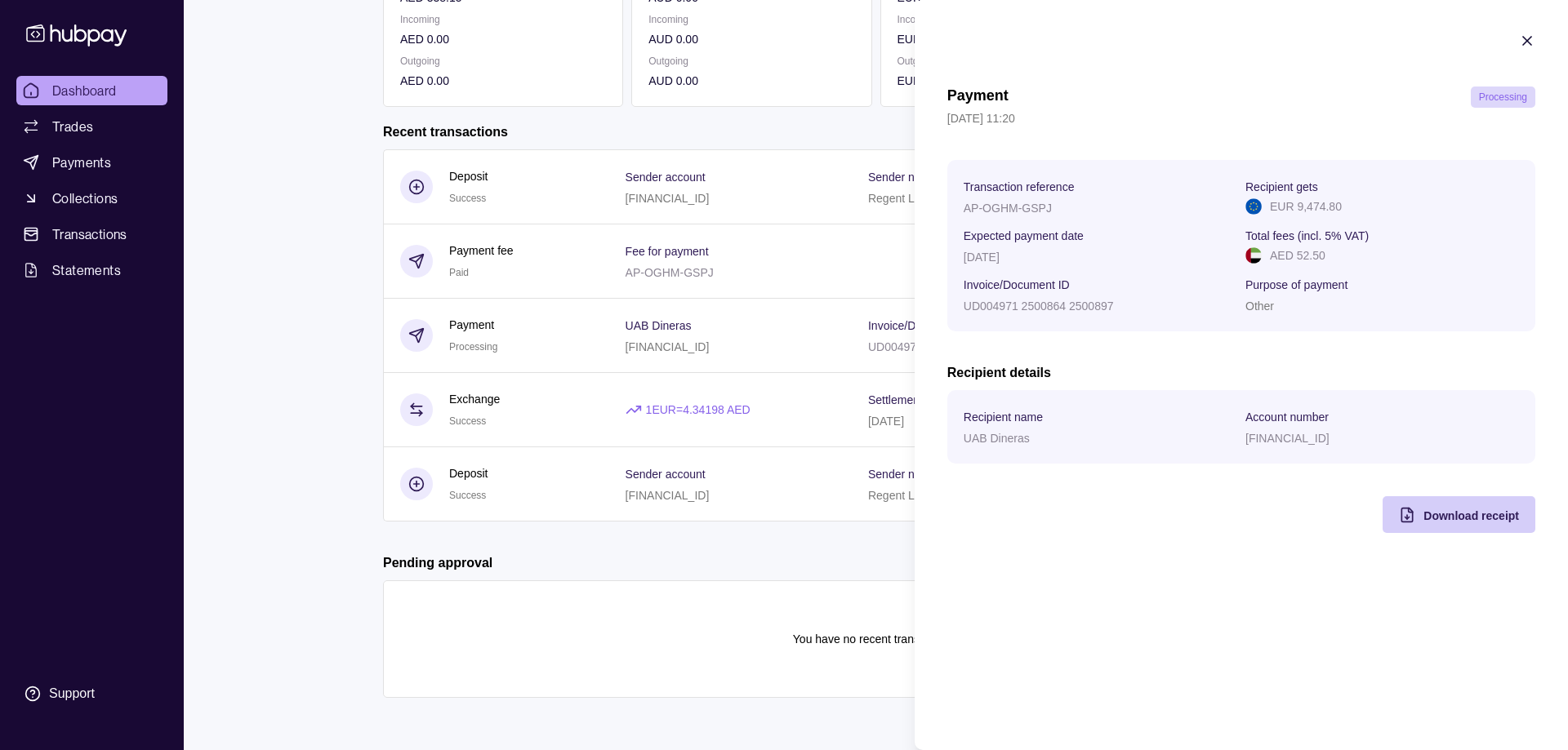
click at [1464, 513] on span "Download receipt" at bounding box center [1470, 516] width 95 height 13
click at [1443, 512] on span "Download receipt" at bounding box center [1470, 516] width 95 height 13
click at [1522, 42] on icon "button" at bounding box center [1527, 41] width 16 height 16
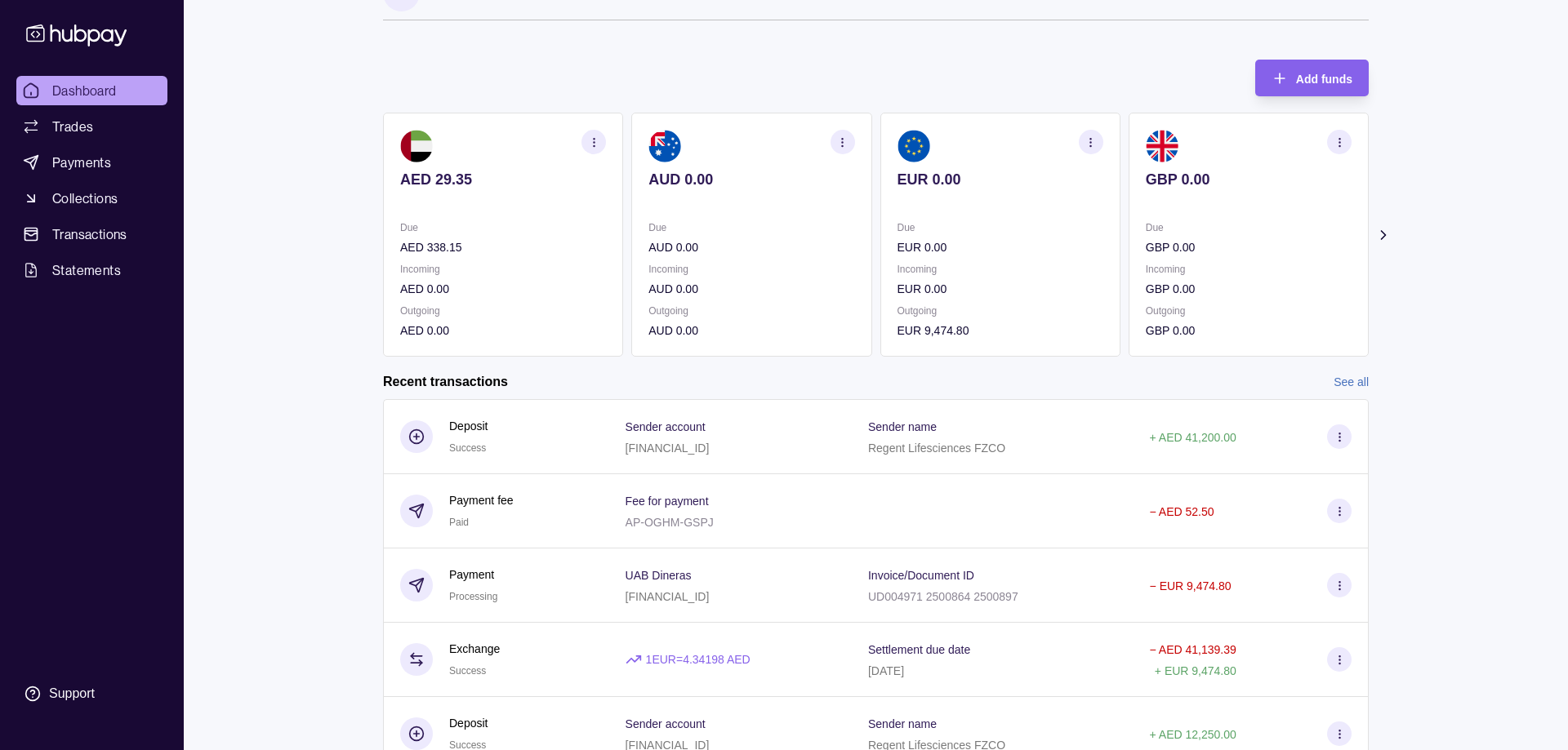
scroll to position [0, 0]
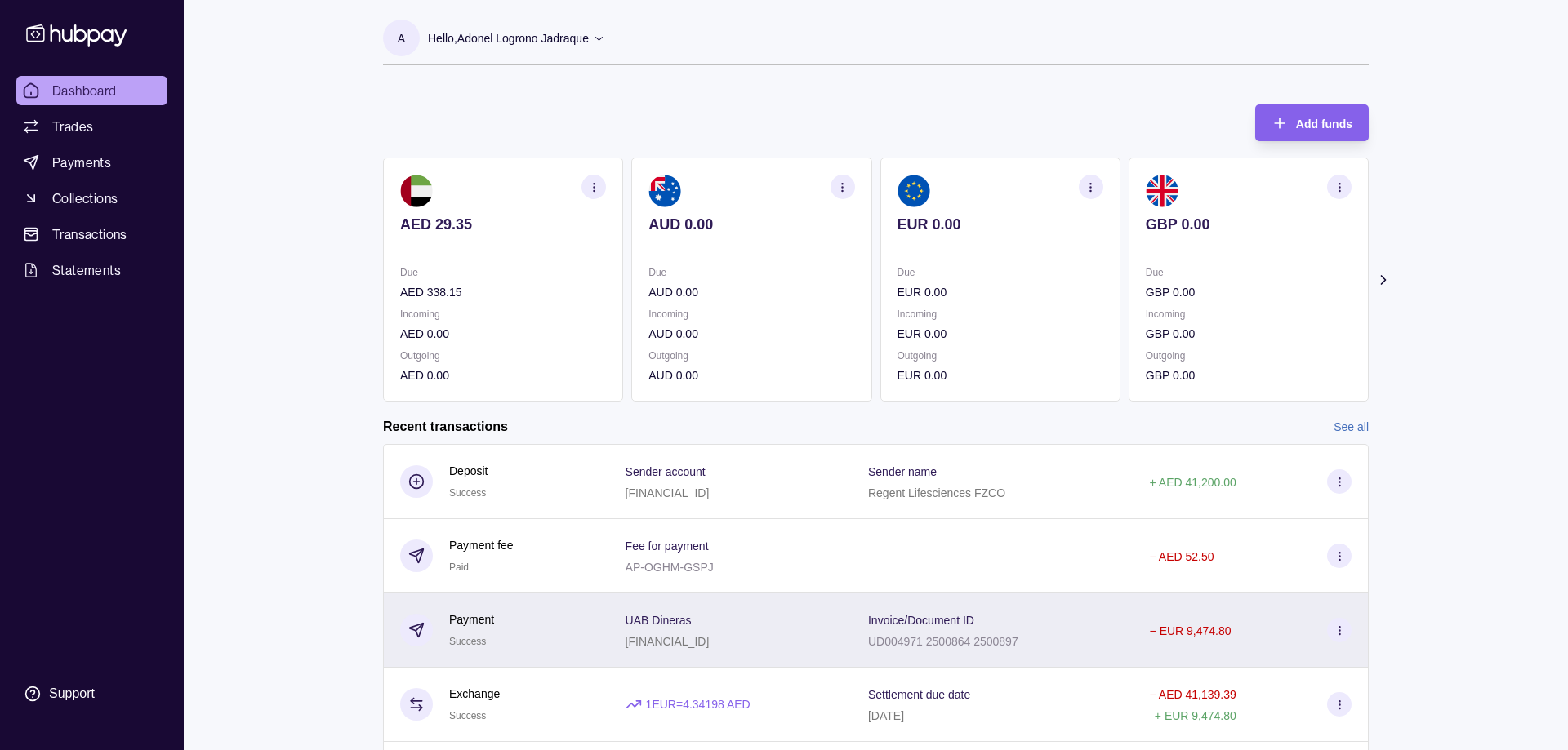
click at [710, 611] on section "UAB Dineras" at bounding box center [667, 619] width 84 height 20
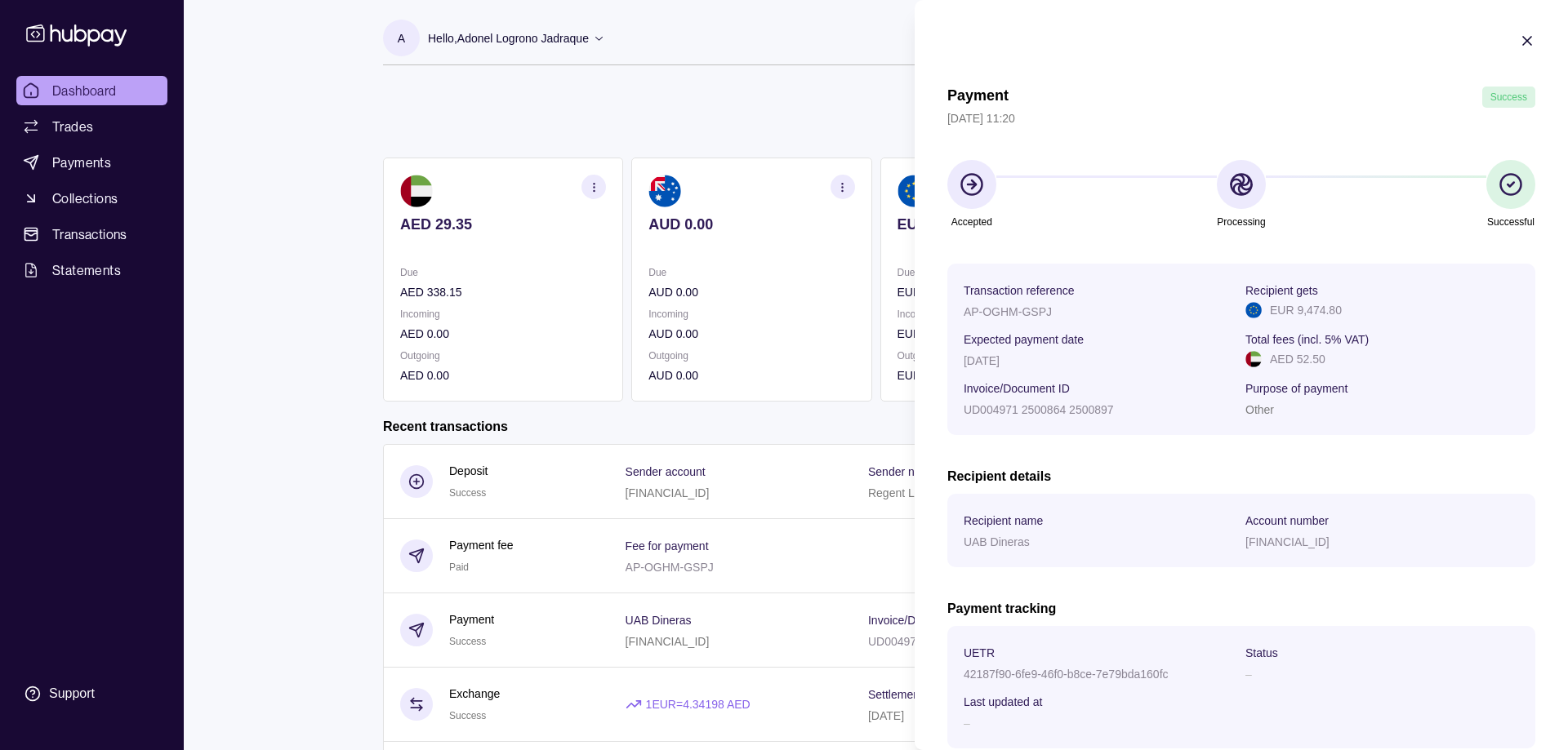
scroll to position [101, 0]
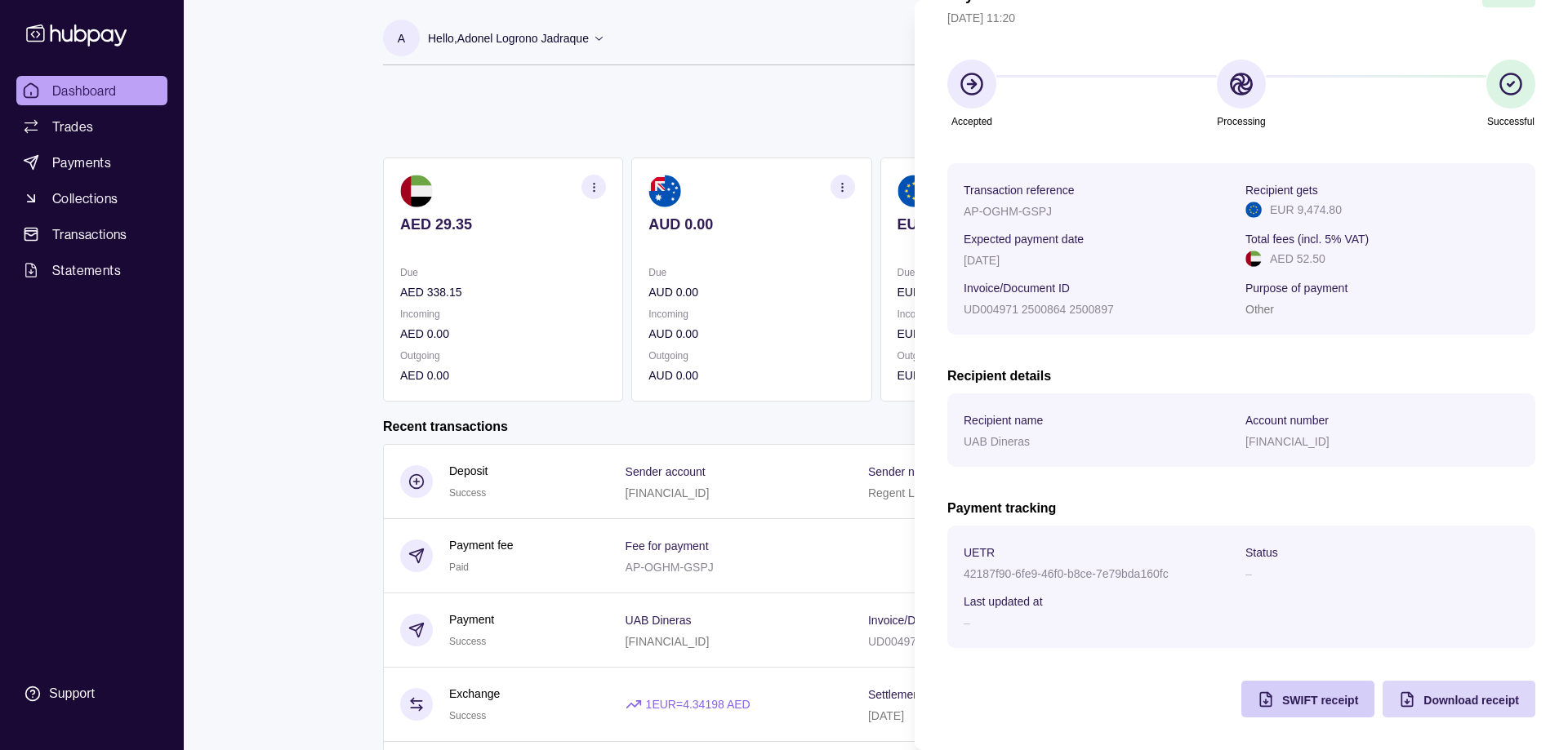
click at [1300, 697] on span "SWIFT receipt" at bounding box center [1320, 701] width 76 height 13
click at [1276, 95] on section "Accepted Processing Successful" at bounding box center [1241, 94] width 588 height 71
click at [512, 114] on html "Dashboard Trades Payments Collections Transactions Statements Support A Hello, …" at bounding box center [784, 522] width 1568 height 1045
